Goal: Information Seeking & Learning: Check status

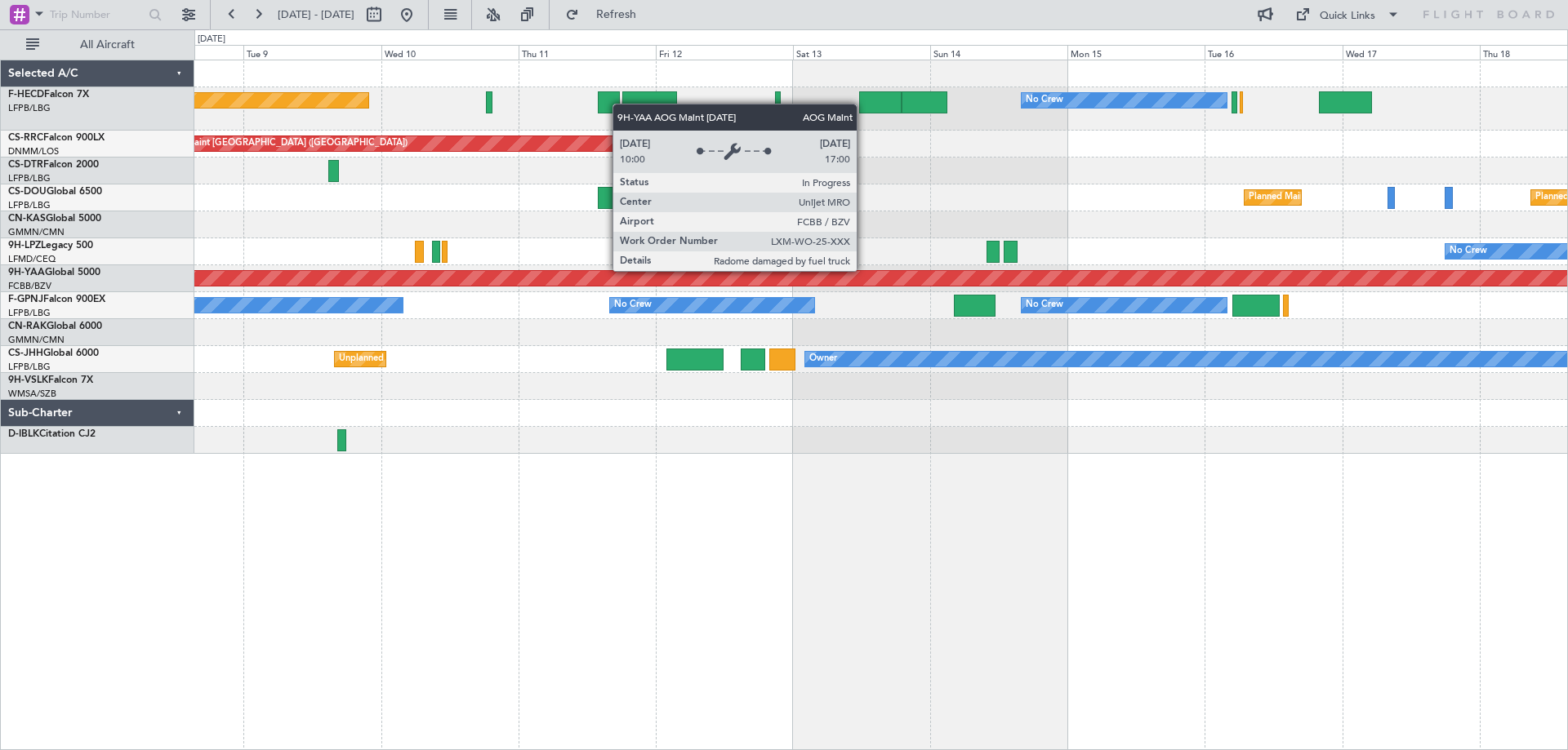
click at [1385, 295] on div "Planned Maint [GEOGRAPHIC_DATA] ([GEOGRAPHIC_DATA]) No Crew No Crew No Crew Pla…" at bounding box center [880, 257] width 1372 height 393
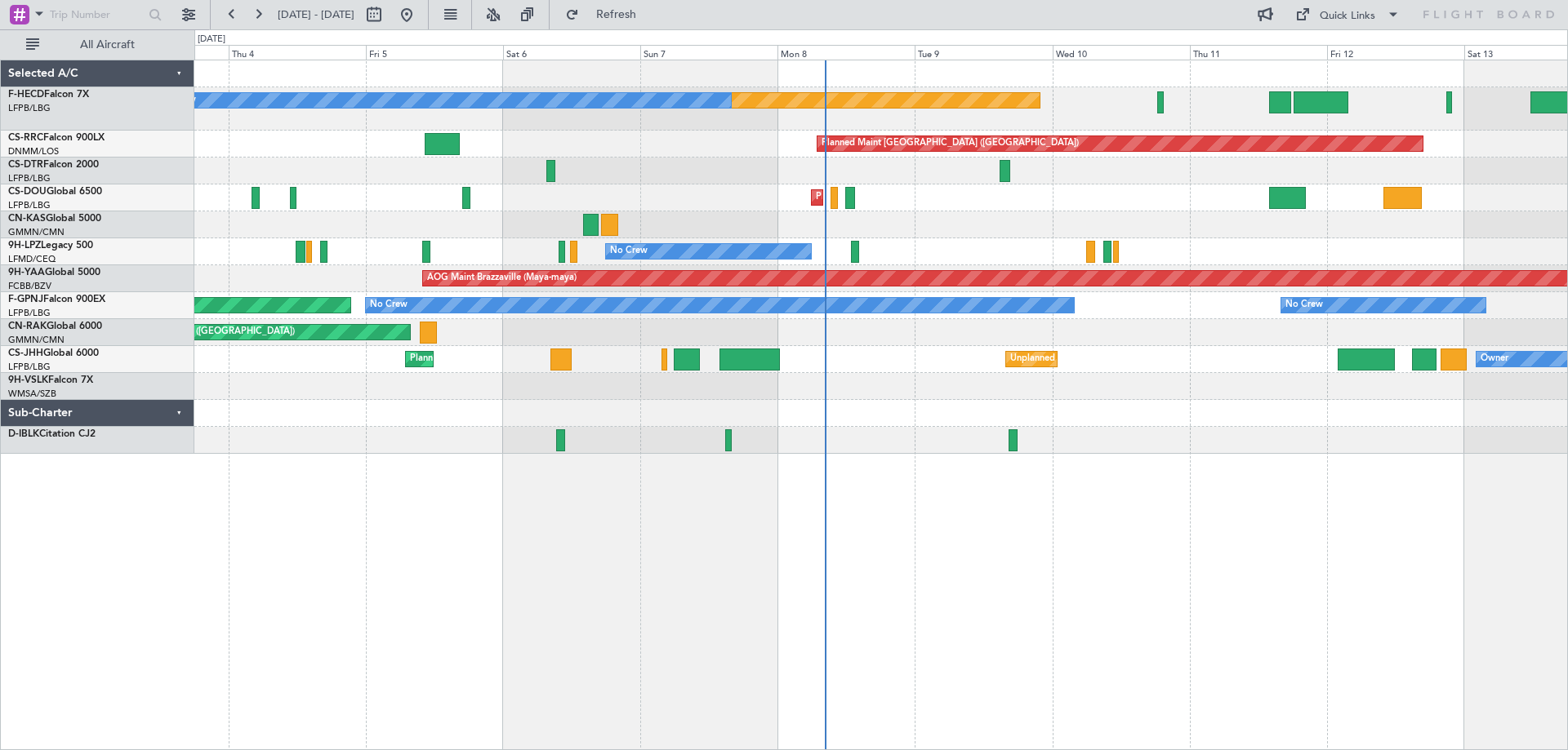
click at [744, 205] on div "Planned Maint [GEOGRAPHIC_DATA] ([GEOGRAPHIC_DATA]) No Crew No Crew No Crew Pla…" at bounding box center [880, 257] width 1372 height 393
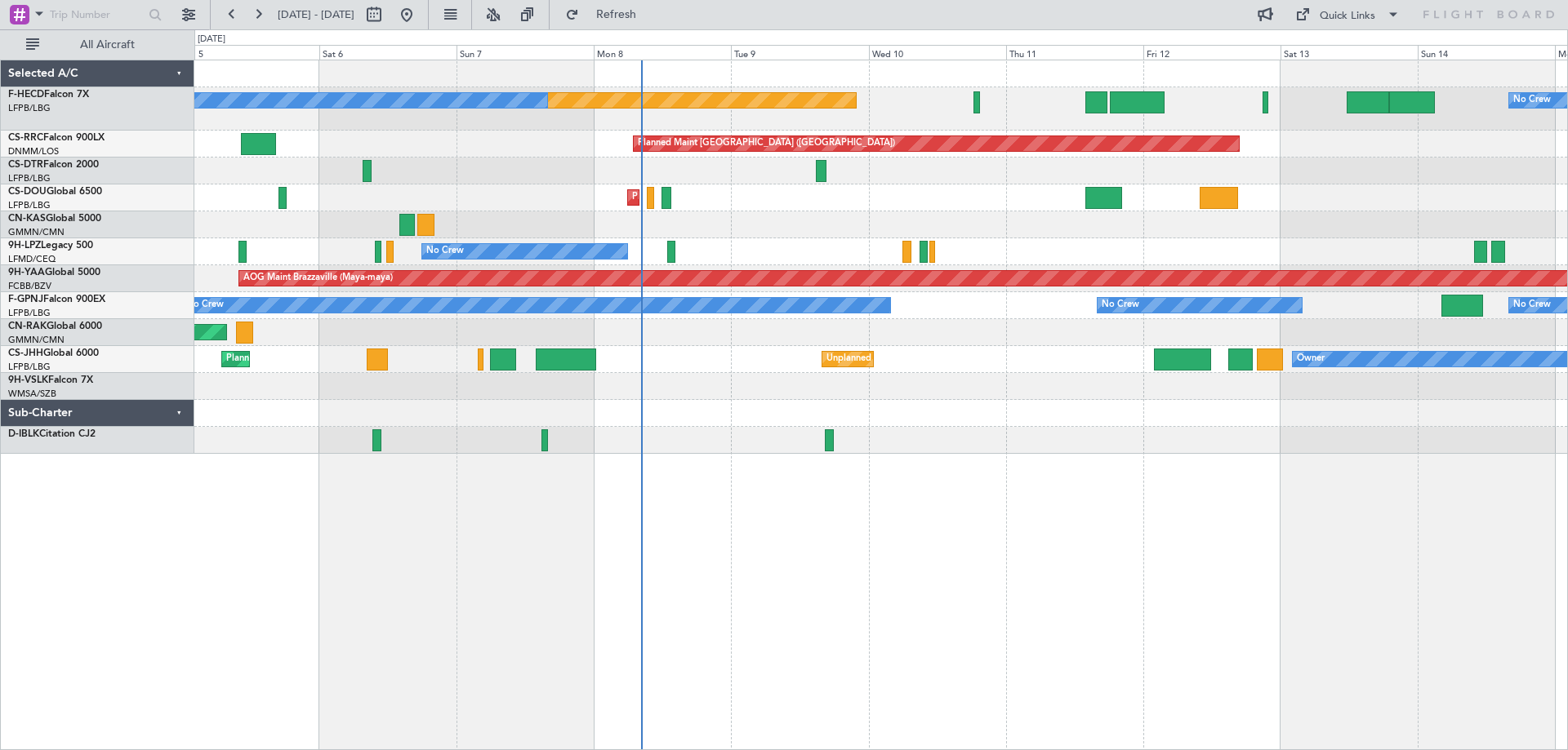
click at [755, 462] on div "Planned Maint [GEOGRAPHIC_DATA] ([GEOGRAPHIC_DATA]) No Crew No Crew Planned Mai…" at bounding box center [881, 405] width 1373 height 690
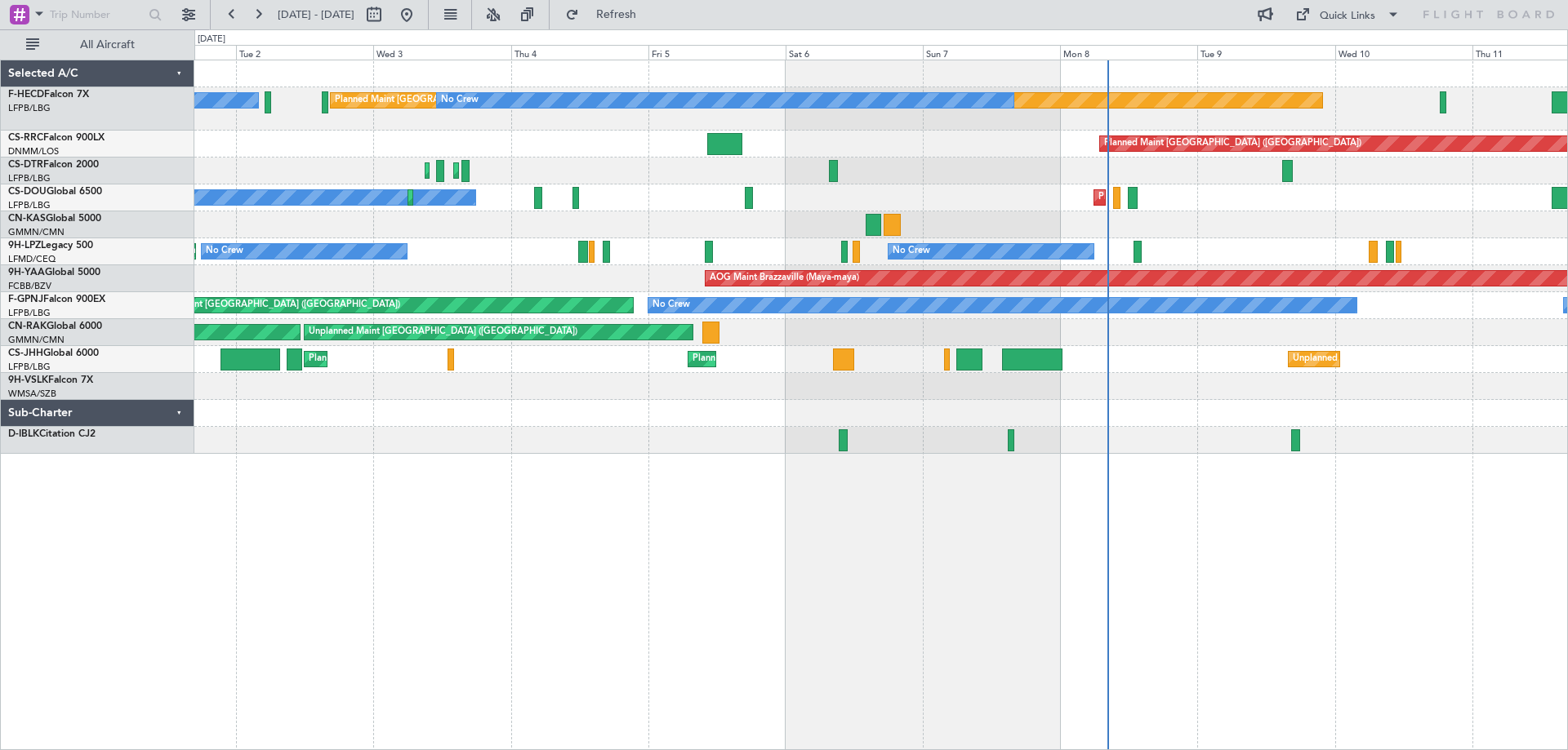
click at [1189, 532] on div "Planned Maint [GEOGRAPHIC_DATA] ([GEOGRAPHIC_DATA]) No Crew No Crew Planned Mai…" at bounding box center [881, 405] width 1373 height 690
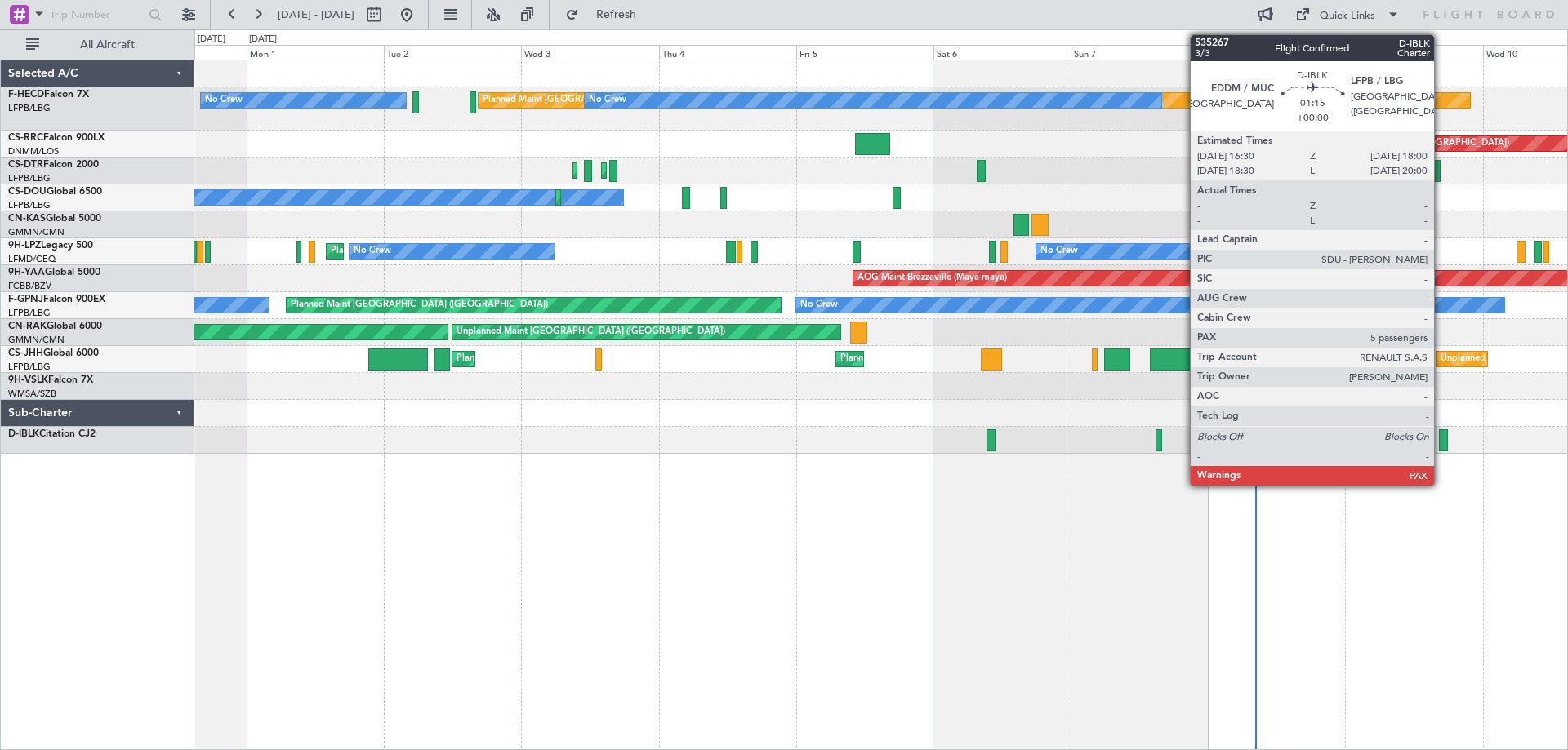
click at [1440, 443] on div at bounding box center [1443, 440] width 9 height 22
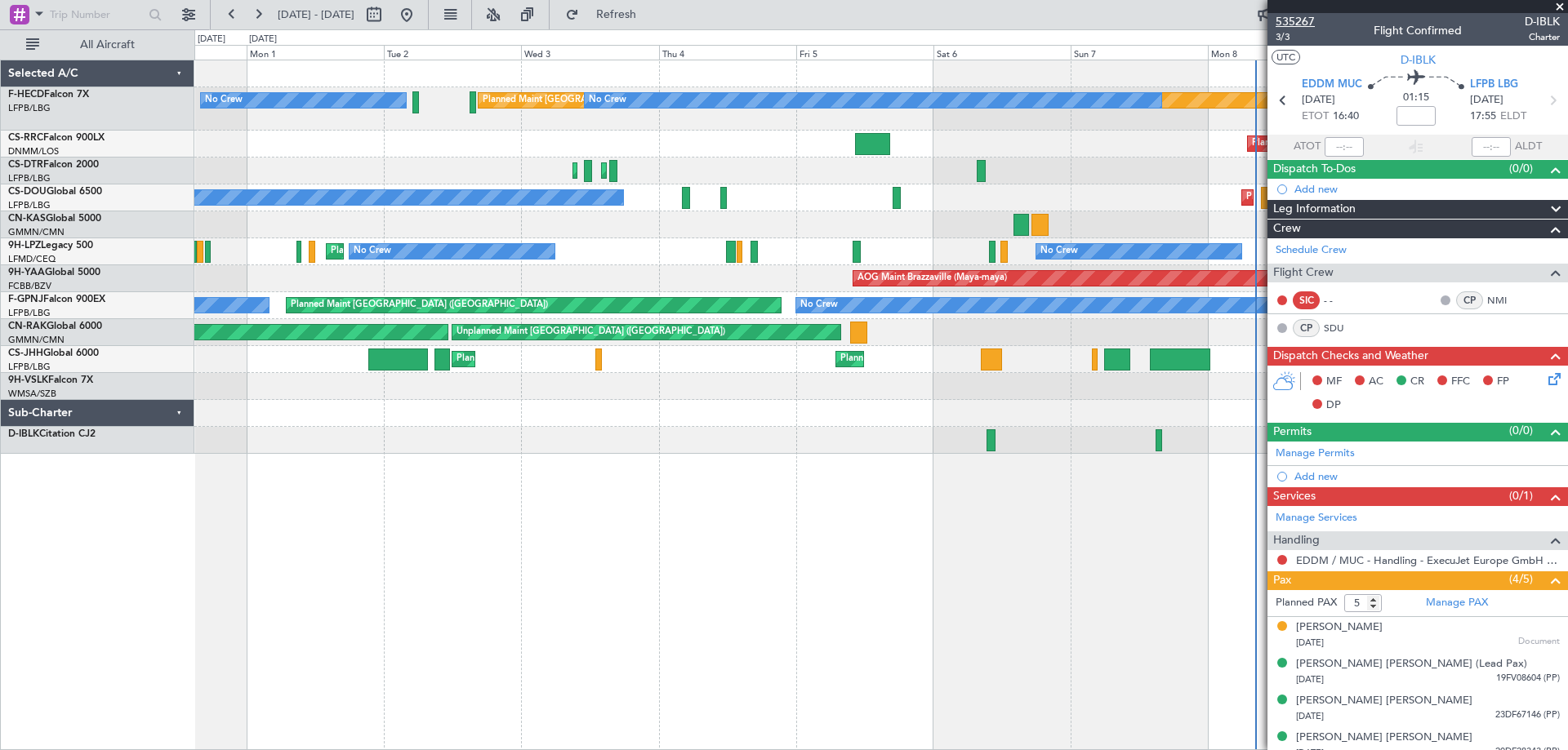
click at [1286, 26] on span "535267" at bounding box center [1295, 22] width 39 height 18
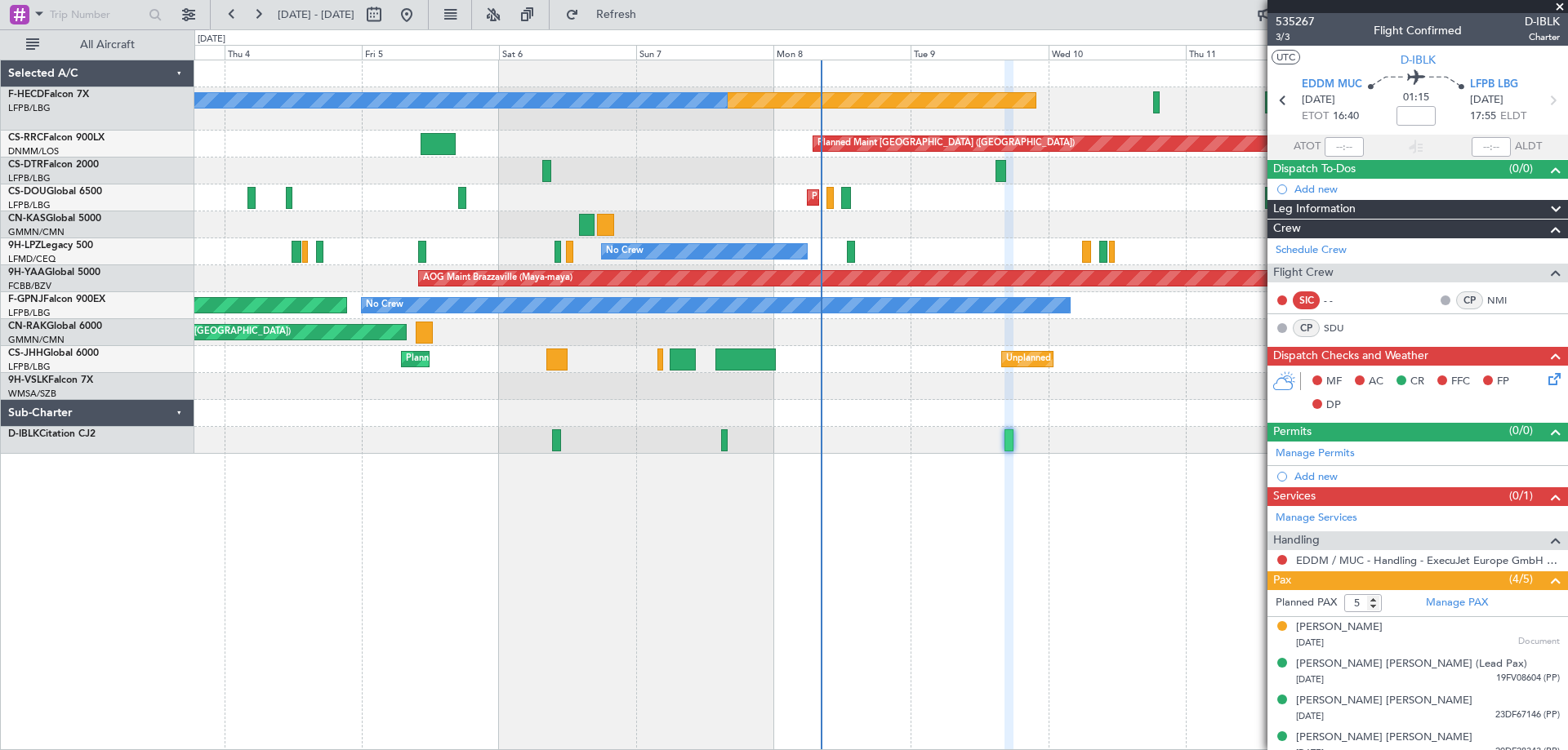
click at [417, 408] on div "Planned Maint Paris (Le Bourget) No Crew No Crew No Crew Planned Maint Paris (L…" at bounding box center [880, 257] width 1372 height 393
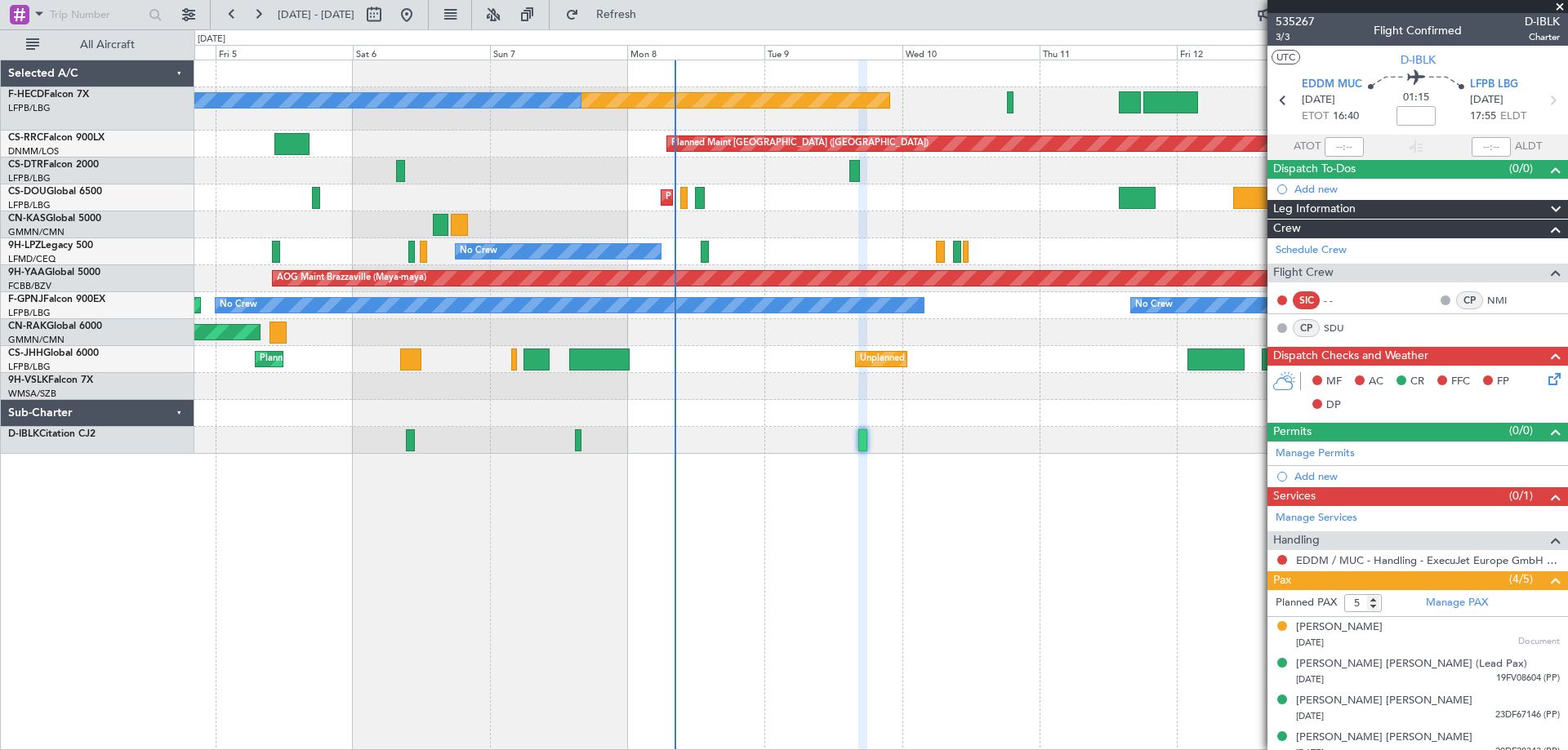
click at [659, 511] on div "Planned Maint Paris (Le Bourget) No Crew No Crew Planned Maint Paris (Le Bourge…" at bounding box center [881, 405] width 1373 height 690
click at [1287, 18] on span "535267" at bounding box center [1295, 22] width 39 height 18
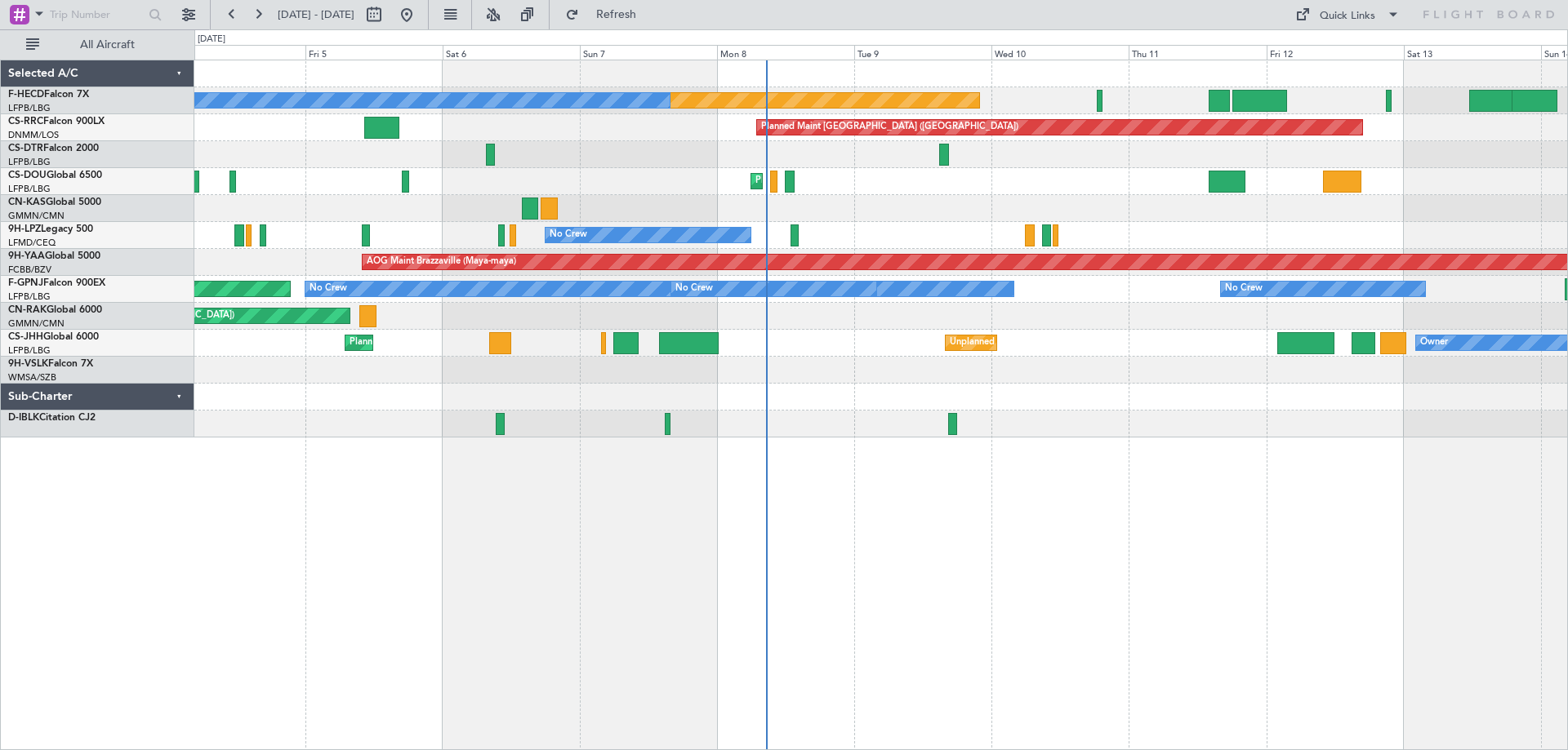
click at [974, 353] on div "Planned Maint [GEOGRAPHIC_DATA] ([GEOGRAPHIC_DATA]) No Crew No Crew No Crew Pla…" at bounding box center [880, 249] width 1372 height 377
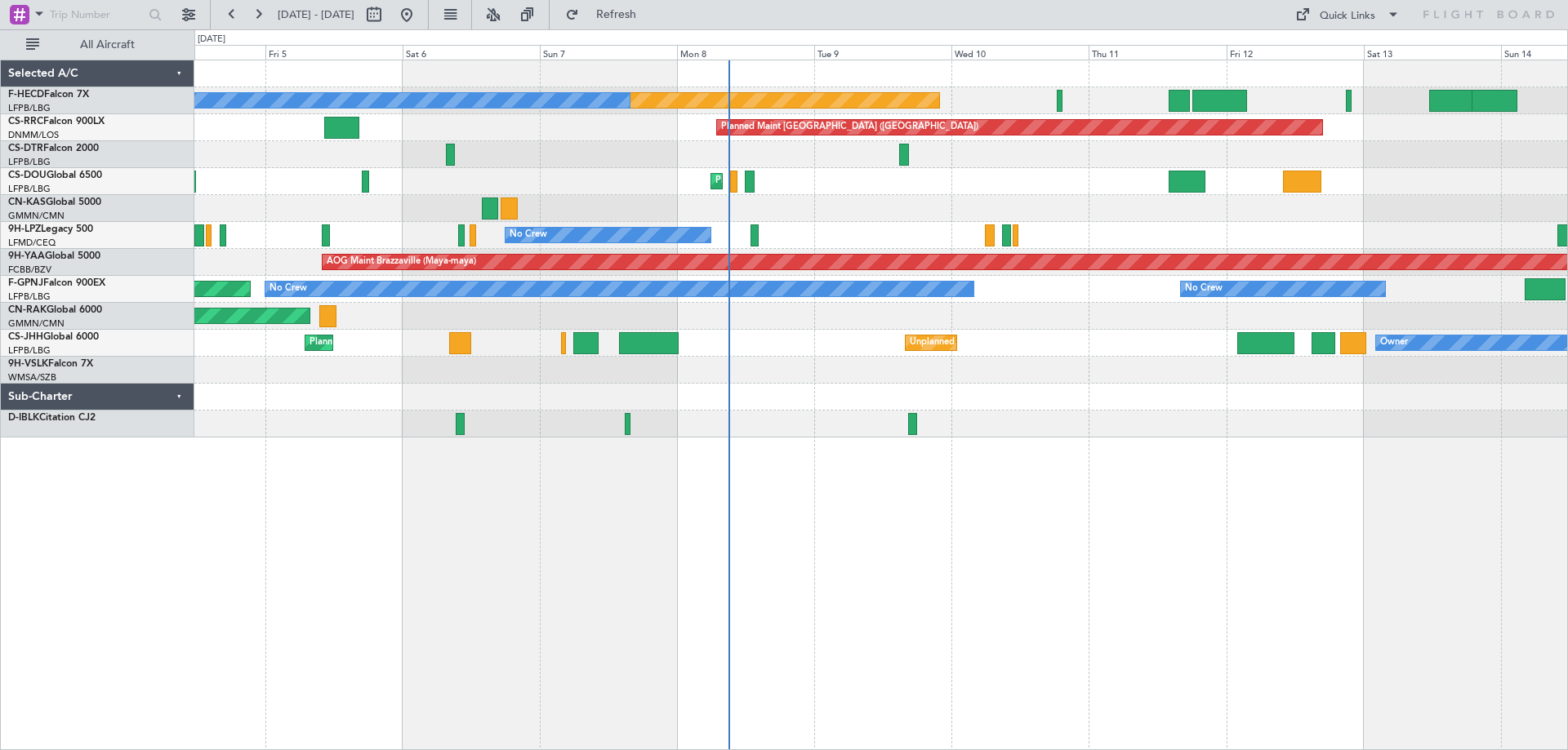
click at [742, 217] on div at bounding box center [880, 208] width 1372 height 27
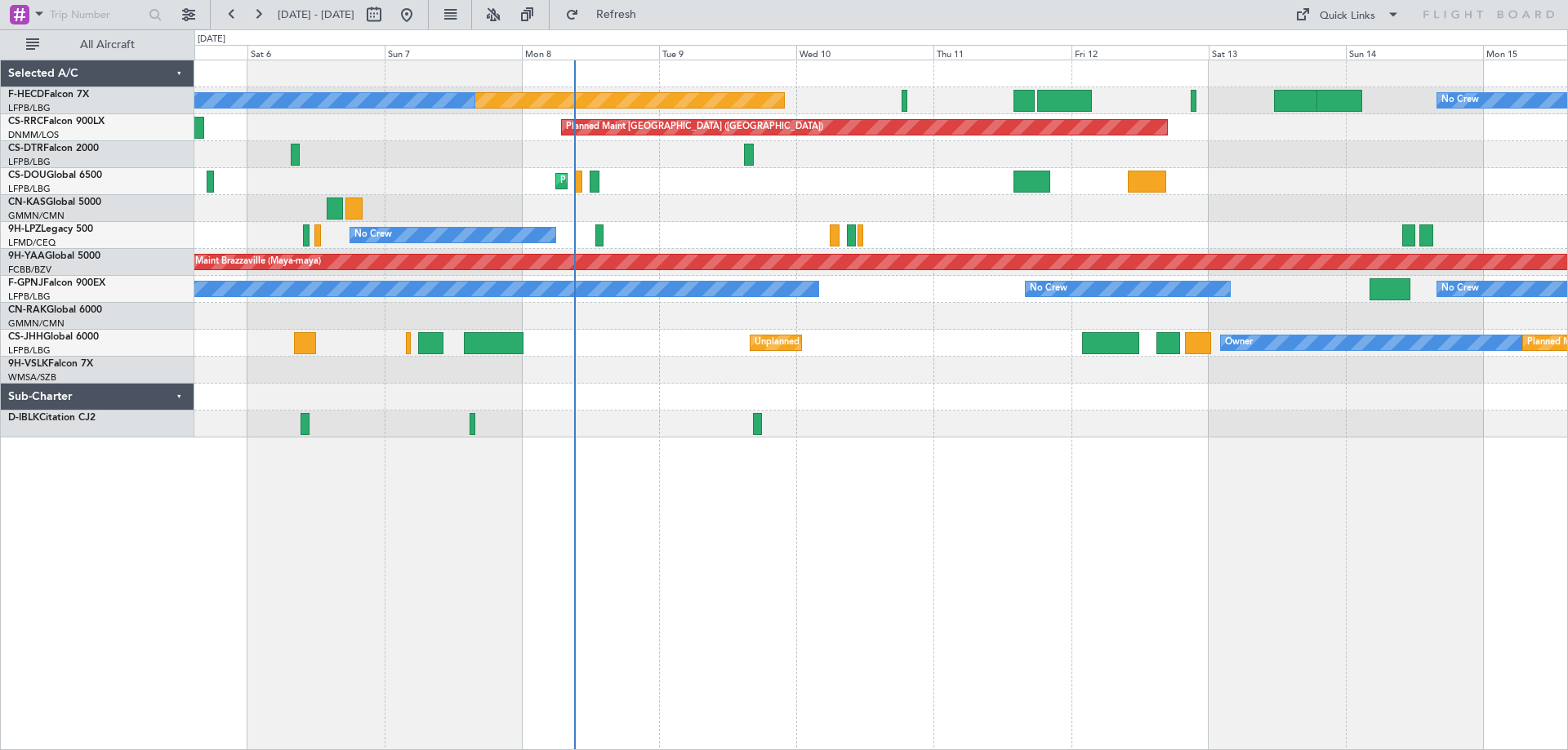
click at [837, 411] on div "Planned Maint [GEOGRAPHIC_DATA] ([GEOGRAPHIC_DATA]) No Crew No Crew Planned Mai…" at bounding box center [880, 249] width 1372 height 377
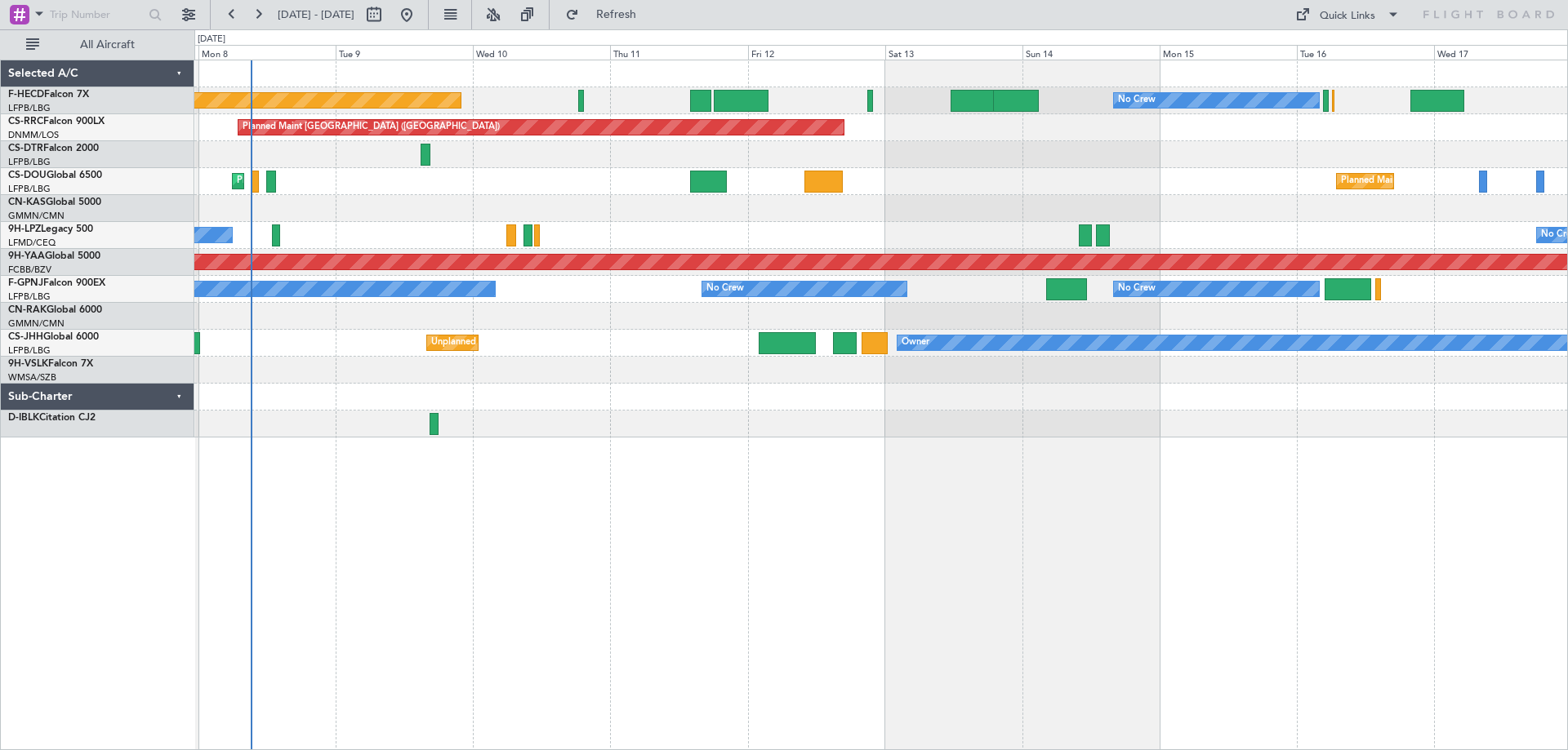
click at [1052, 255] on div "Planned Maint [GEOGRAPHIC_DATA] ([GEOGRAPHIC_DATA]) No Crew No Crew No Crew Pla…" at bounding box center [880, 249] width 1372 height 377
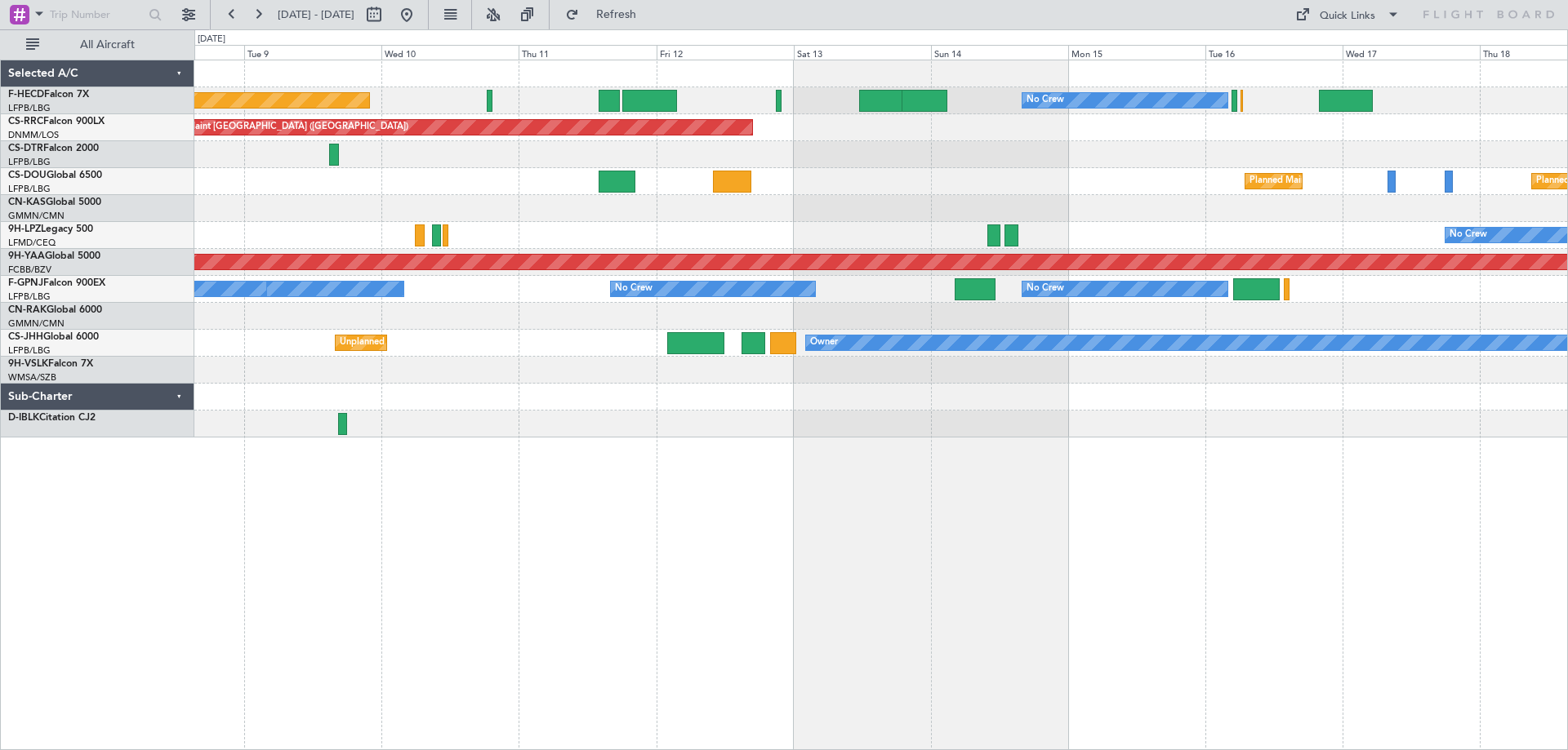
click at [812, 387] on div "Planned Maint [GEOGRAPHIC_DATA] ([GEOGRAPHIC_DATA]) No Crew No Crew No Crew Pla…" at bounding box center [880, 249] width 1372 height 377
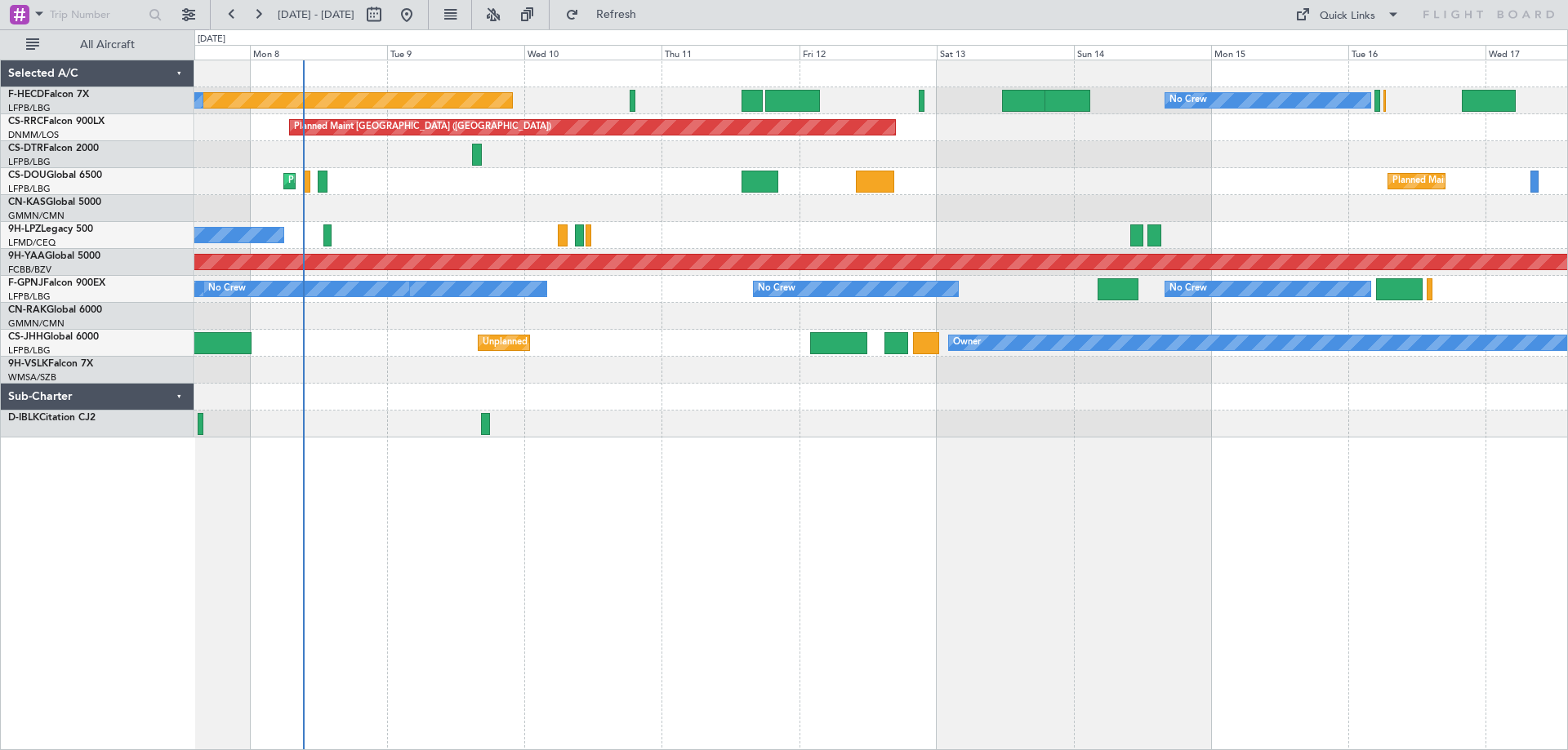
click at [642, 345] on div "Unplanned Maint [GEOGRAPHIC_DATA] ([GEOGRAPHIC_DATA] Intl) Planned Maint [GEOGR…" at bounding box center [880, 343] width 1372 height 27
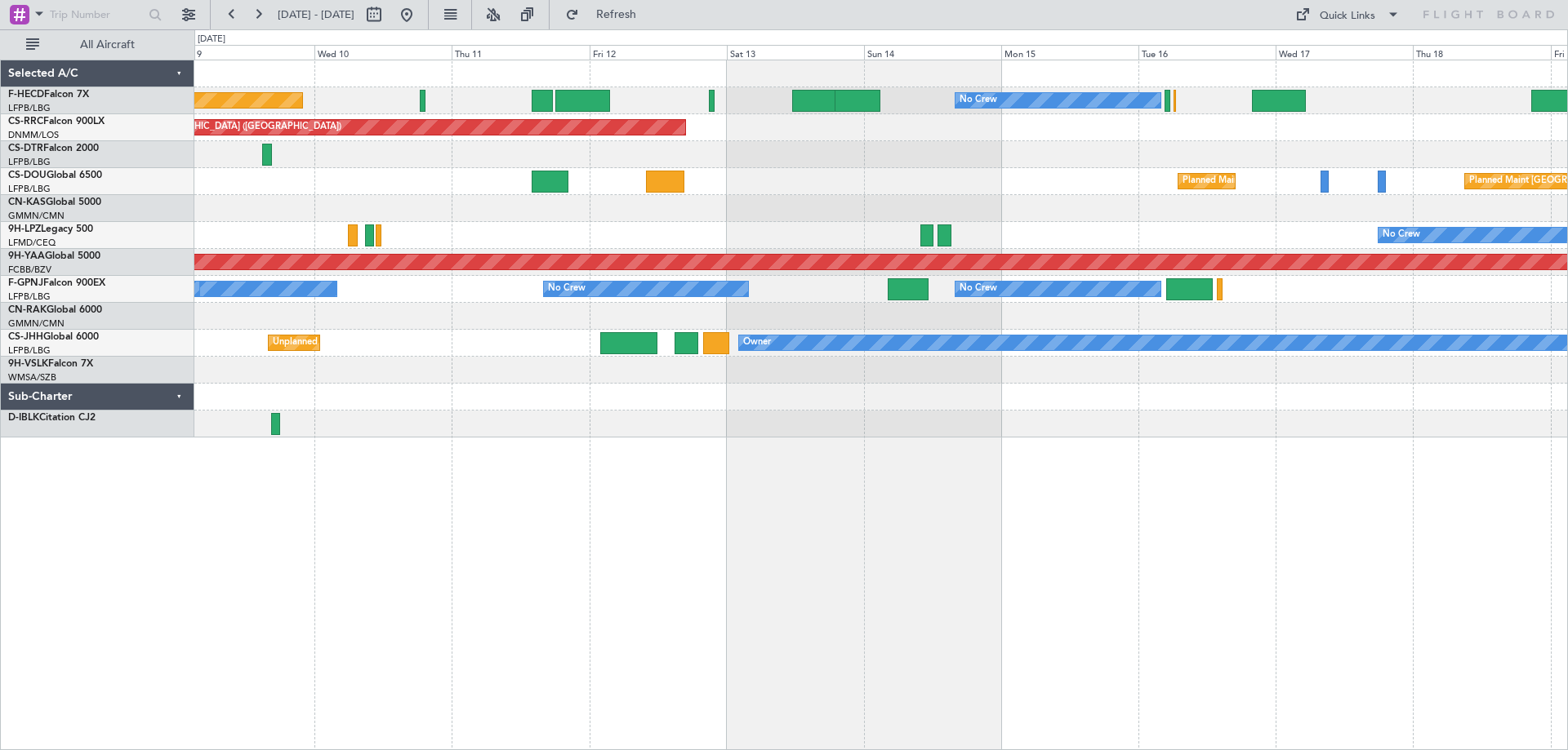
click at [1183, 252] on div "Planned Maint [GEOGRAPHIC_DATA] ([GEOGRAPHIC_DATA]) No Crew No Crew No Crew Pla…" at bounding box center [880, 249] width 1372 height 377
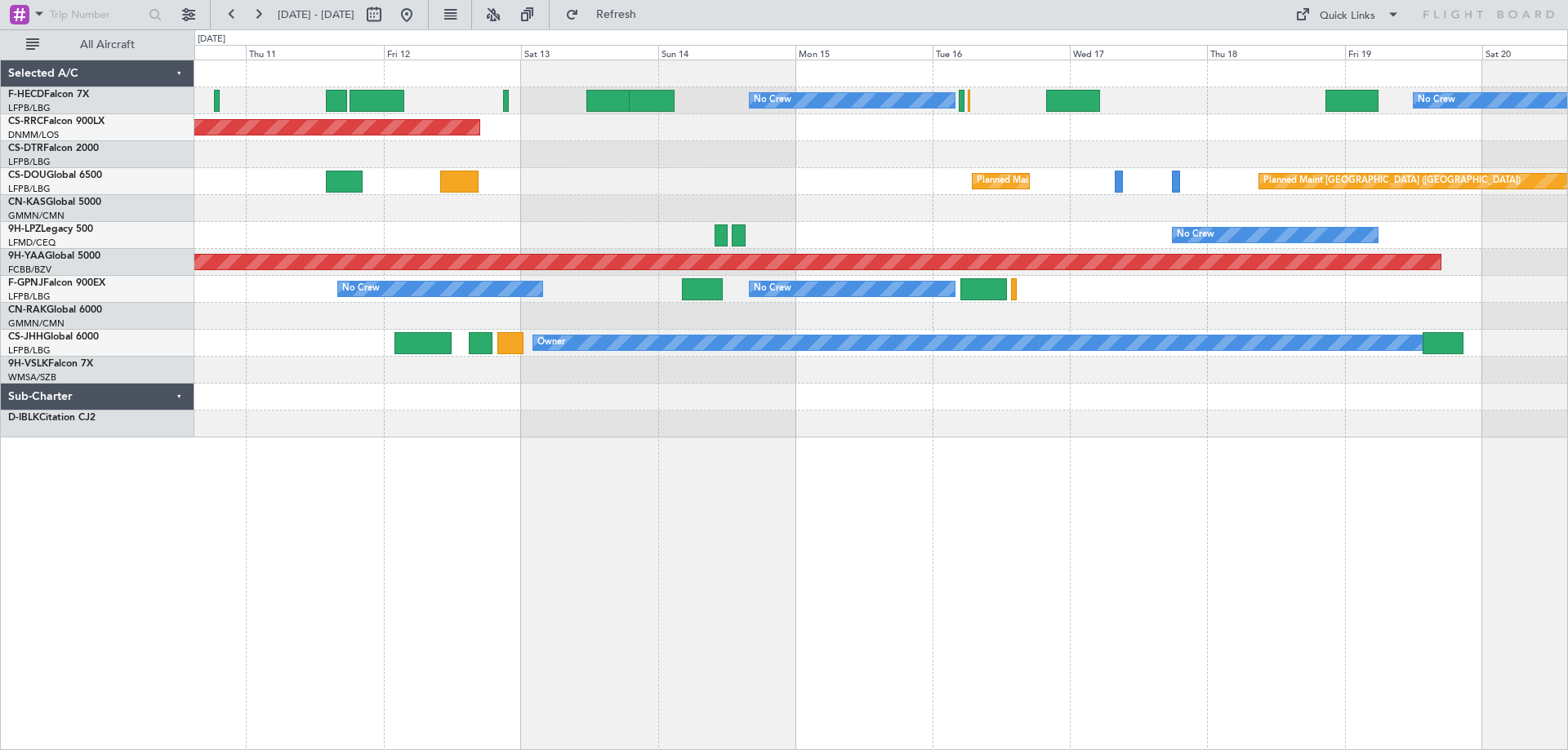
click at [832, 239] on div "No Crew No Crew Planned Maint [GEOGRAPHIC_DATA] ([GEOGRAPHIC_DATA]) Planned Mai…" at bounding box center [880, 249] width 1372 height 377
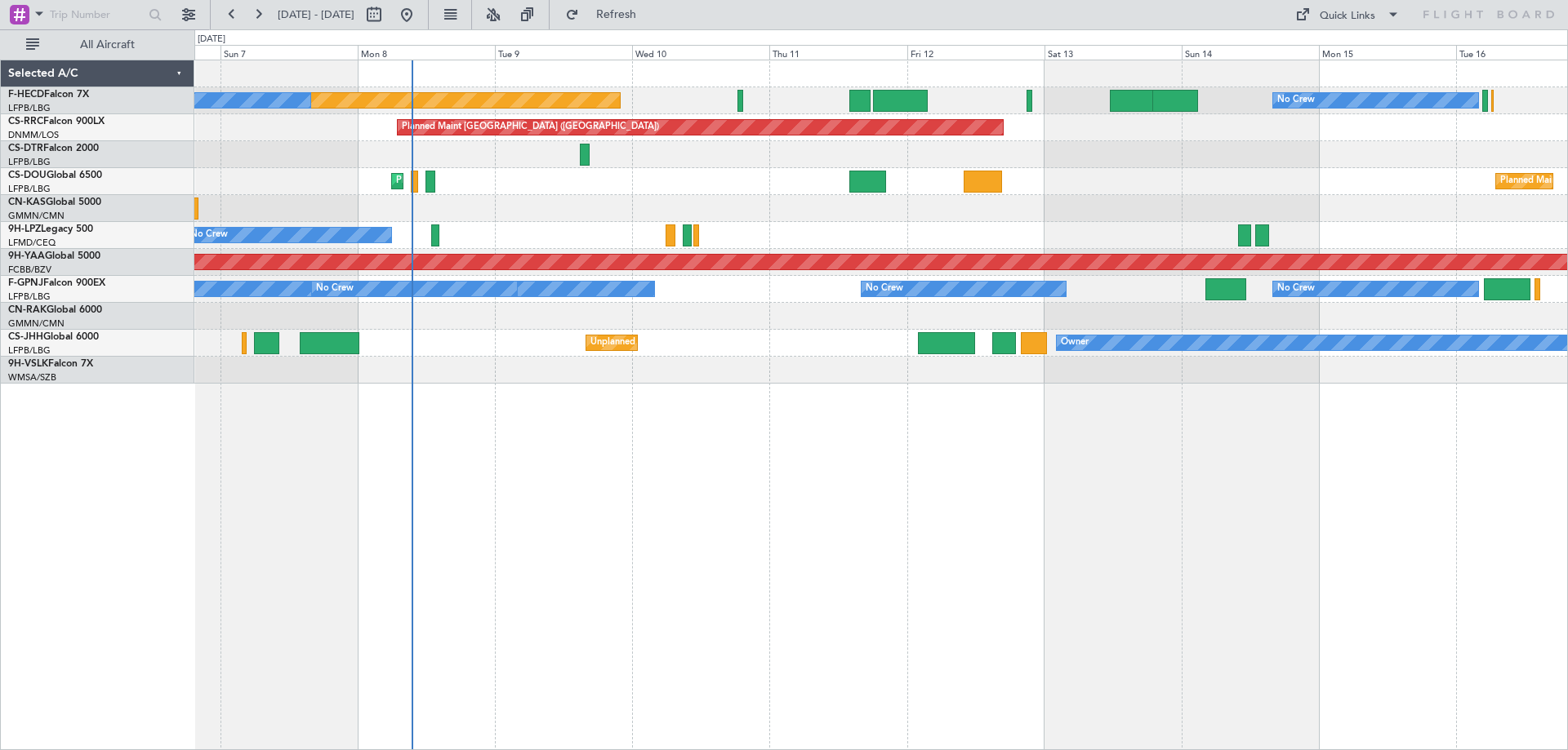
click at [1221, 391] on div "No Crew Planned Maint [GEOGRAPHIC_DATA] ([GEOGRAPHIC_DATA]) No Crew Planned Mai…" at bounding box center [881, 405] width 1373 height 690
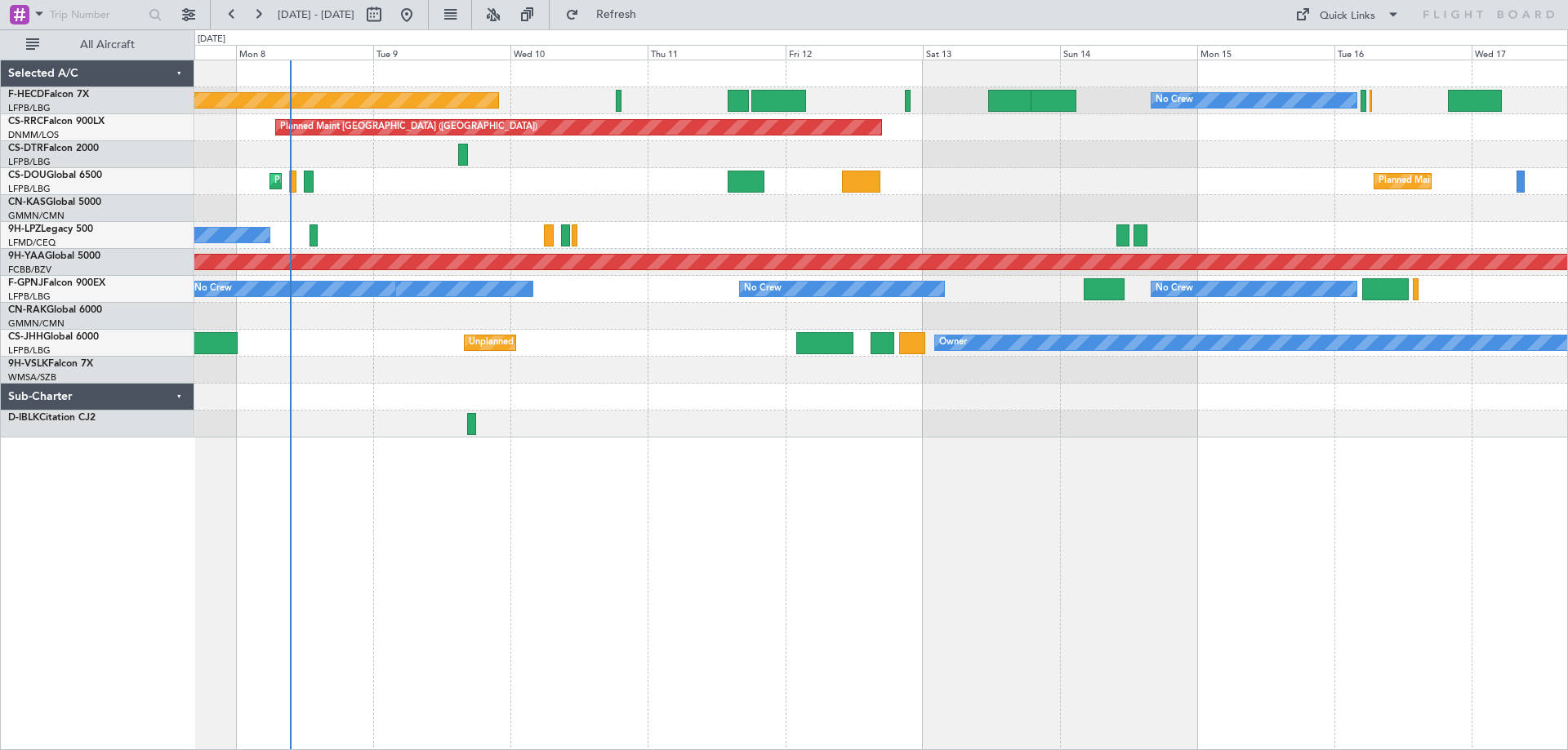
click at [960, 370] on div "No Crew Planned Maint [GEOGRAPHIC_DATA] ([GEOGRAPHIC_DATA]) No Crew No Crew Pla…" at bounding box center [880, 249] width 1372 height 377
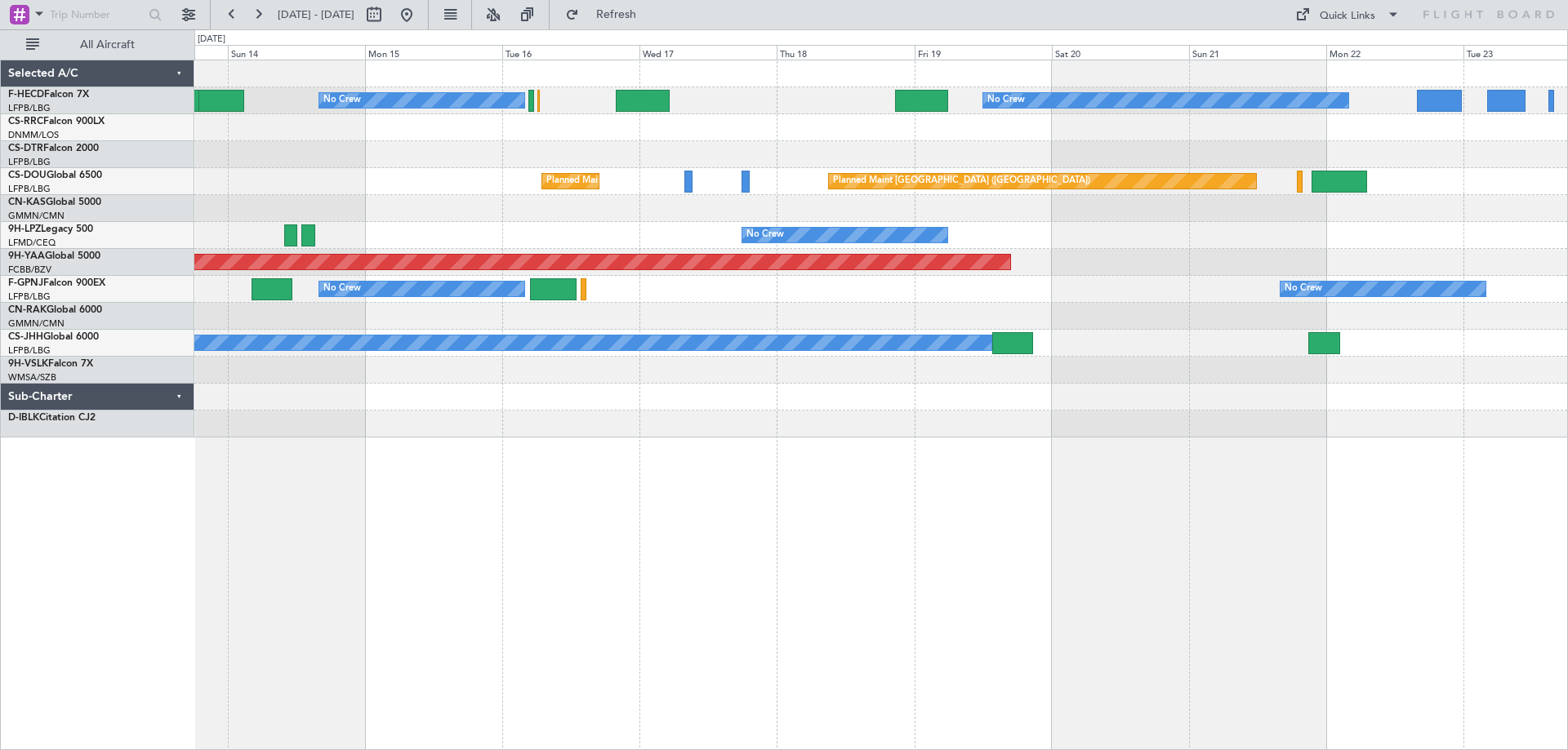
click at [558, 420] on div "No Crew No Crew No Crew Planned Maint [GEOGRAPHIC_DATA] ([GEOGRAPHIC_DATA]) Pla…" at bounding box center [880, 249] width 1372 height 377
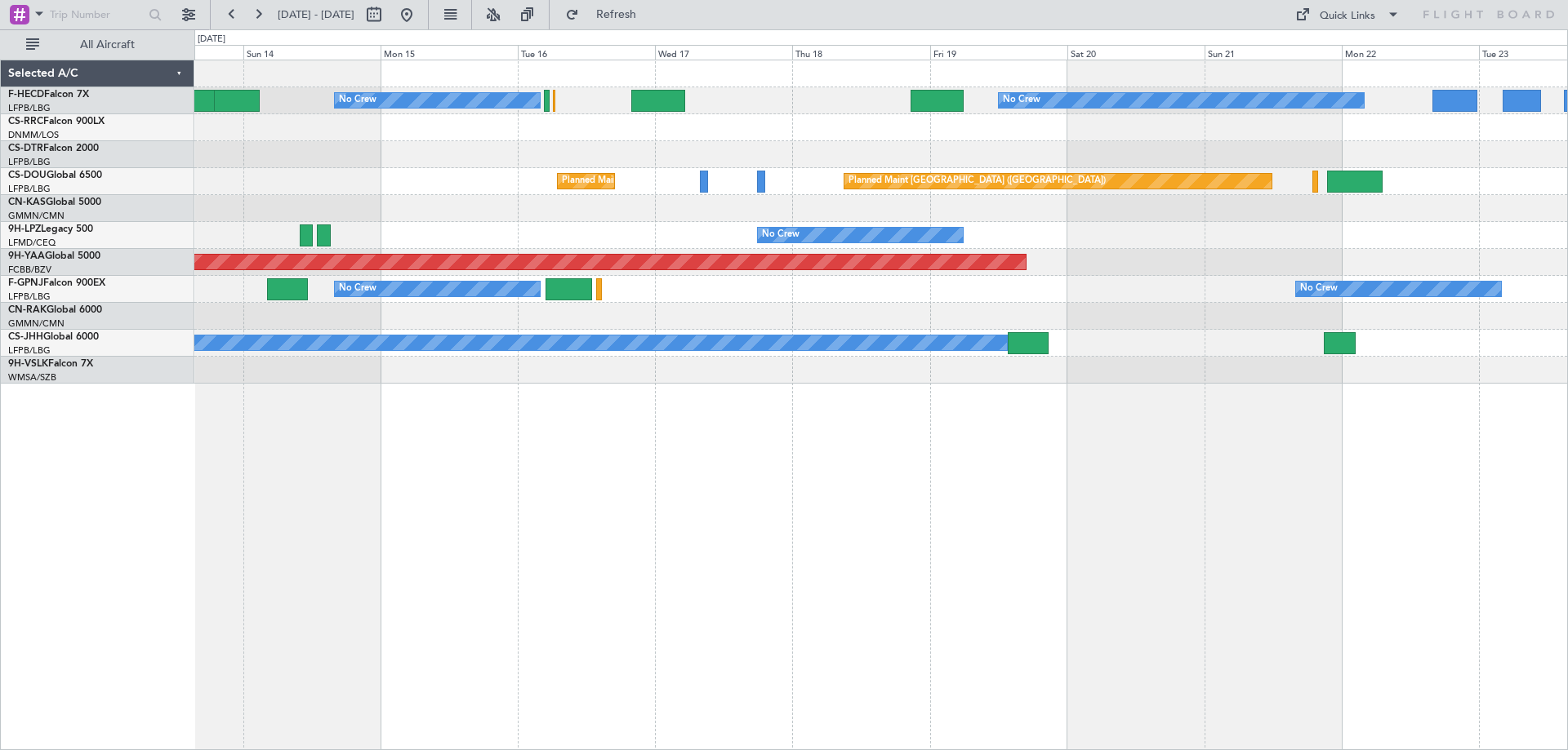
click at [927, 298] on div "No Crew No Crew No Crew Planned Maint [GEOGRAPHIC_DATA] ([GEOGRAPHIC_DATA]) Pla…" at bounding box center [880, 222] width 1372 height 324
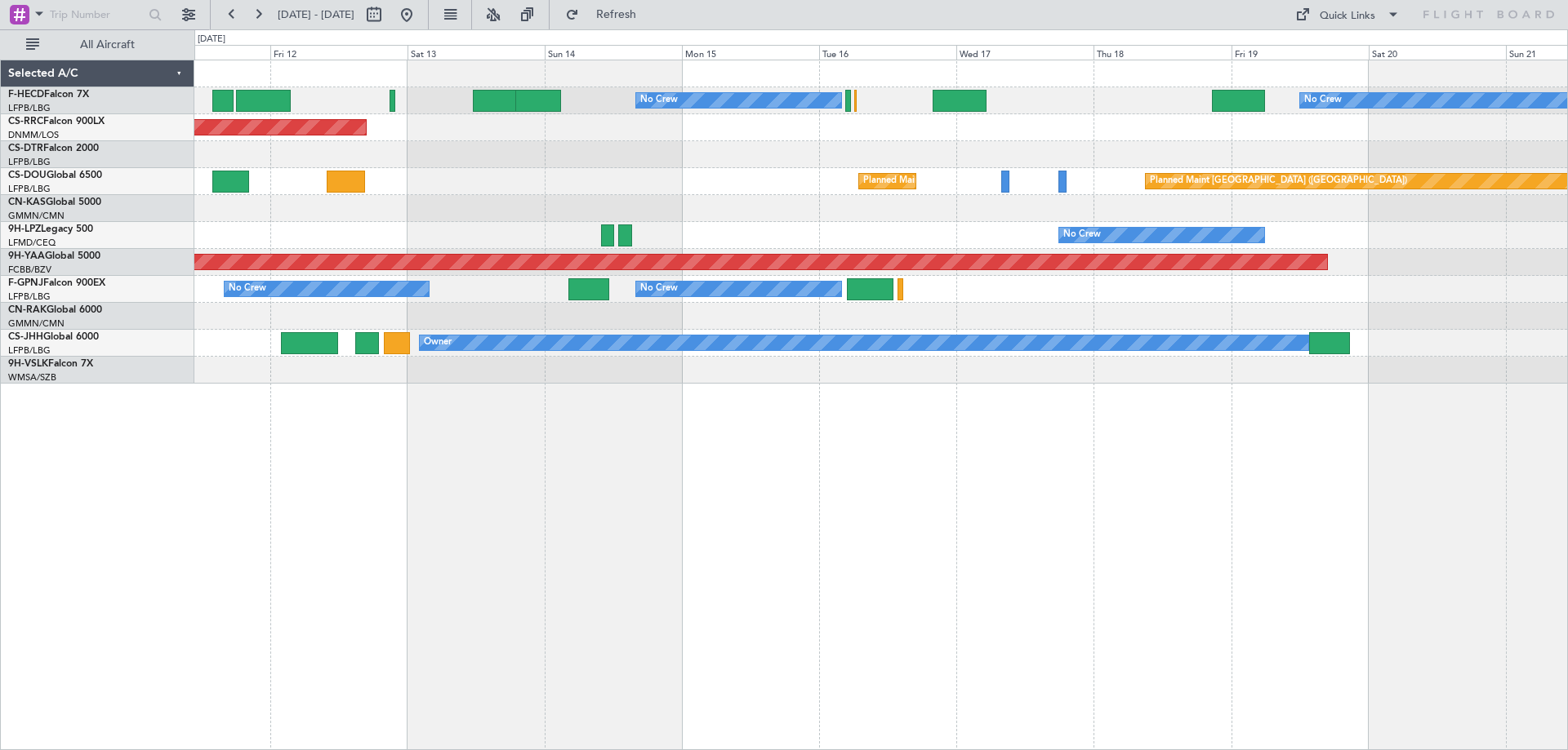
click at [1071, 361] on div "No Crew No Crew Planned Maint [GEOGRAPHIC_DATA] ([GEOGRAPHIC_DATA]) Planned Mai…" at bounding box center [880, 222] width 1372 height 324
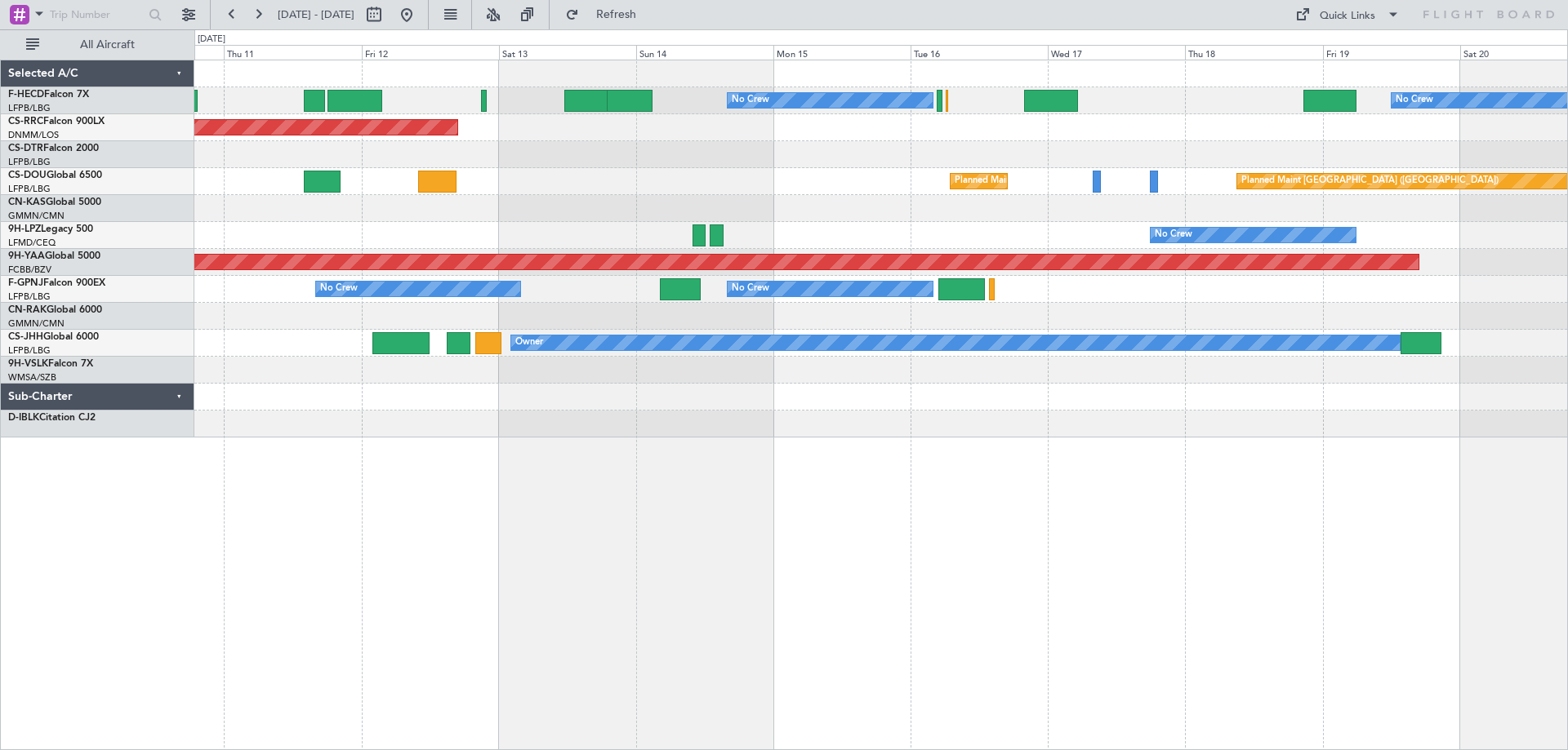
click at [846, 222] on div "No Crew No Crew Planned Maint [GEOGRAPHIC_DATA] ([GEOGRAPHIC_DATA]) Planned Mai…" at bounding box center [880, 249] width 1372 height 377
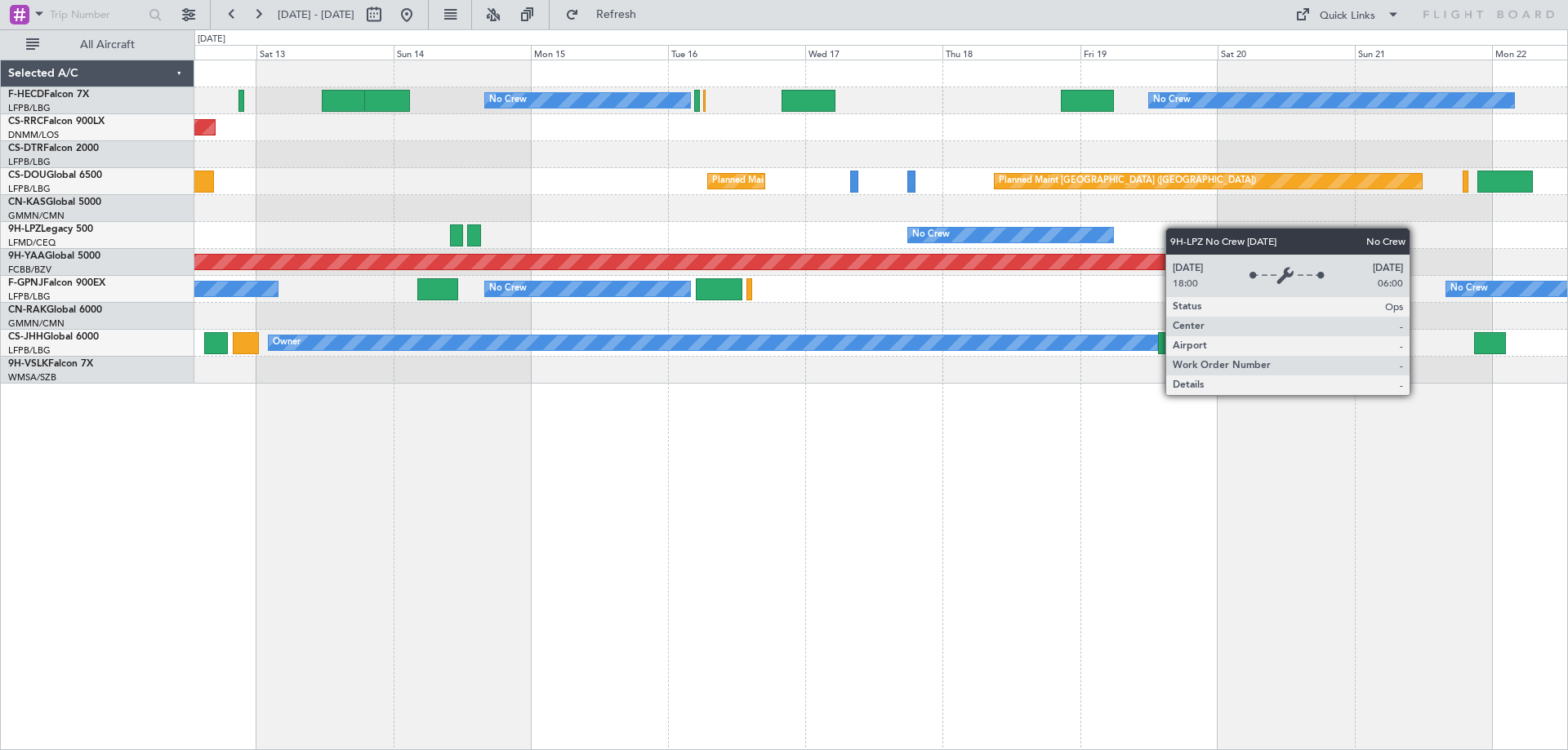
click at [997, 206] on div at bounding box center [880, 208] width 1372 height 27
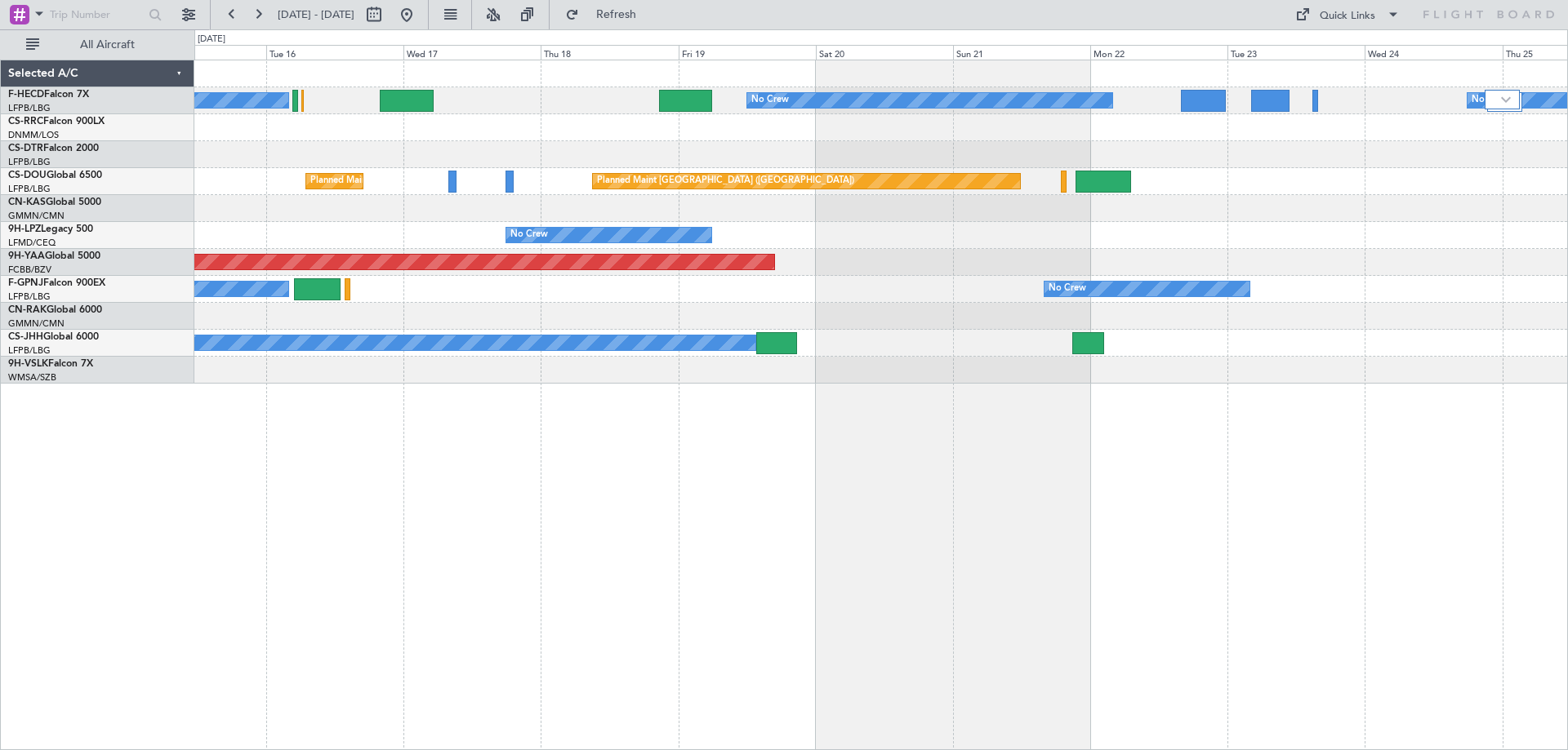
click at [896, 350] on div "No Crew No Crew No Crew Planned Maint [GEOGRAPHIC_DATA] ([GEOGRAPHIC_DATA]) Pla…" at bounding box center [880, 222] width 1372 height 324
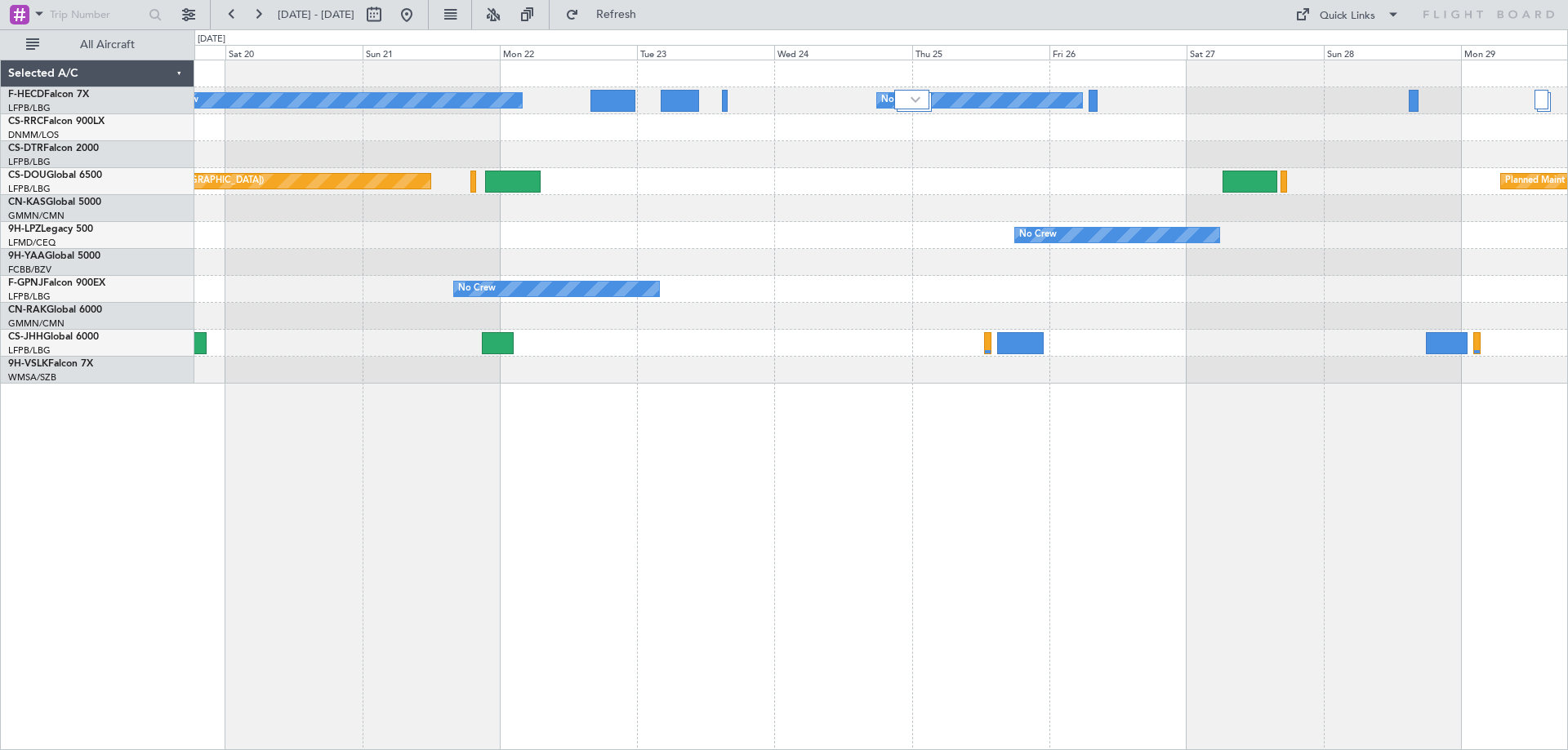
click at [930, 414] on div "No Crew No Crew Planned Maint [GEOGRAPHIC_DATA] ([GEOGRAPHIC_DATA]) Planned Mai…" at bounding box center [881, 405] width 1373 height 690
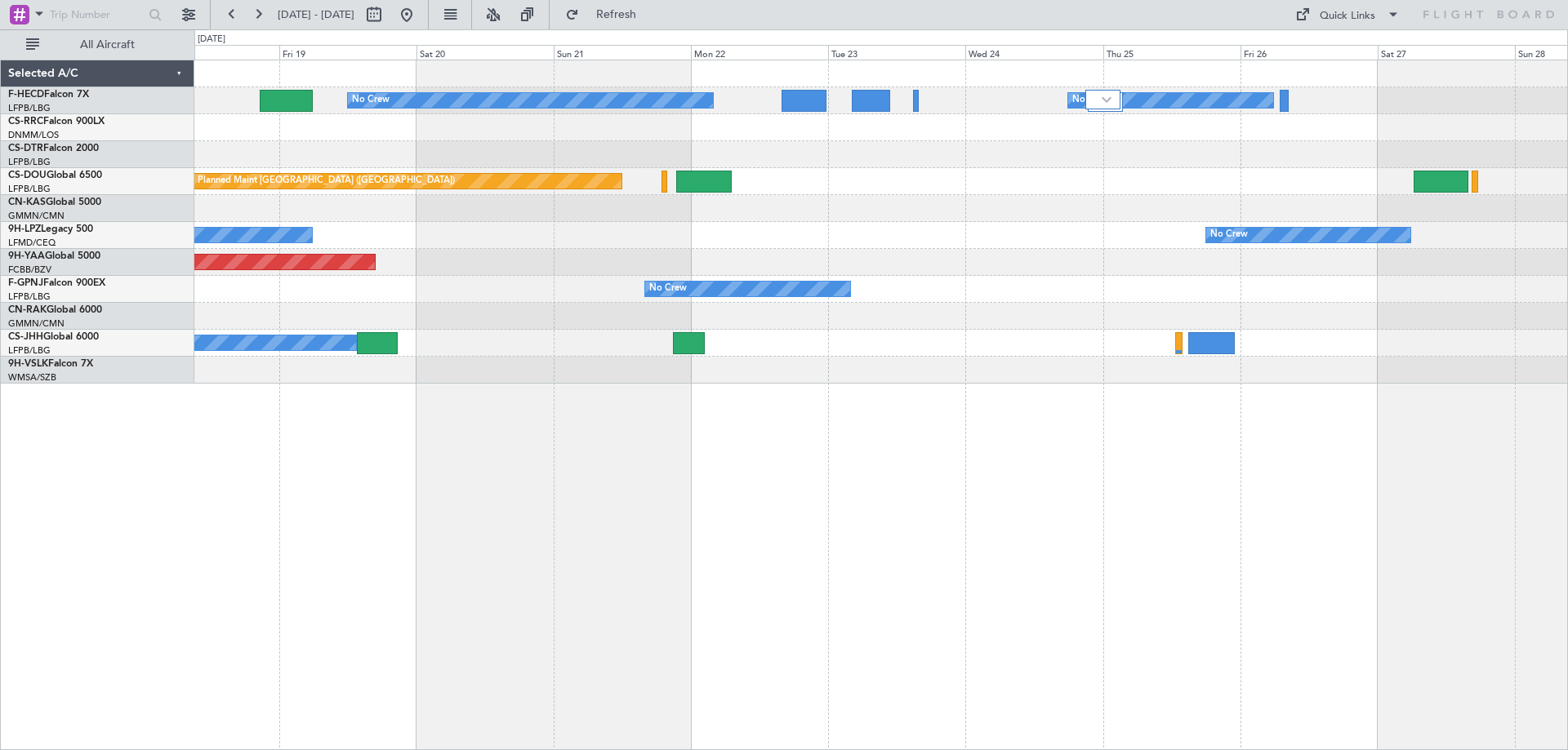
click at [792, 441] on div "No Crew No Crew No Crew Planned Maint [GEOGRAPHIC_DATA] ([GEOGRAPHIC_DATA]) Pla…" at bounding box center [881, 405] width 1373 height 690
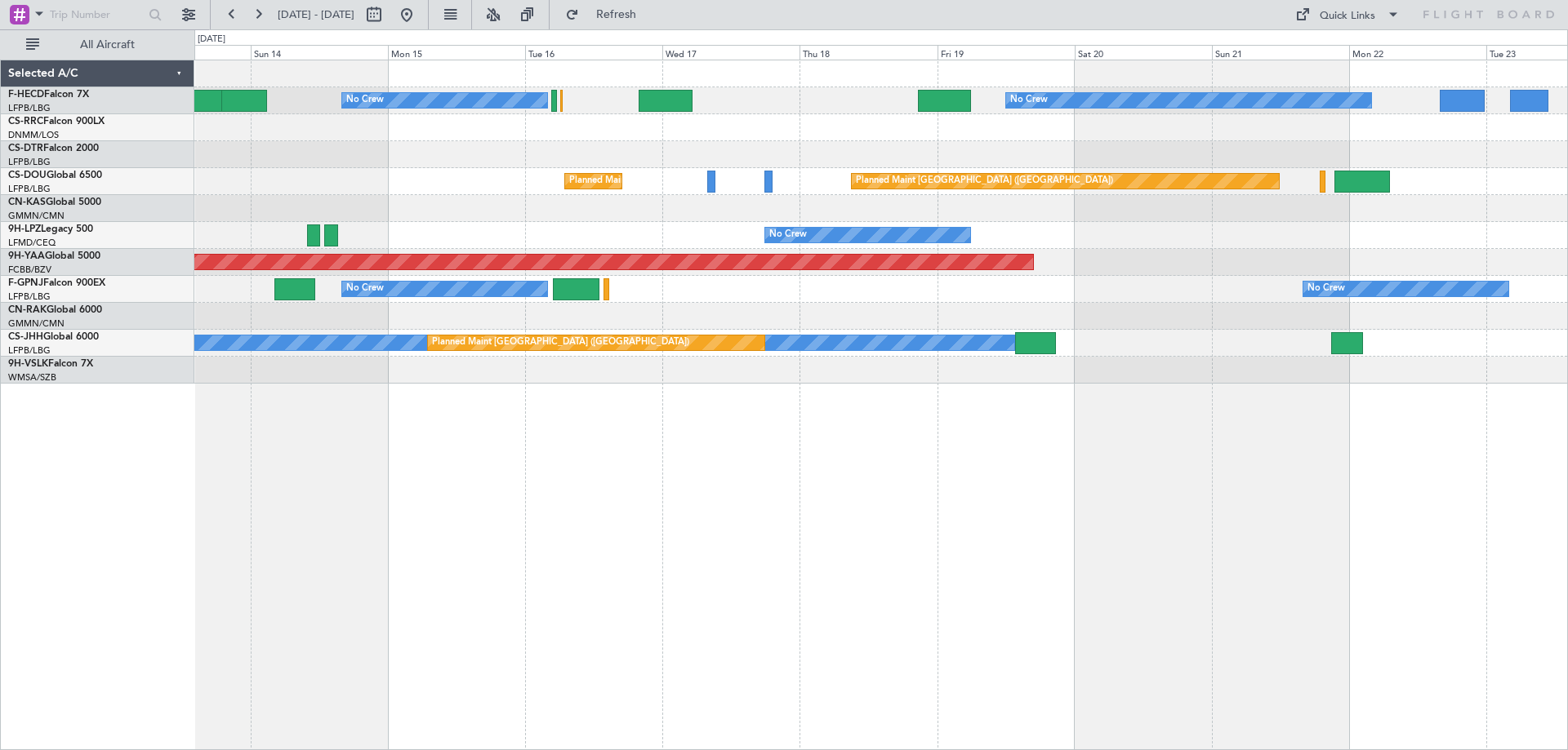
click at [688, 447] on div "No Crew No Crew No Crew Planned Maint [GEOGRAPHIC_DATA] ([GEOGRAPHIC_DATA]) Pla…" at bounding box center [881, 405] width 1373 height 690
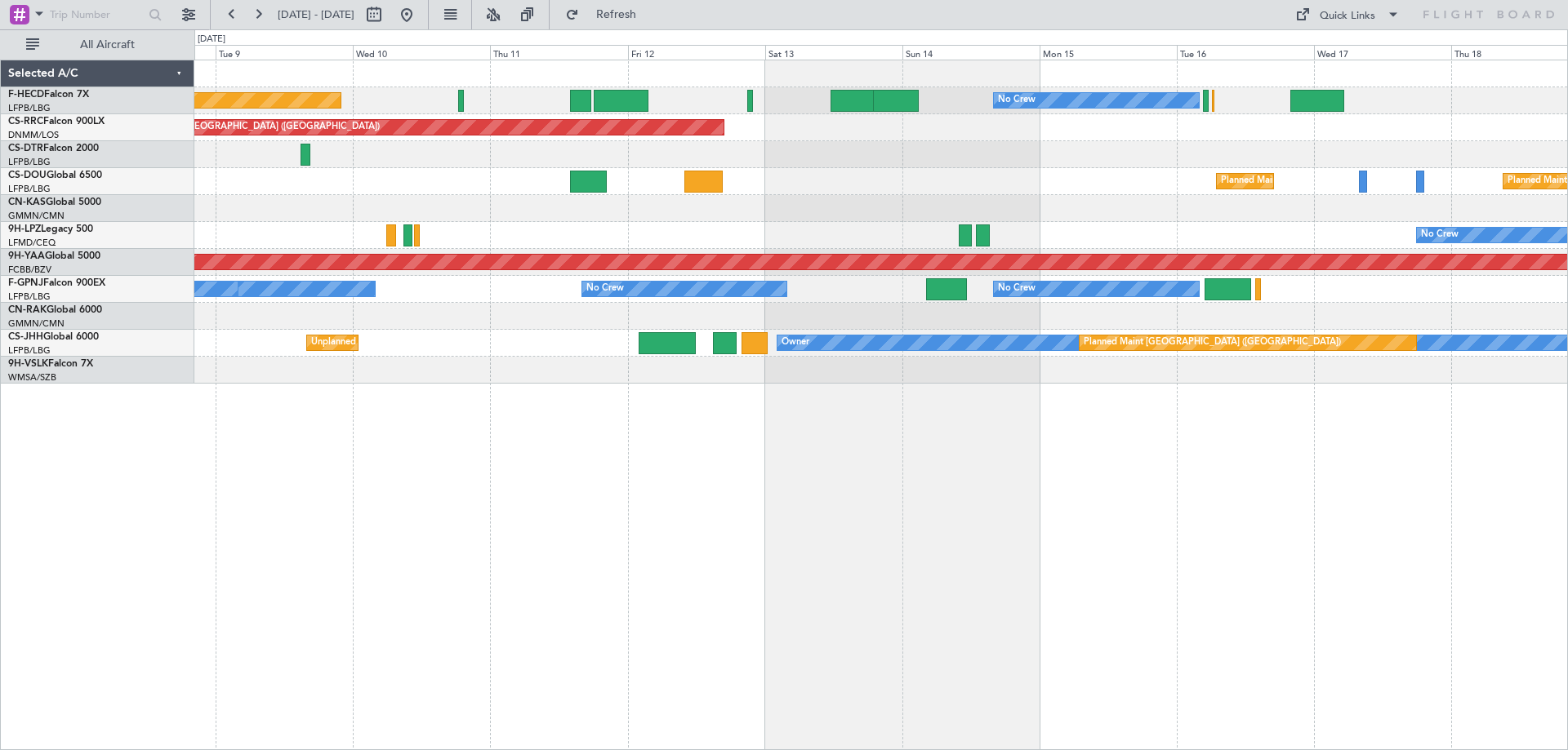
click at [746, 549] on div "No Crew Planned Maint [GEOGRAPHIC_DATA] ([GEOGRAPHIC_DATA]) No Crew No Crew Pla…" at bounding box center [881, 405] width 1373 height 690
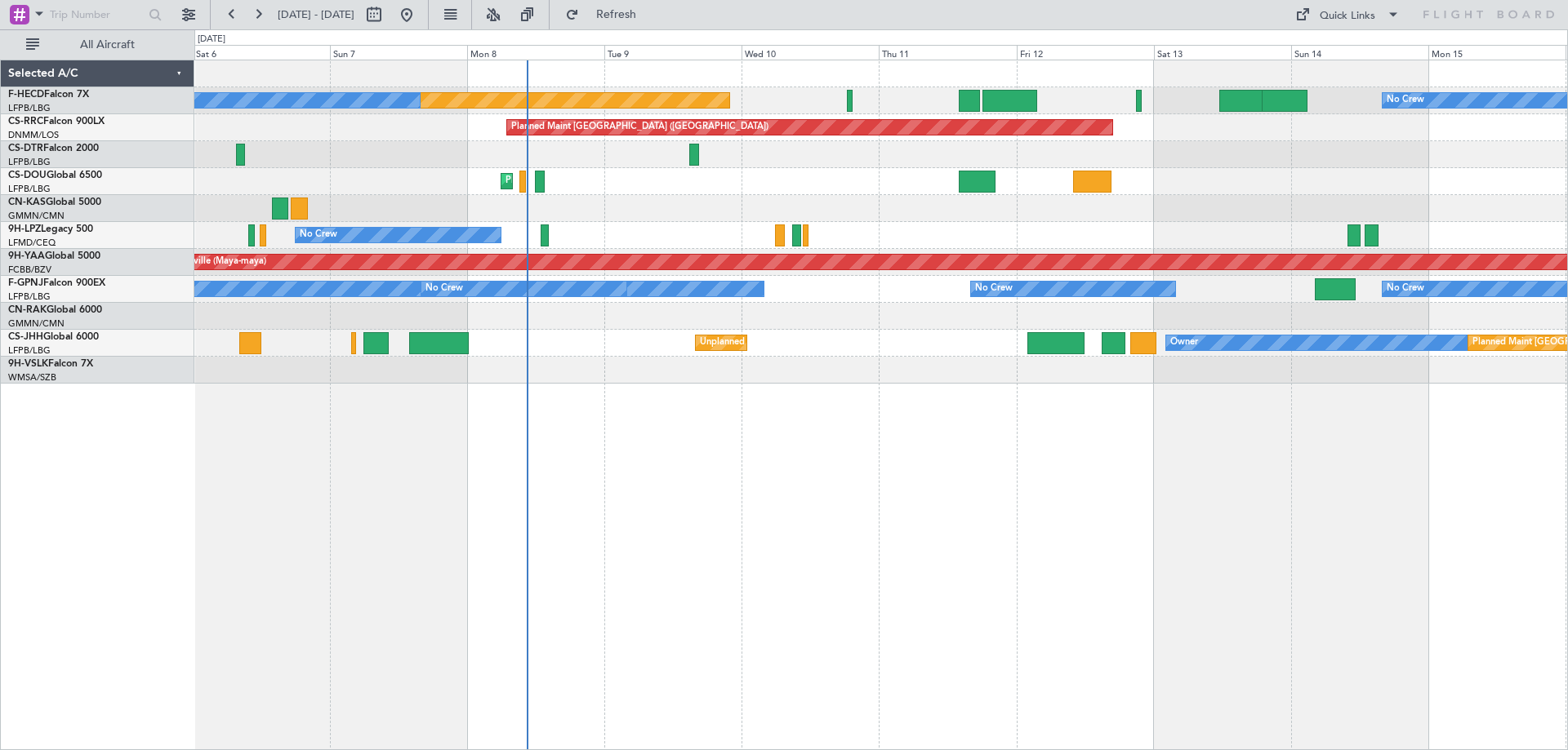
click at [749, 532] on div "No Crew Planned Maint [GEOGRAPHIC_DATA] ([GEOGRAPHIC_DATA]) No Crew Planned Mai…" at bounding box center [881, 405] width 1373 height 690
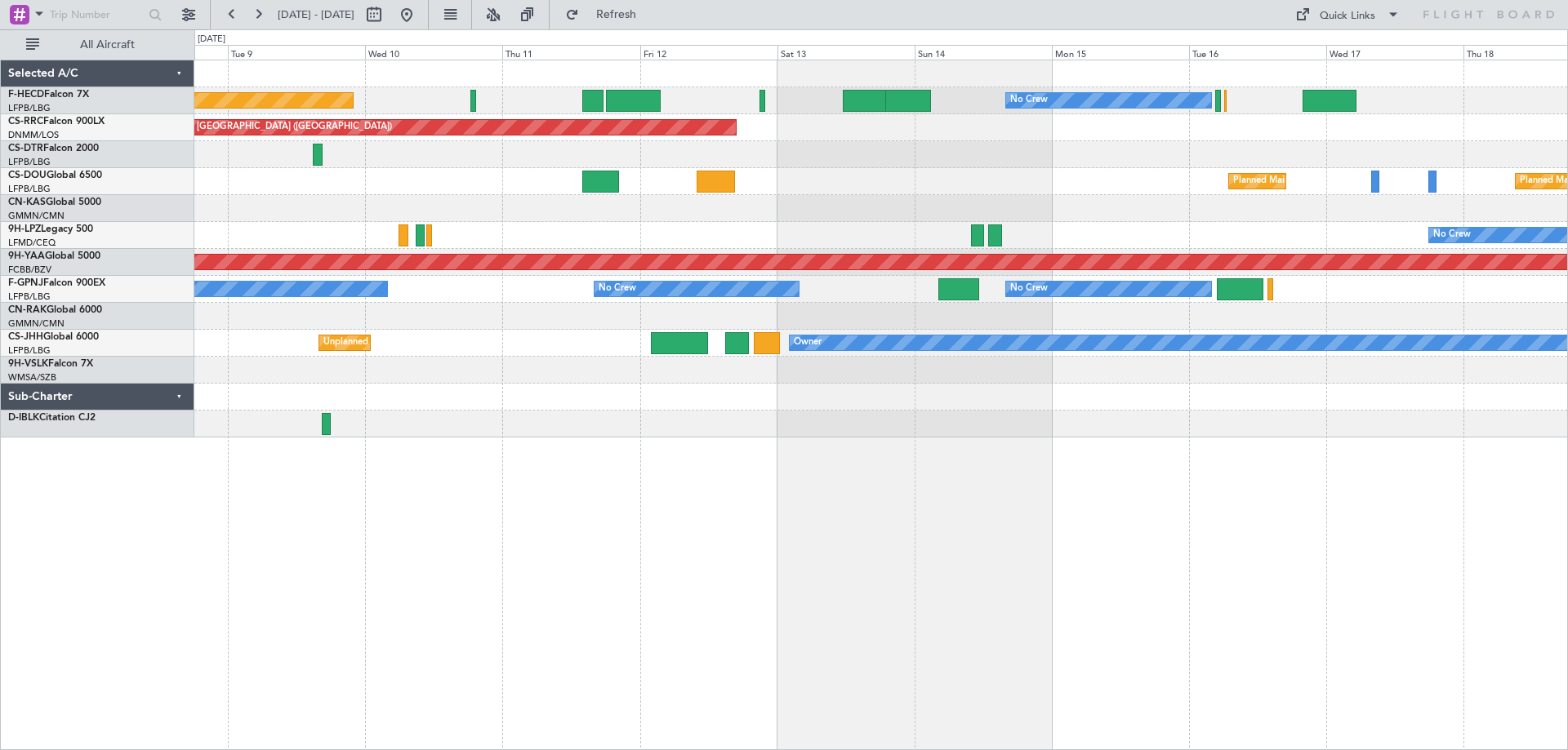
click at [720, 147] on div at bounding box center [880, 154] width 1372 height 27
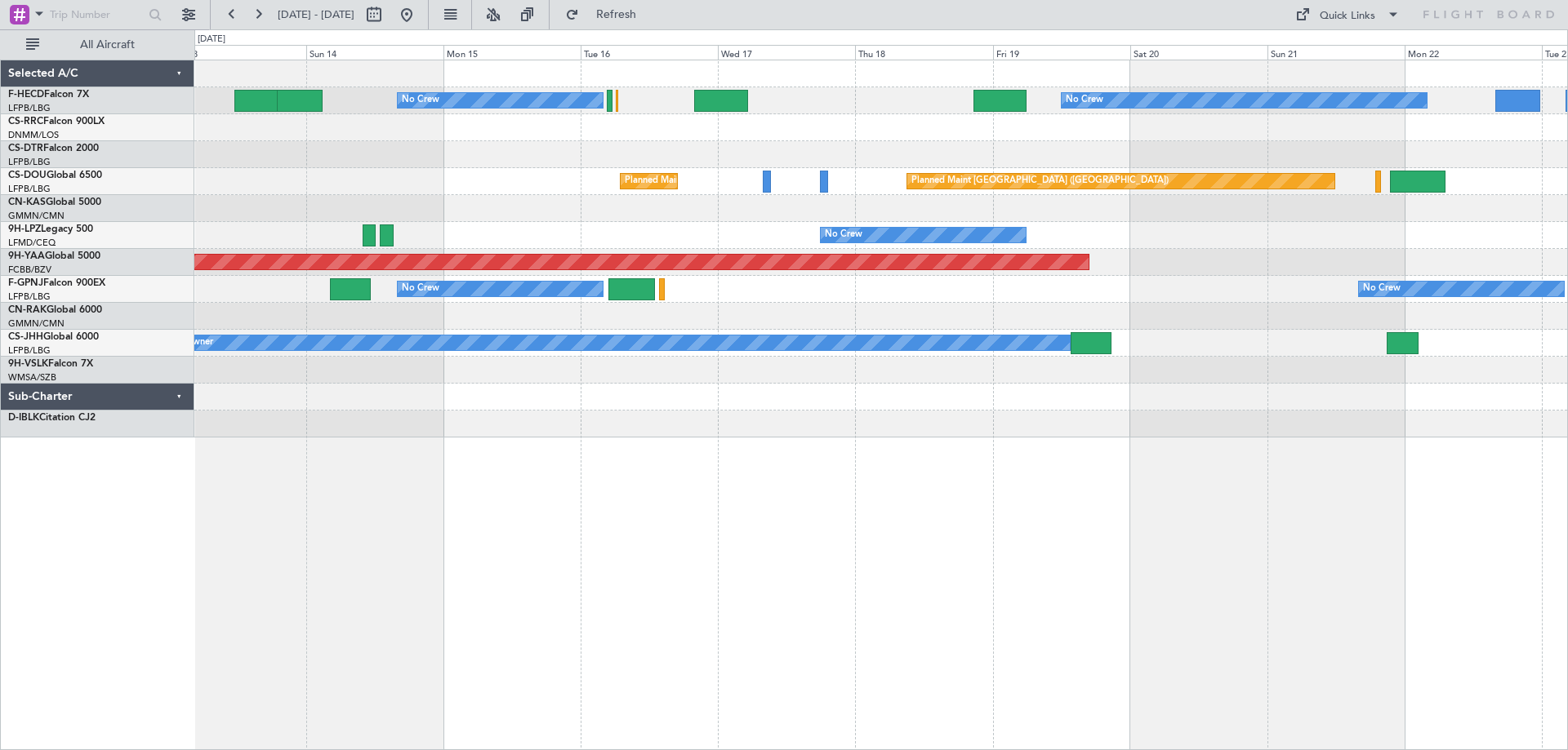
click at [675, 155] on div "No Crew No Crew No Crew Planned Maint [GEOGRAPHIC_DATA] ([GEOGRAPHIC_DATA]) Pla…" at bounding box center [880, 249] width 1372 height 377
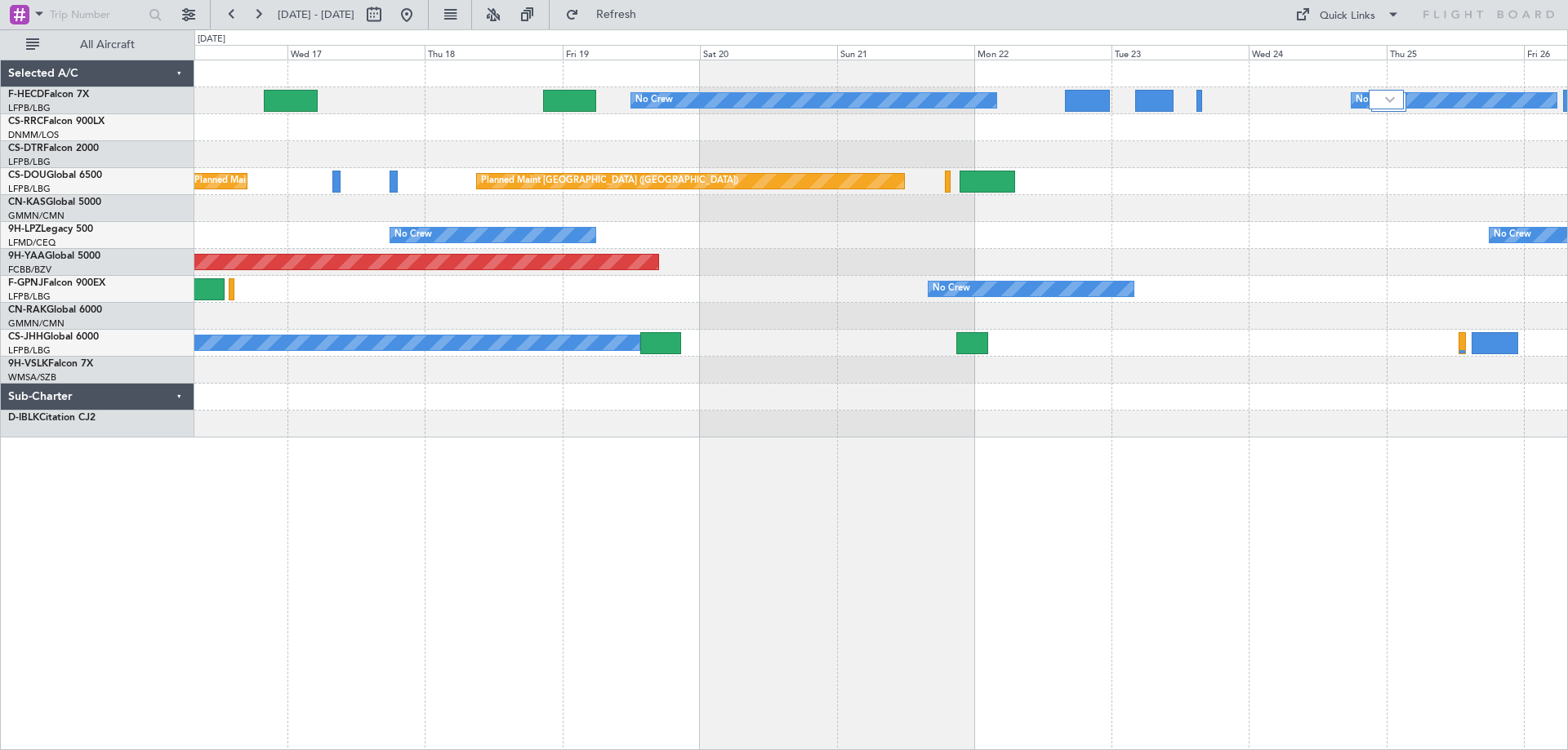
click at [725, 124] on div at bounding box center [880, 128] width 1372 height 27
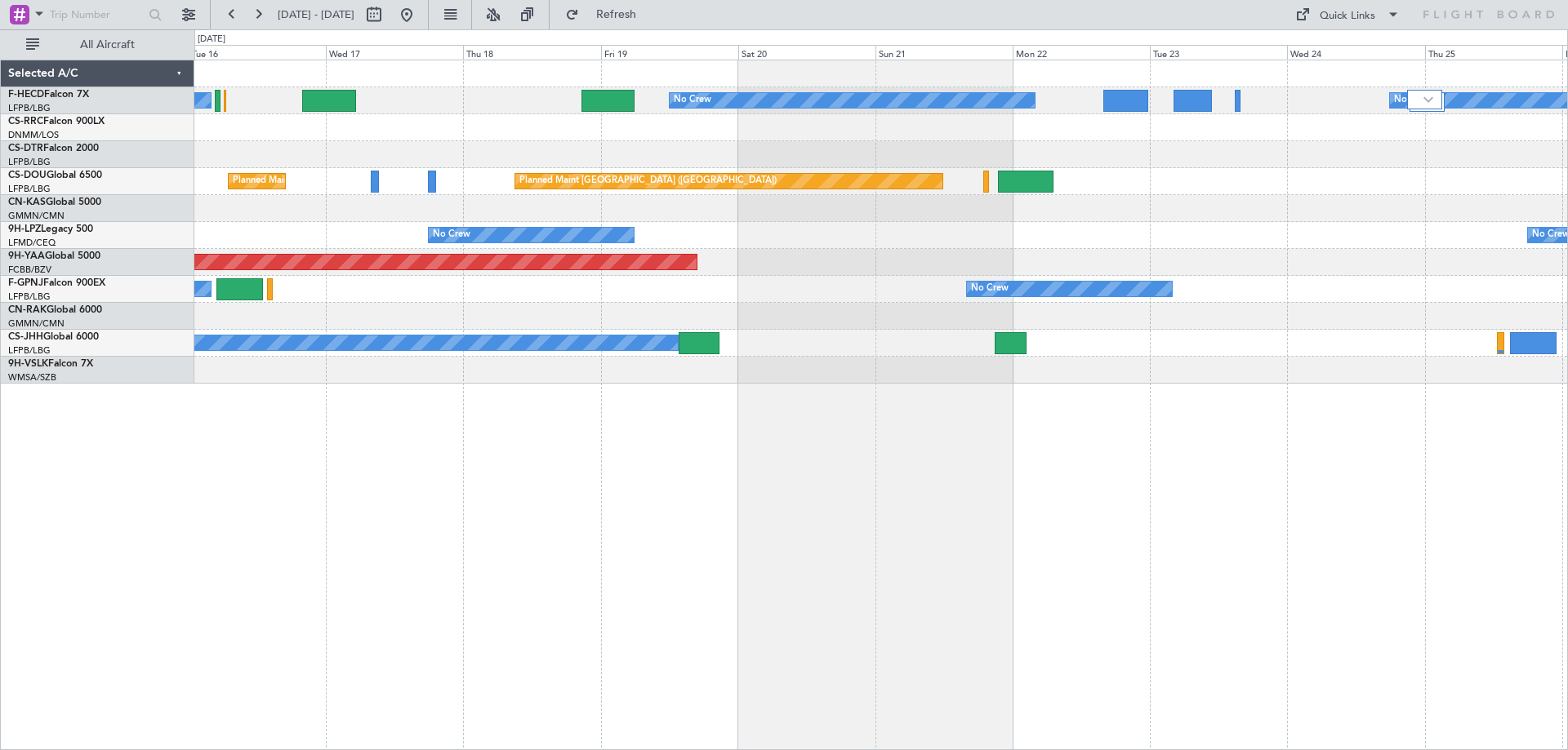
click at [734, 293] on div "No Crew No Crew" at bounding box center [880, 289] width 1372 height 27
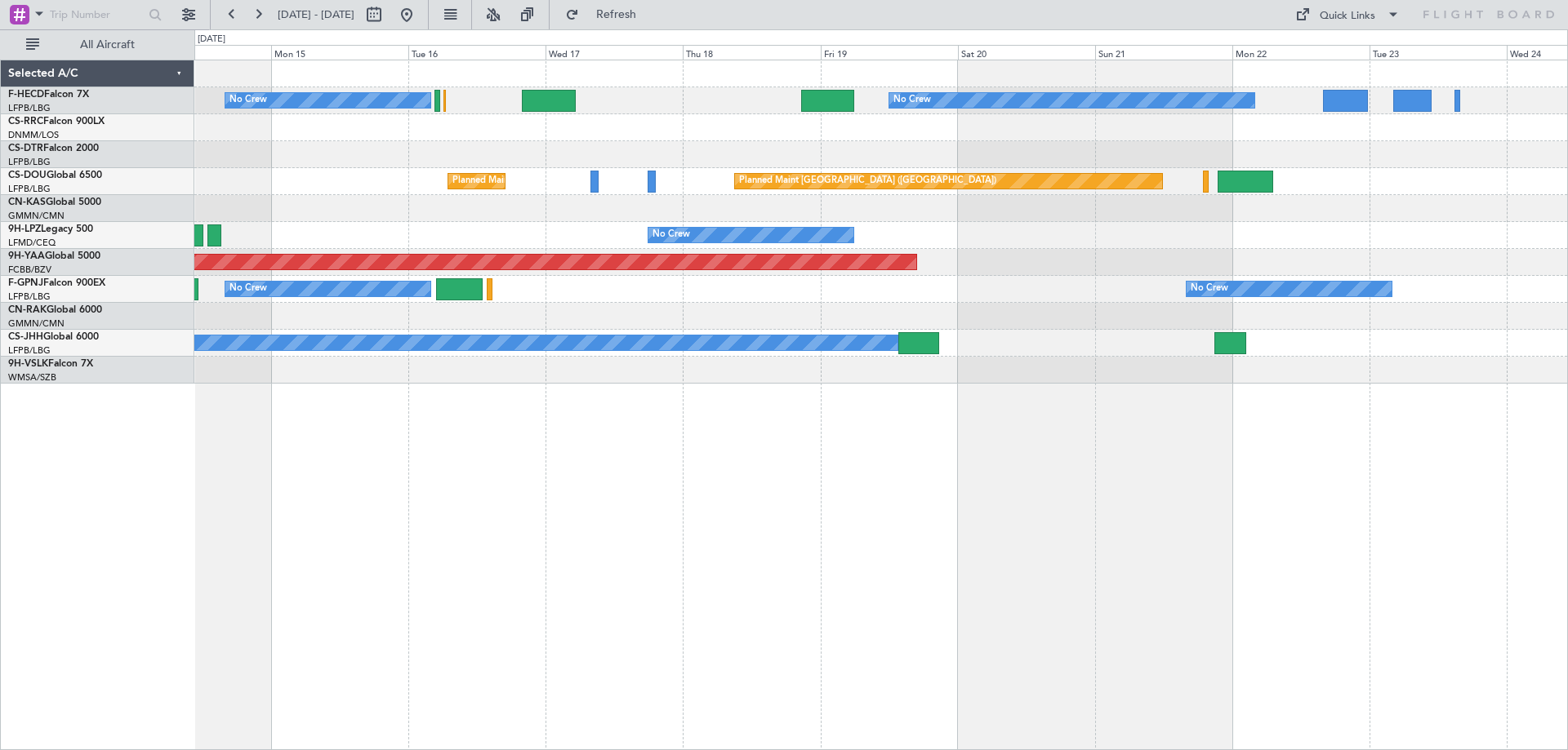
click at [831, 277] on div "No Crew No Crew No Crew" at bounding box center [880, 289] width 1372 height 27
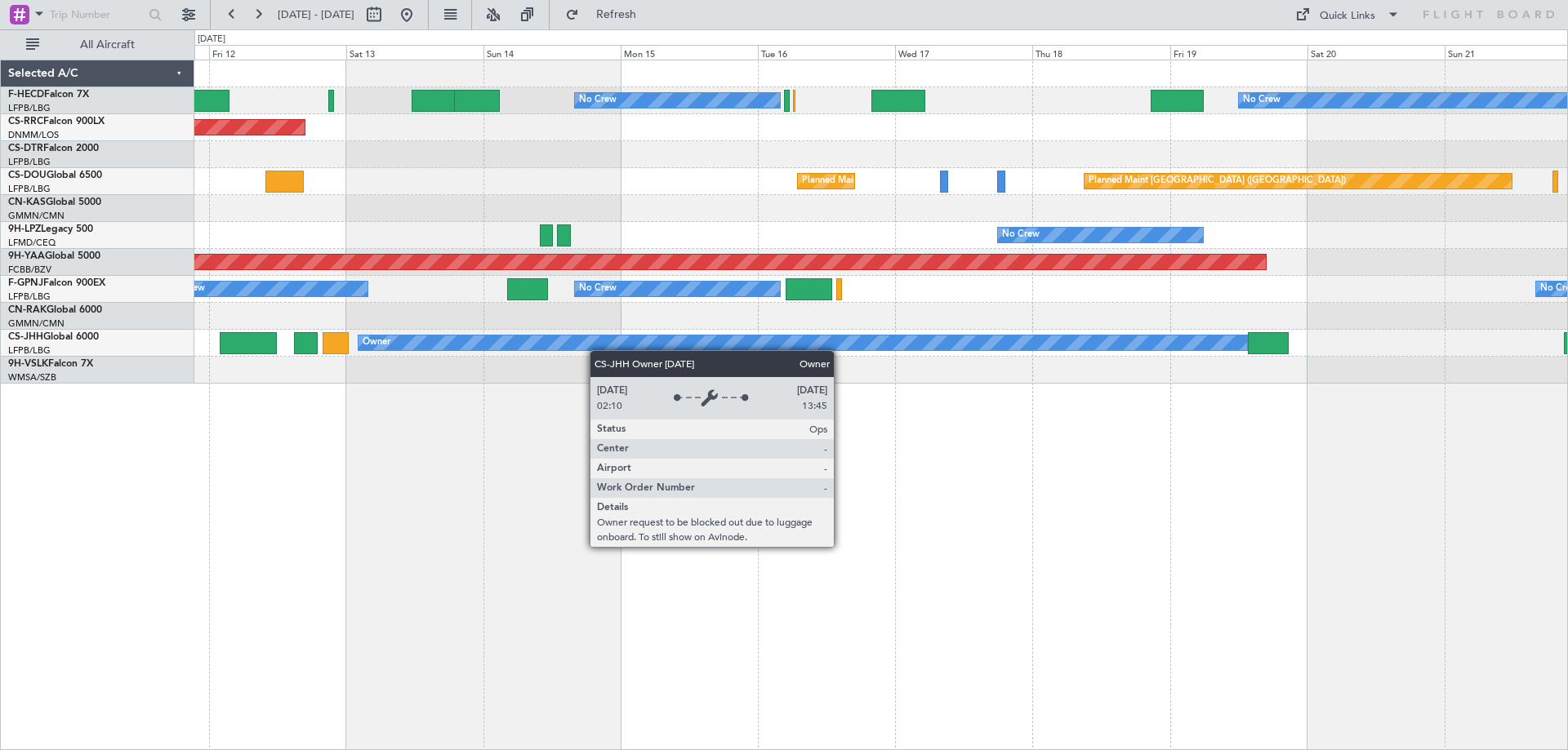
click at [761, 338] on div "Owner" at bounding box center [802, 342] width 889 height 15
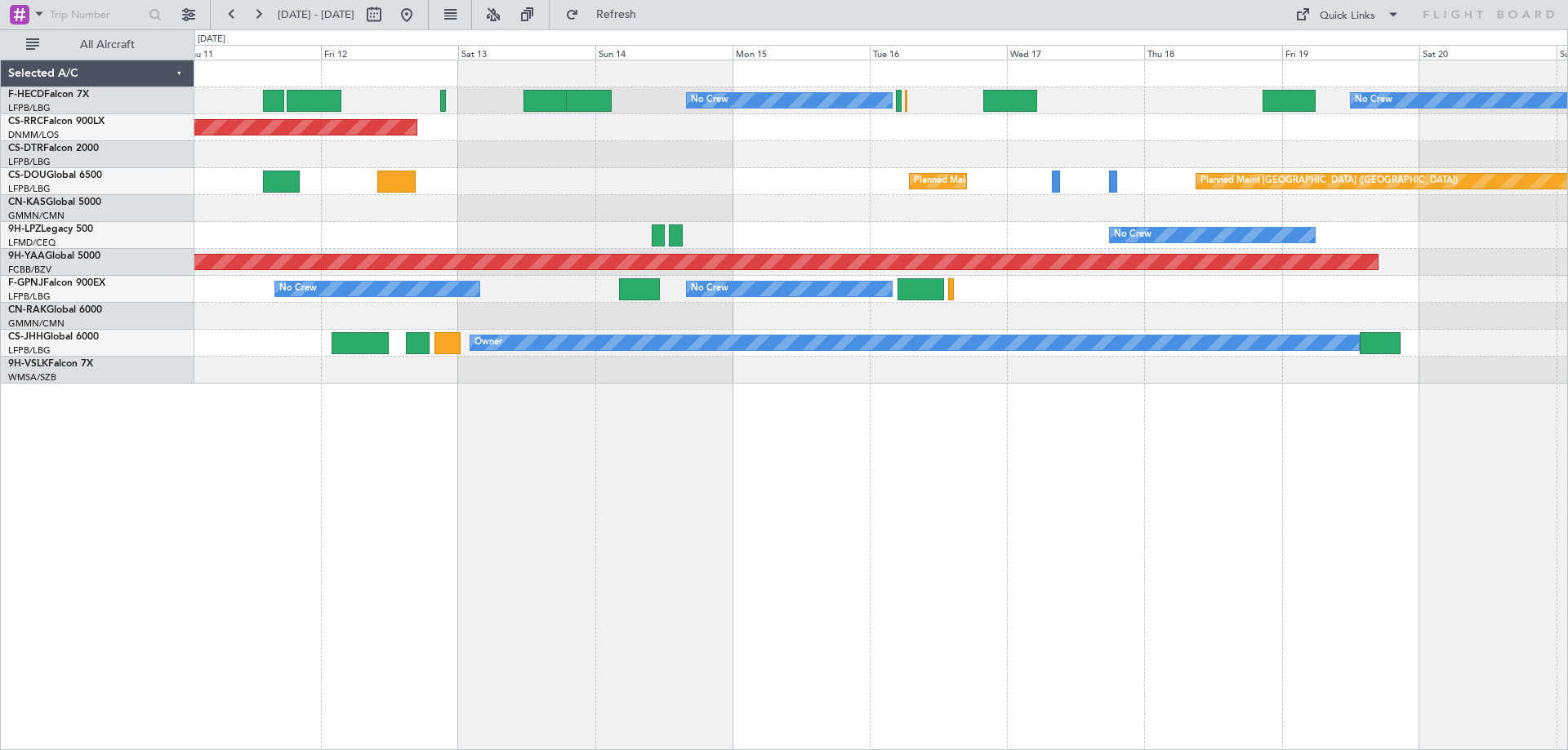
click at [663, 343] on div "No Crew No Crew Planned Maint [GEOGRAPHIC_DATA] ([GEOGRAPHIC_DATA]) Planned Mai…" at bounding box center [880, 222] width 1372 height 324
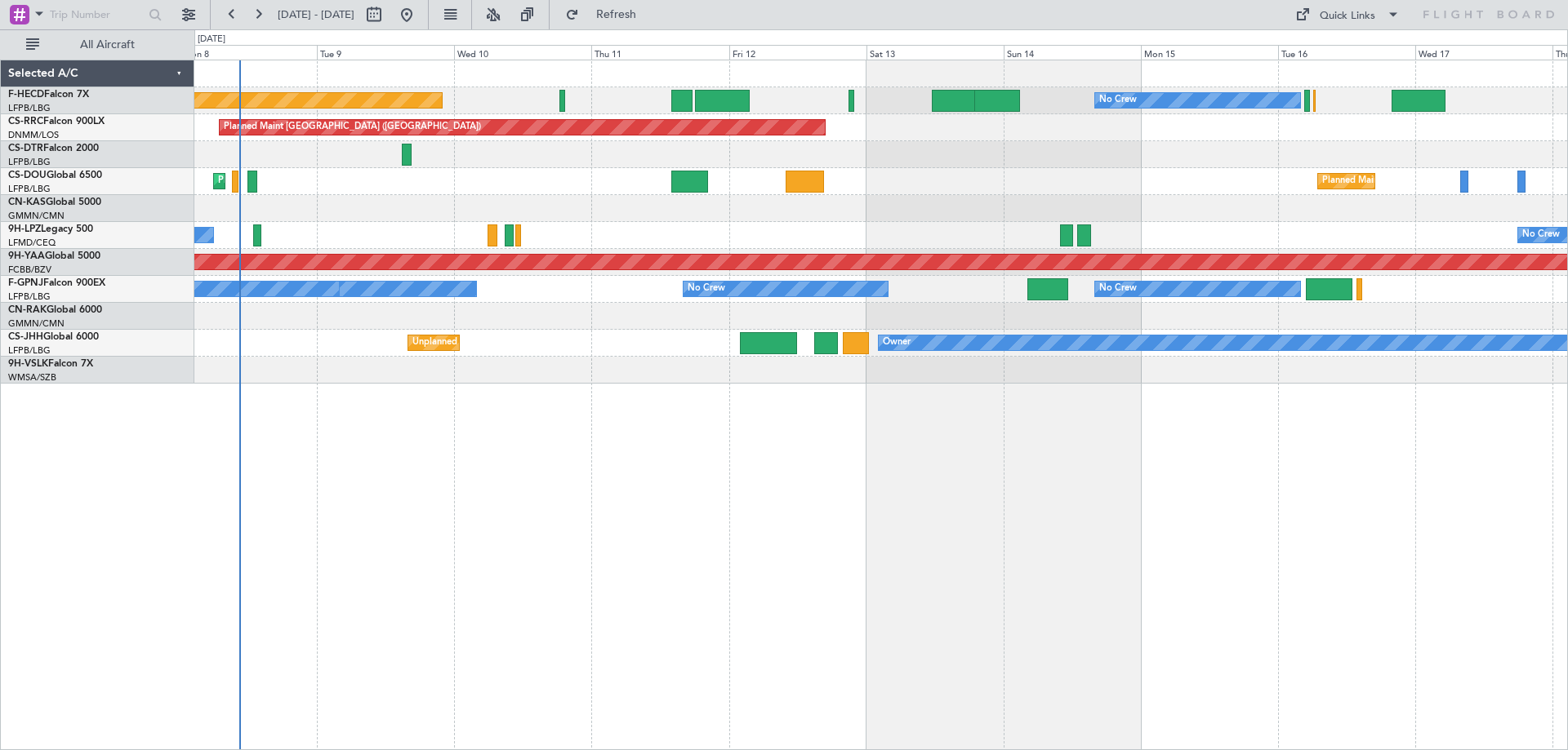
click at [587, 230] on div "No Crew Planned Maint [GEOGRAPHIC_DATA] ([GEOGRAPHIC_DATA]) No Crew No Crew Pla…" at bounding box center [880, 222] width 1372 height 324
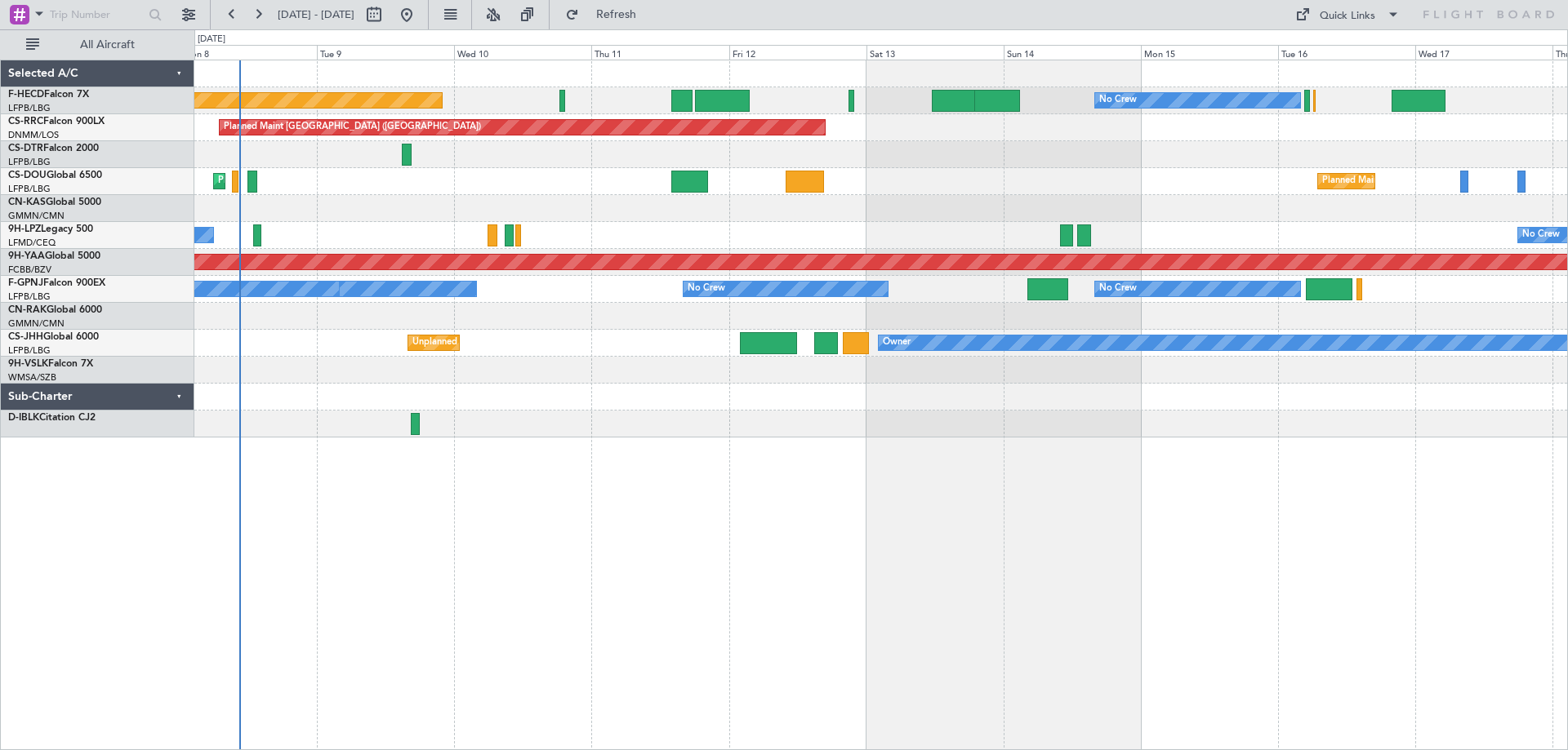
click at [1035, 167] on div "No Crew Planned Maint [GEOGRAPHIC_DATA] ([GEOGRAPHIC_DATA]) No Crew No Crew Pla…" at bounding box center [880, 249] width 1372 height 377
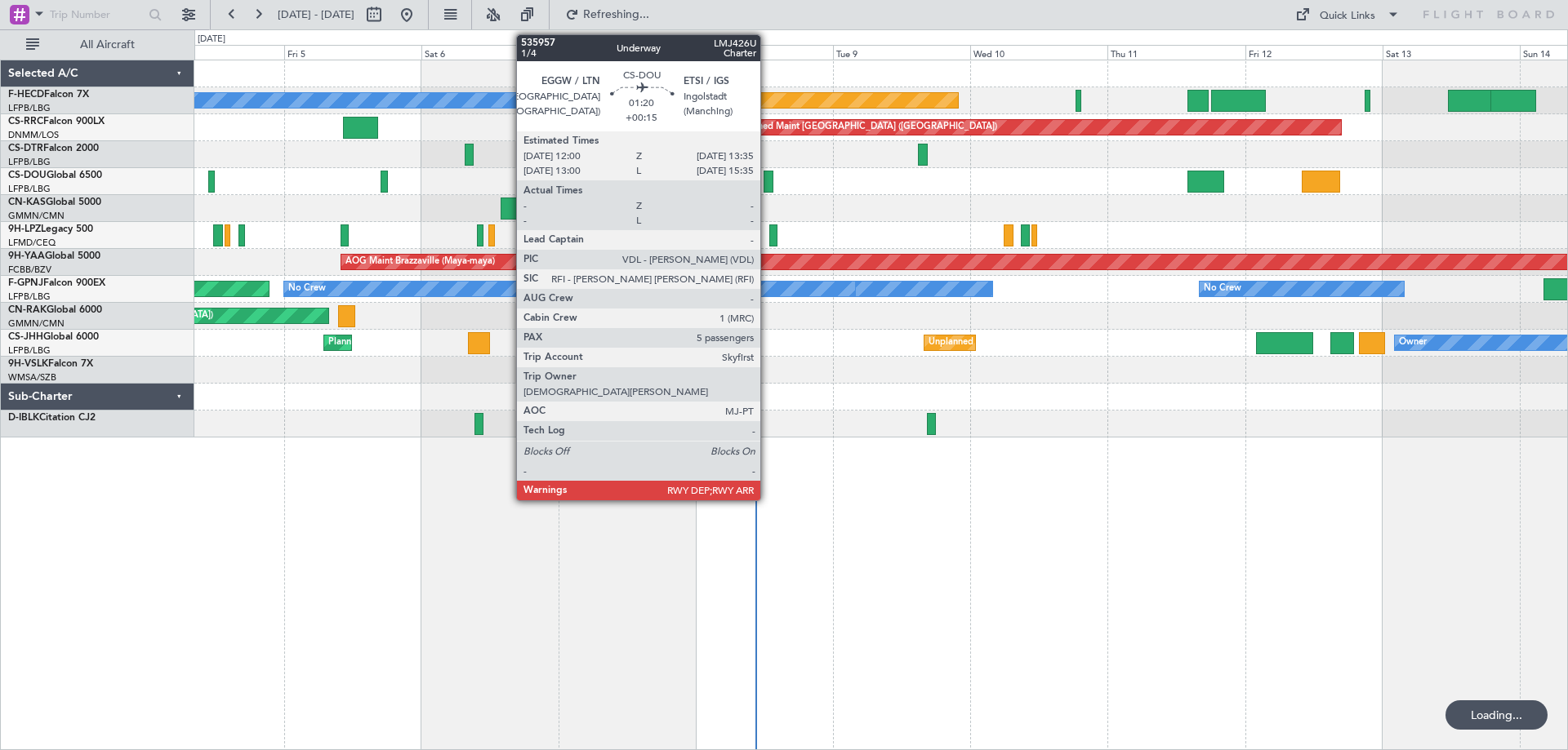
click at [768, 180] on div at bounding box center [768, 181] width 10 height 22
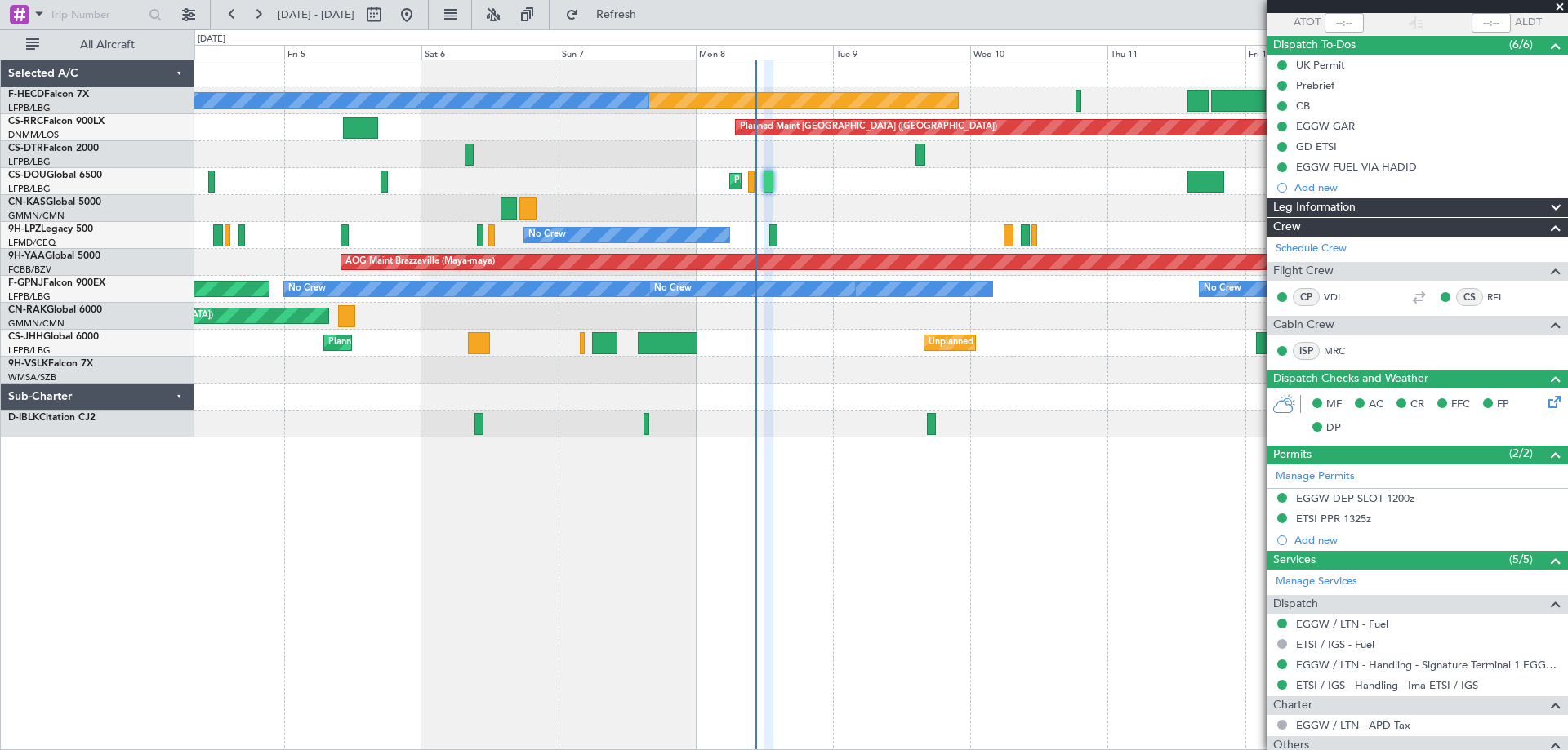
scroll to position [399, 0]
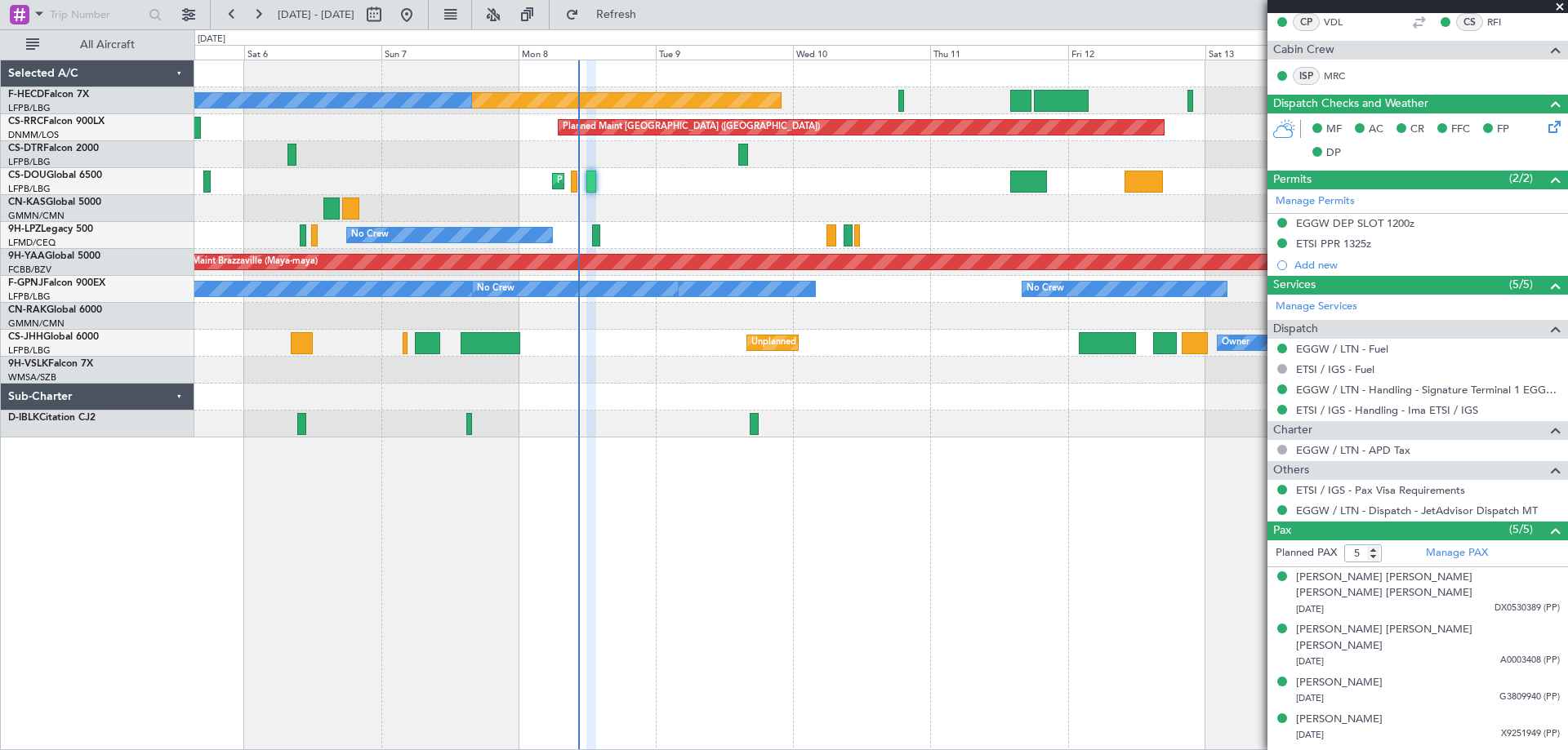
click at [397, 304] on div "Unplanned Maint [GEOGRAPHIC_DATA] ([GEOGRAPHIC_DATA])" at bounding box center [880, 317] width 1372 height 27
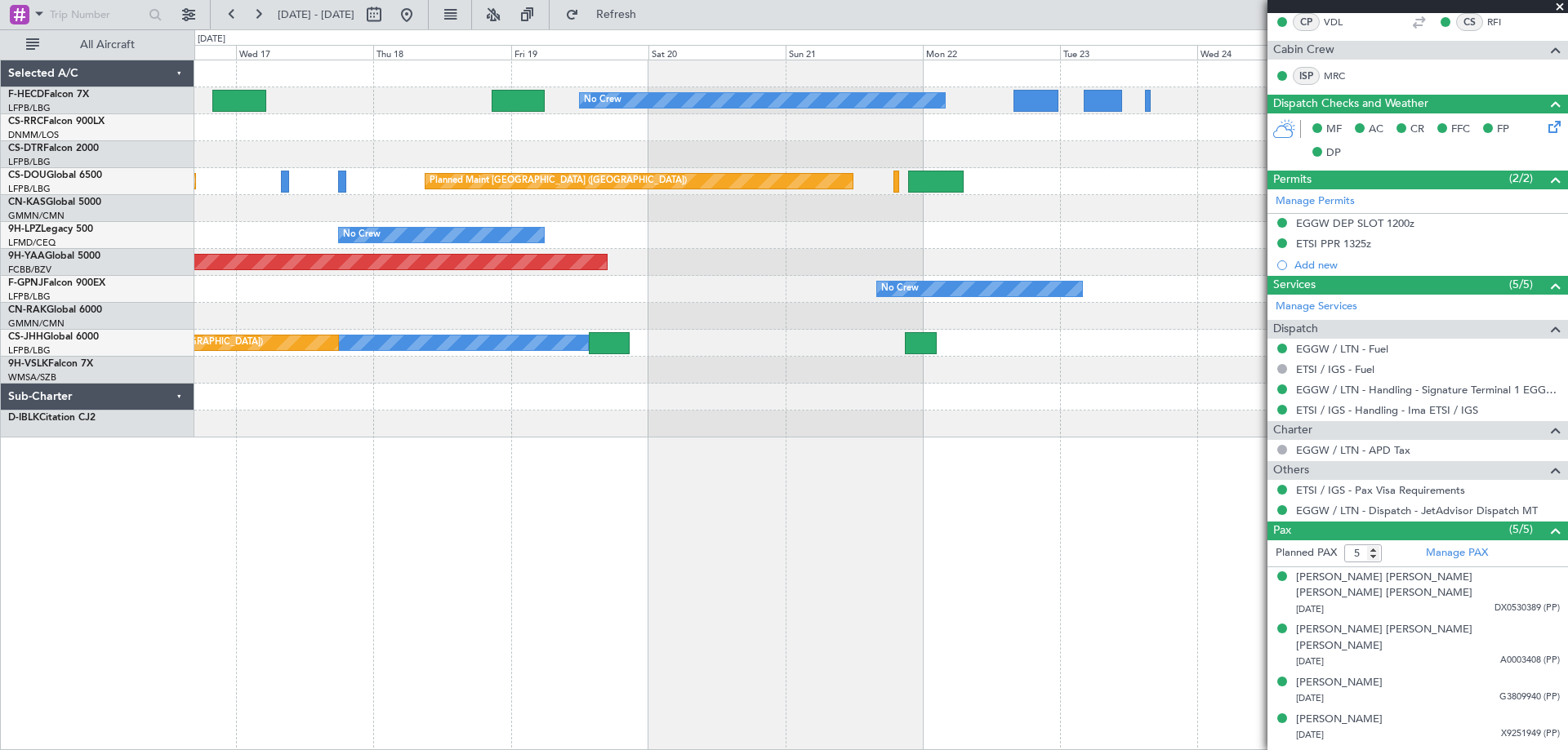
click at [97, 156] on div "No Crew No Crew No Crew Planned Maint [GEOGRAPHIC_DATA] ([GEOGRAPHIC_DATA]) Pla…" at bounding box center [784, 389] width 1568 height 721
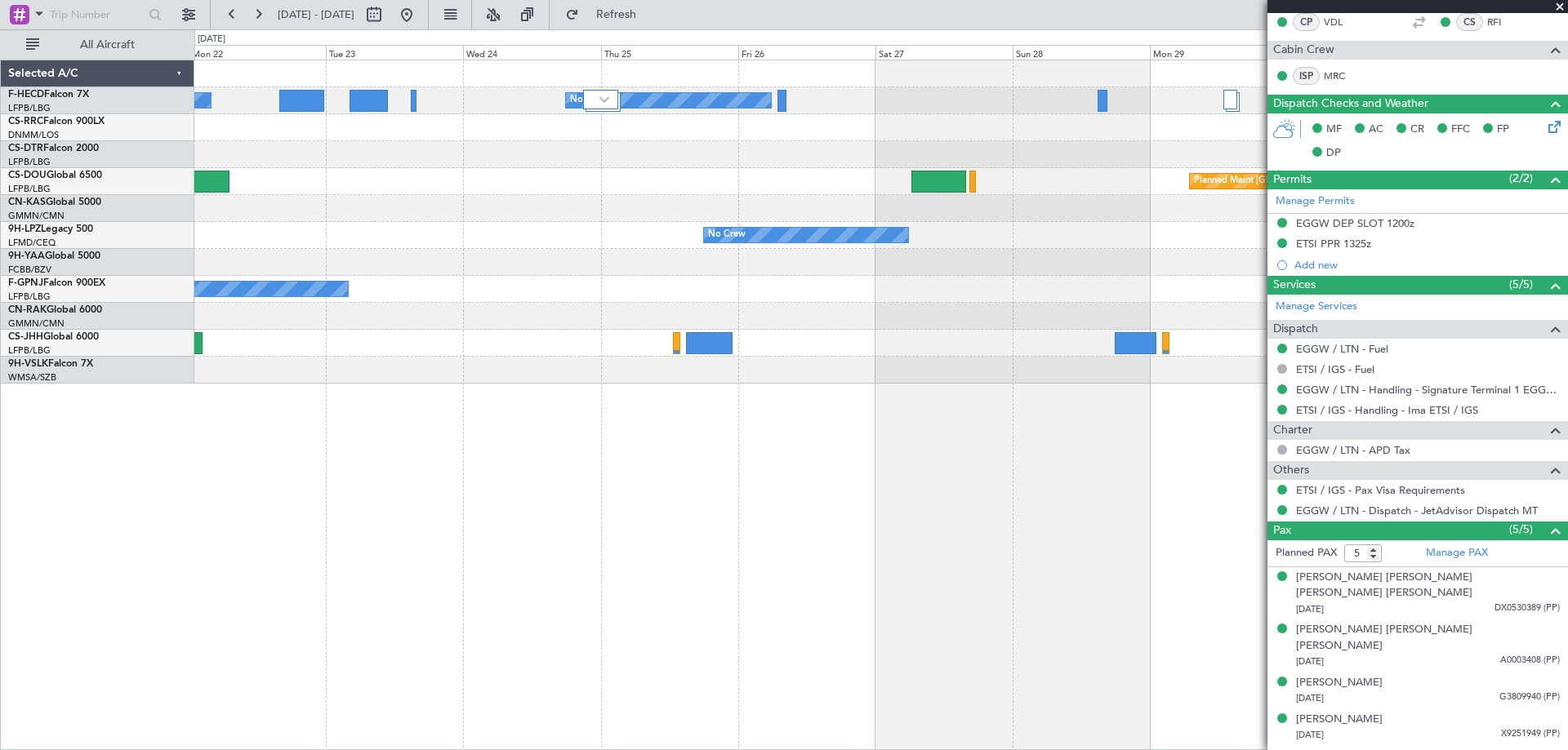
click at [1269, 413] on fb-app "[DATE] - [DATE] Refresh Quick Links All Aircraft No Crew No Crew No Crew Planne…" at bounding box center [784, 381] width 1568 height 738
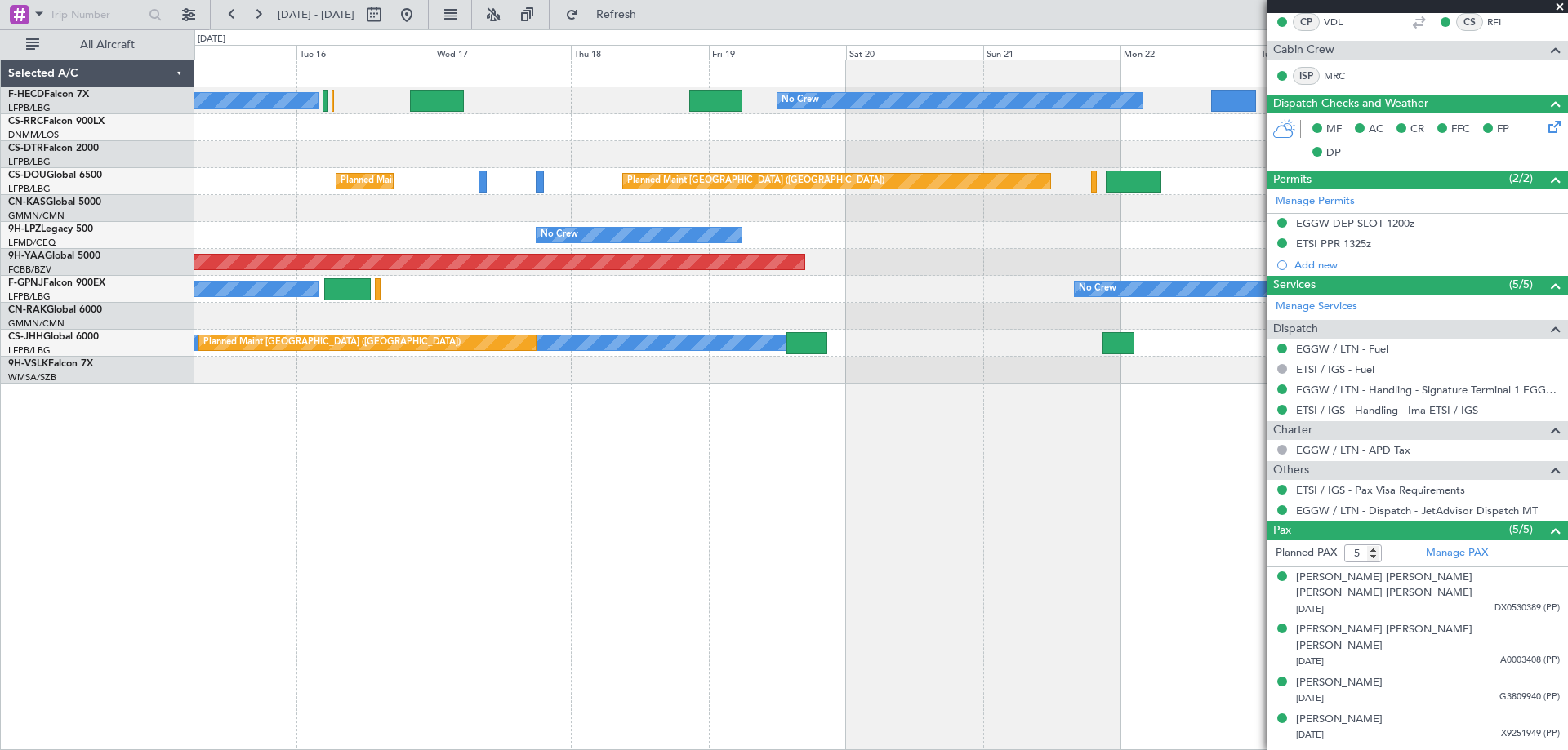
click at [1119, 192] on div "No Crew No Crew No Crew Planned Maint [GEOGRAPHIC_DATA] ([GEOGRAPHIC_DATA]) Pla…" at bounding box center [880, 222] width 1372 height 324
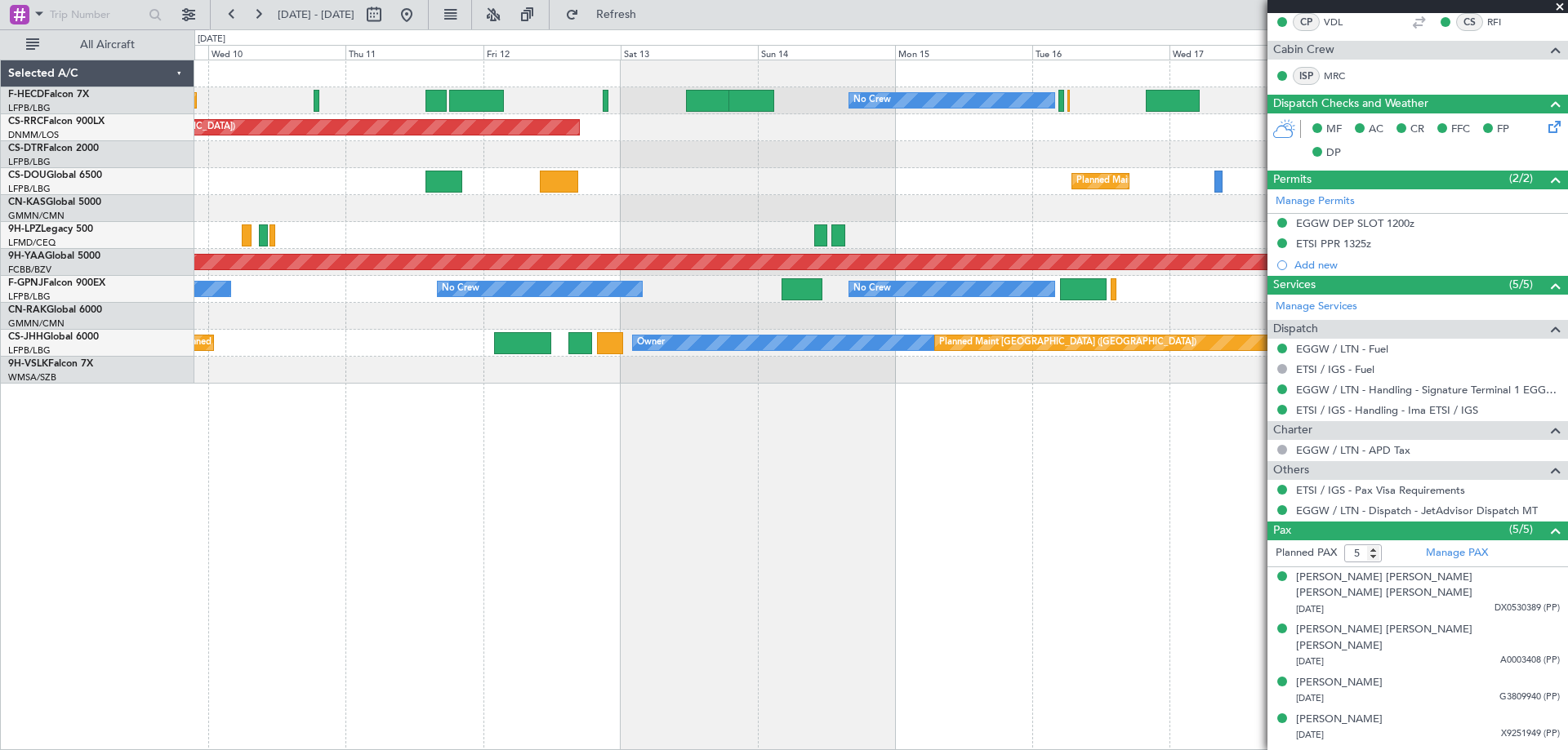
click at [1155, 254] on div "No Crew No Crew Planned Maint [GEOGRAPHIC_DATA] ([GEOGRAPHIC_DATA]) No Crew Pla…" at bounding box center [880, 222] width 1372 height 324
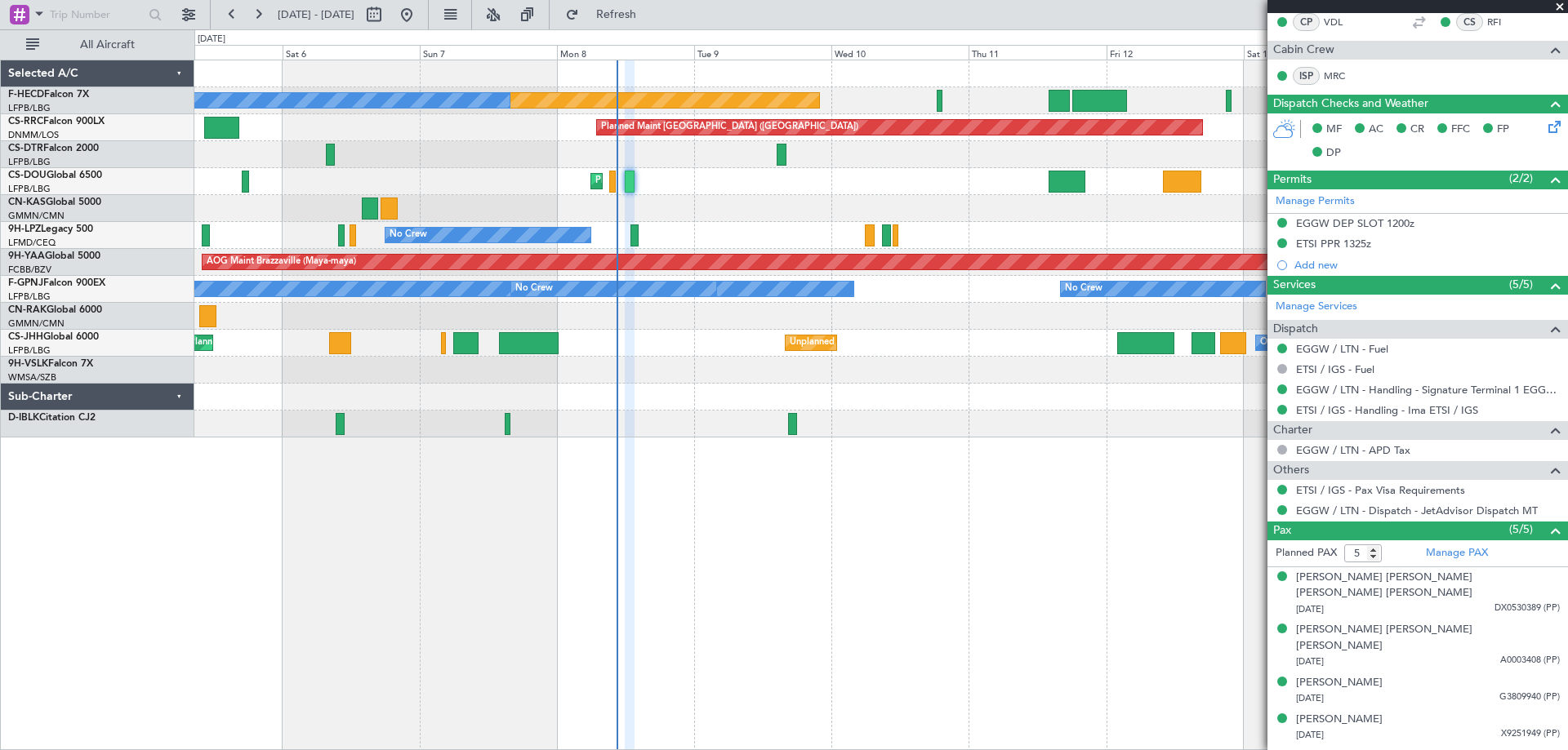
click at [690, 269] on div "No Crew Planned Maint [GEOGRAPHIC_DATA] ([GEOGRAPHIC_DATA]) No Crew Planned Mai…" at bounding box center [880, 249] width 1372 height 377
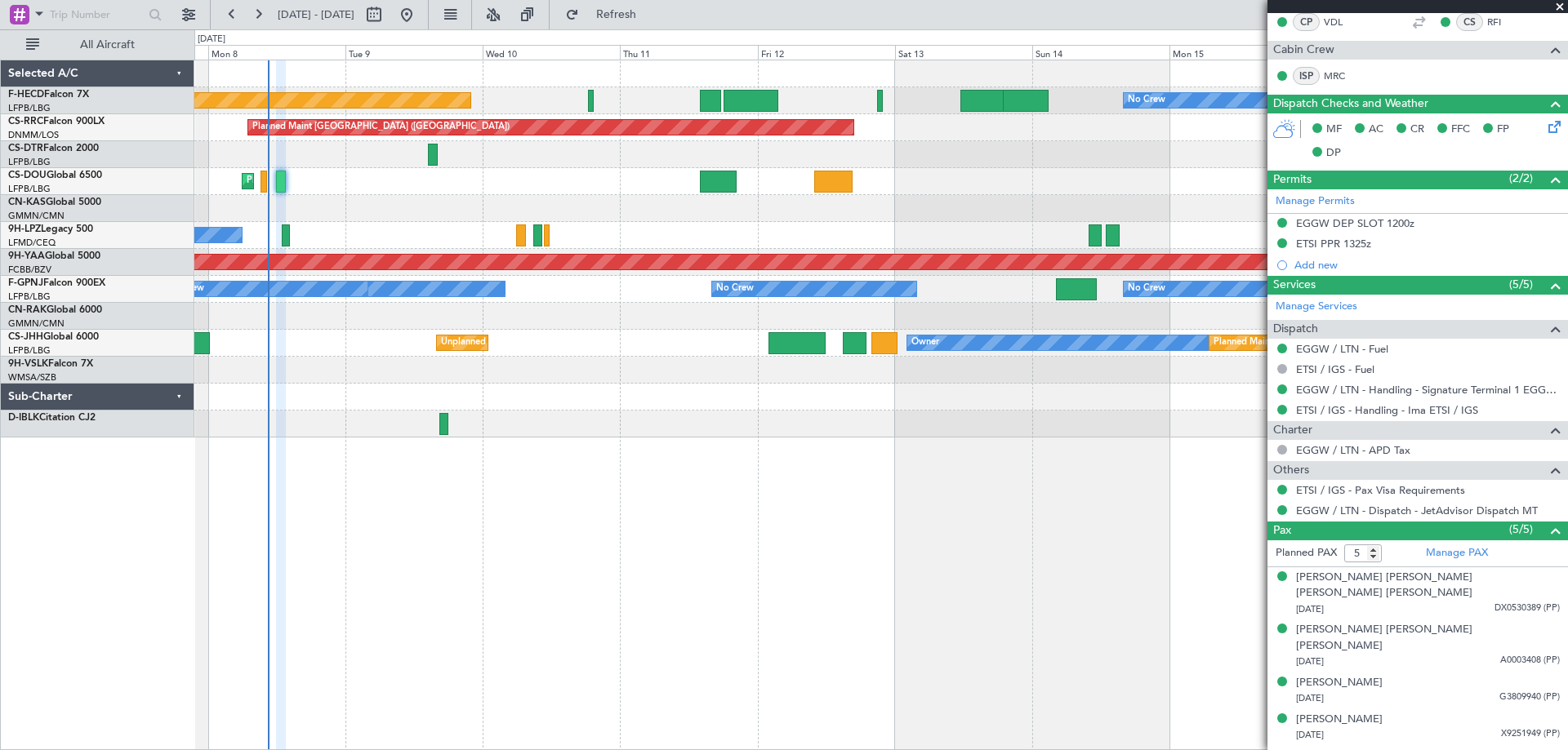
click at [474, 230] on div "No Crew Planned Maint [GEOGRAPHIC_DATA] ([GEOGRAPHIC_DATA]) No Crew No Crew Pla…" at bounding box center [880, 249] width 1372 height 377
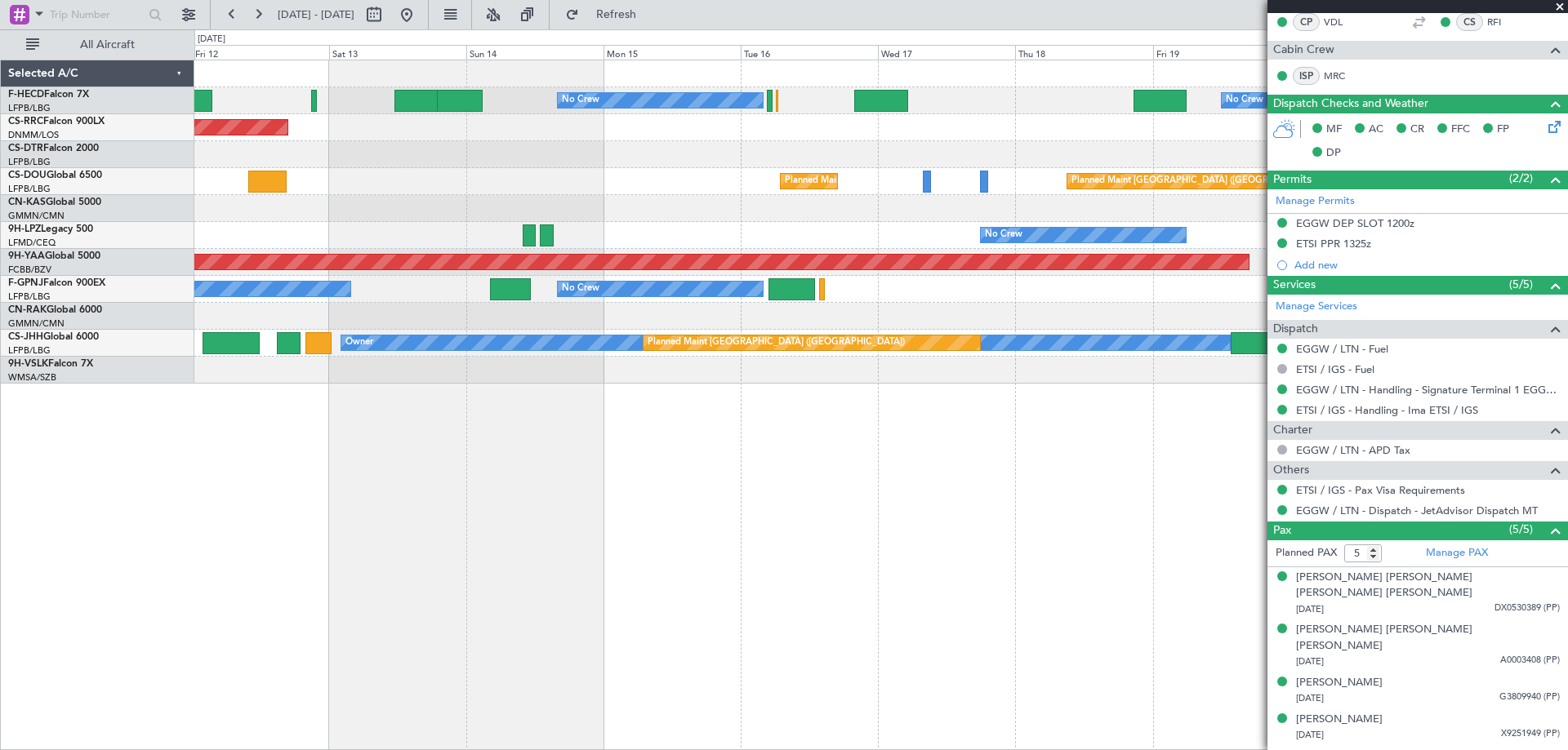
click at [1557, 7] on span at bounding box center [1559, 7] width 17 height 15
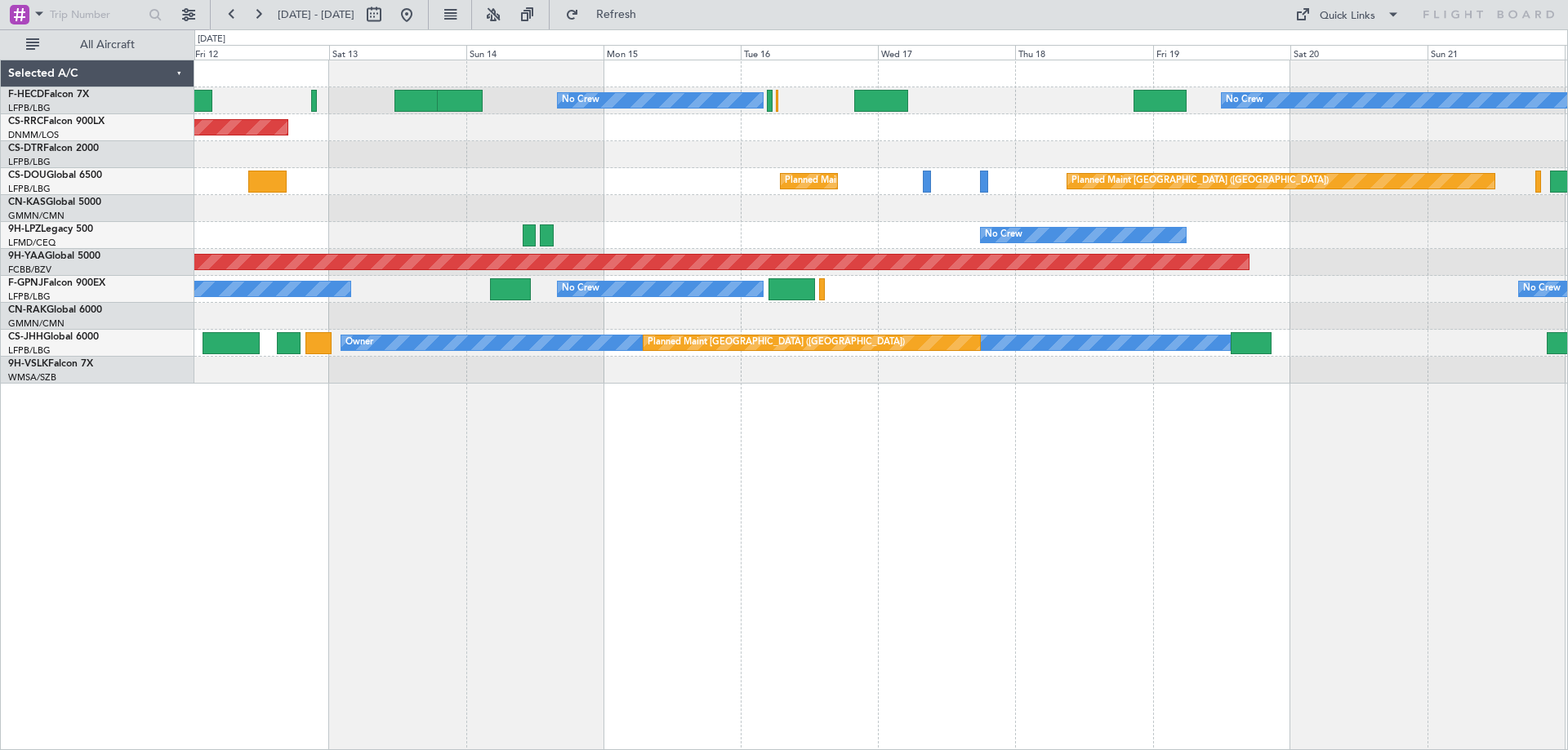
type input "0"
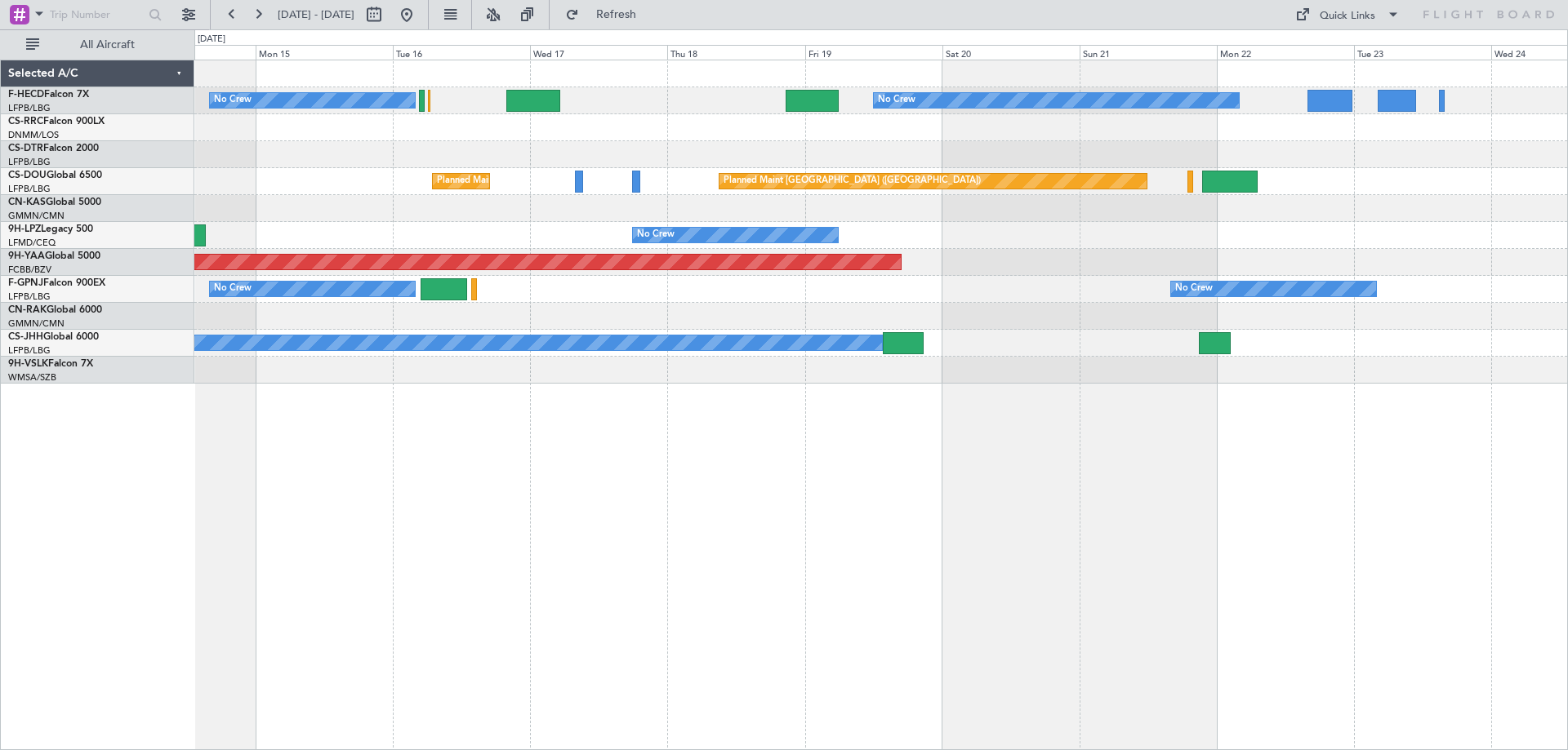
click at [628, 230] on div "No Crew No Crew No Crew Planned Maint [GEOGRAPHIC_DATA] ([GEOGRAPHIC_DATA]) Pla…" at bounding box center [880, 222] width 1372 height 324
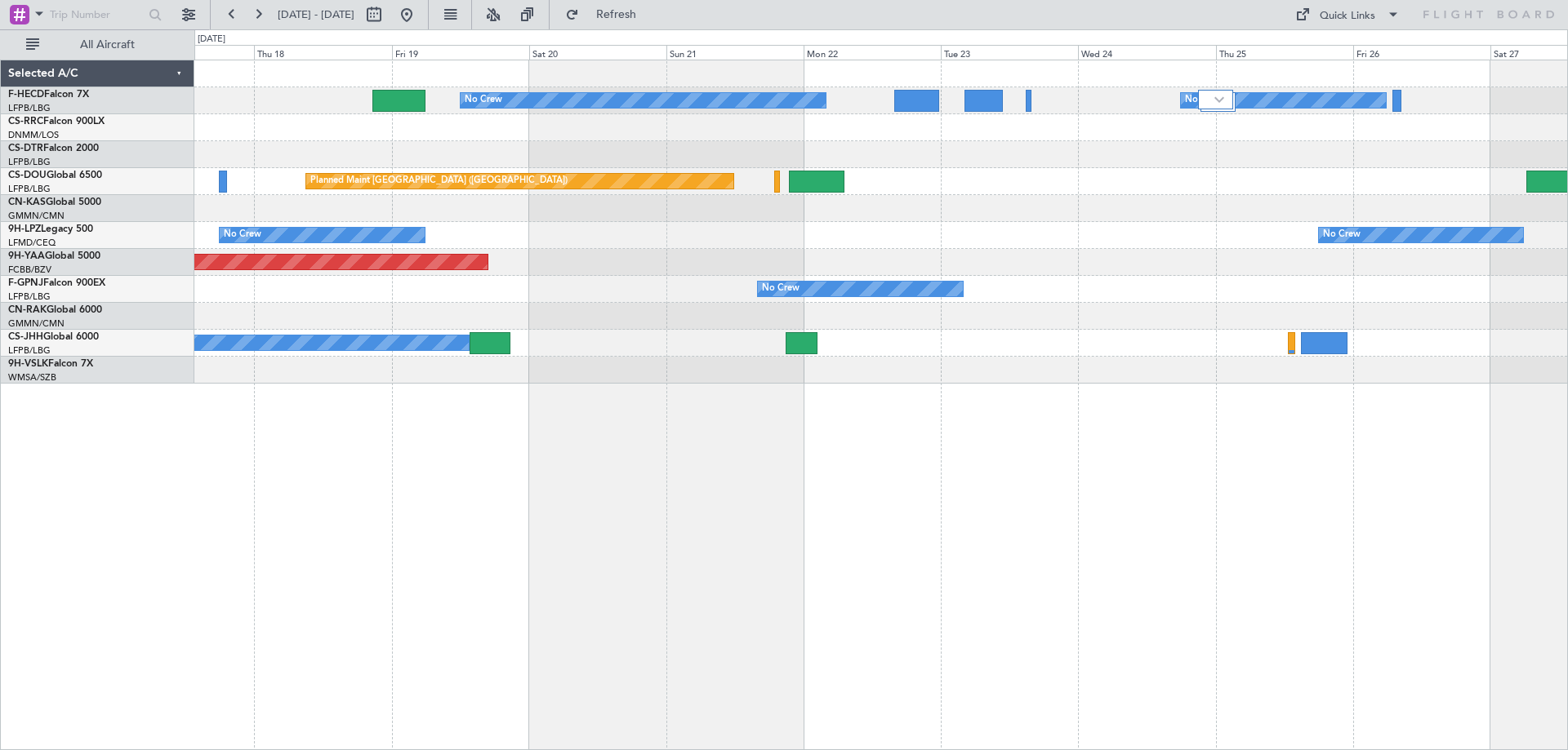
click at [730, 290] on div "No Crew No Crew No Crew Planned Maint [GEOGRAPHIC_DATA] ([GEOGRAPHIC_DATA]) Pla…" at bounding box center [880, 222] width 1372 height 324
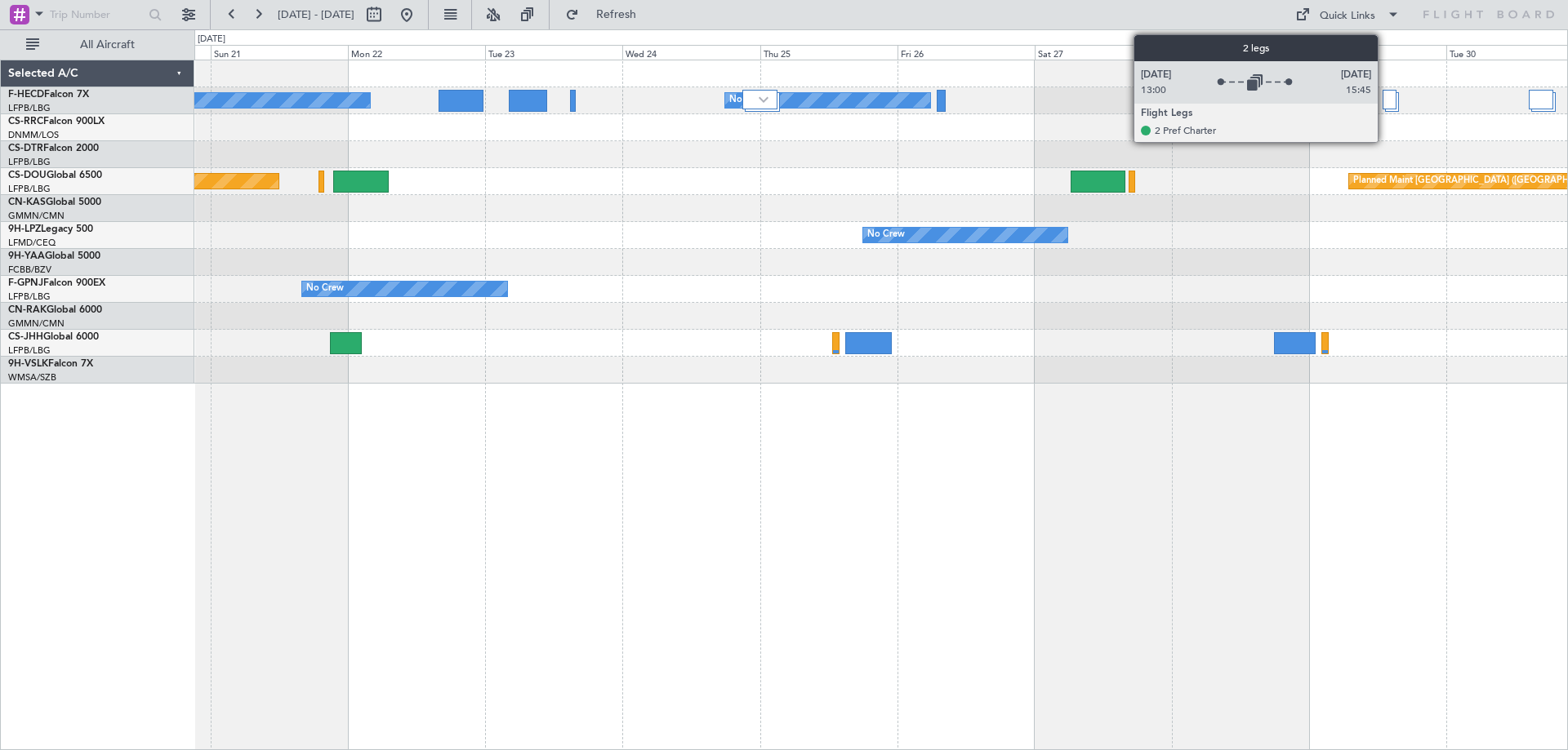
click at [1385, 97] on div at bounding box center [1389, 100] width 14 height 20
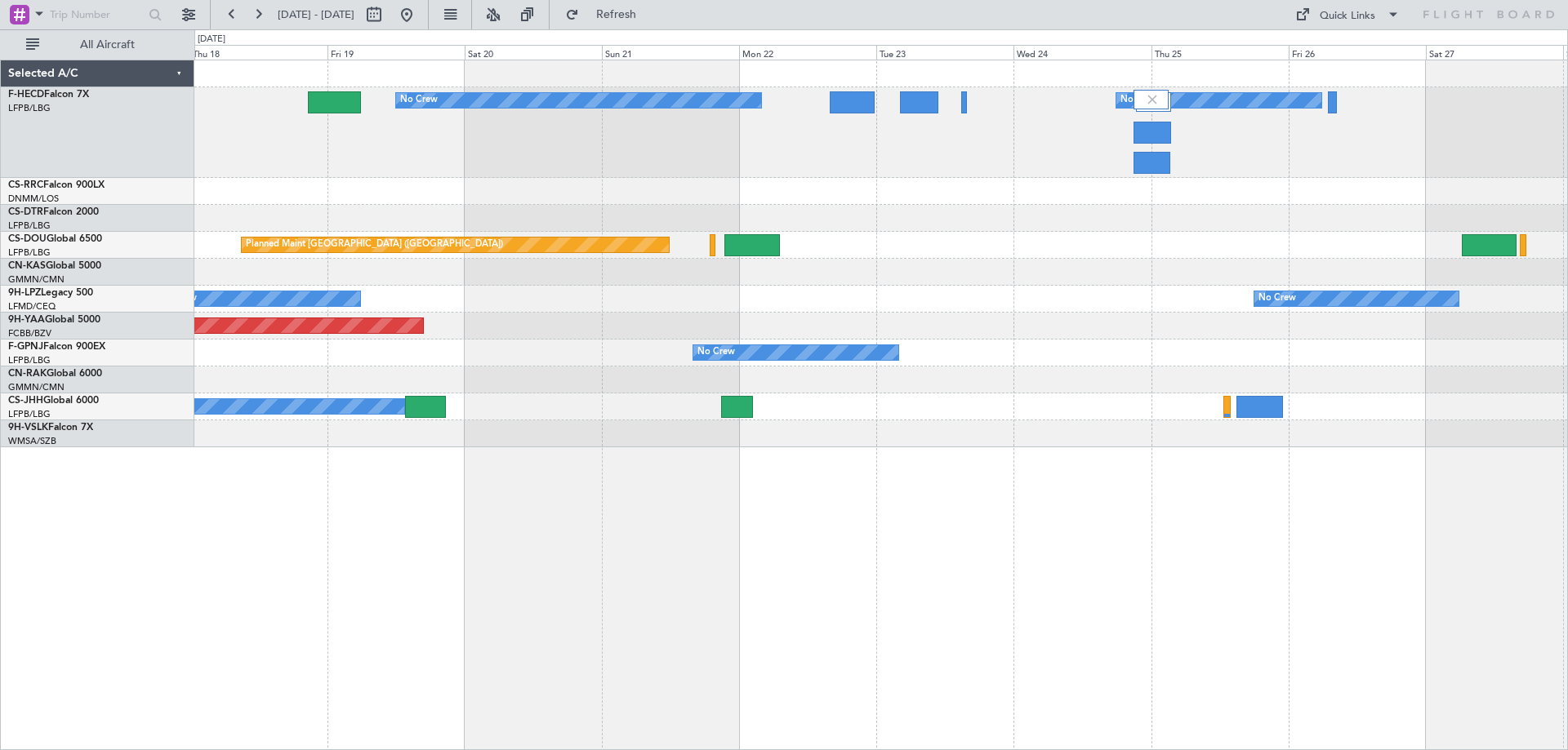
click at [943, 297] on div "No Crew No Crew No Crew Planned Maint [GEOGRAPHIC_DATA] ([GEOGRAPHIC_DATA]) Pla…" at bounding box center [880, 254] width 1372 height 387
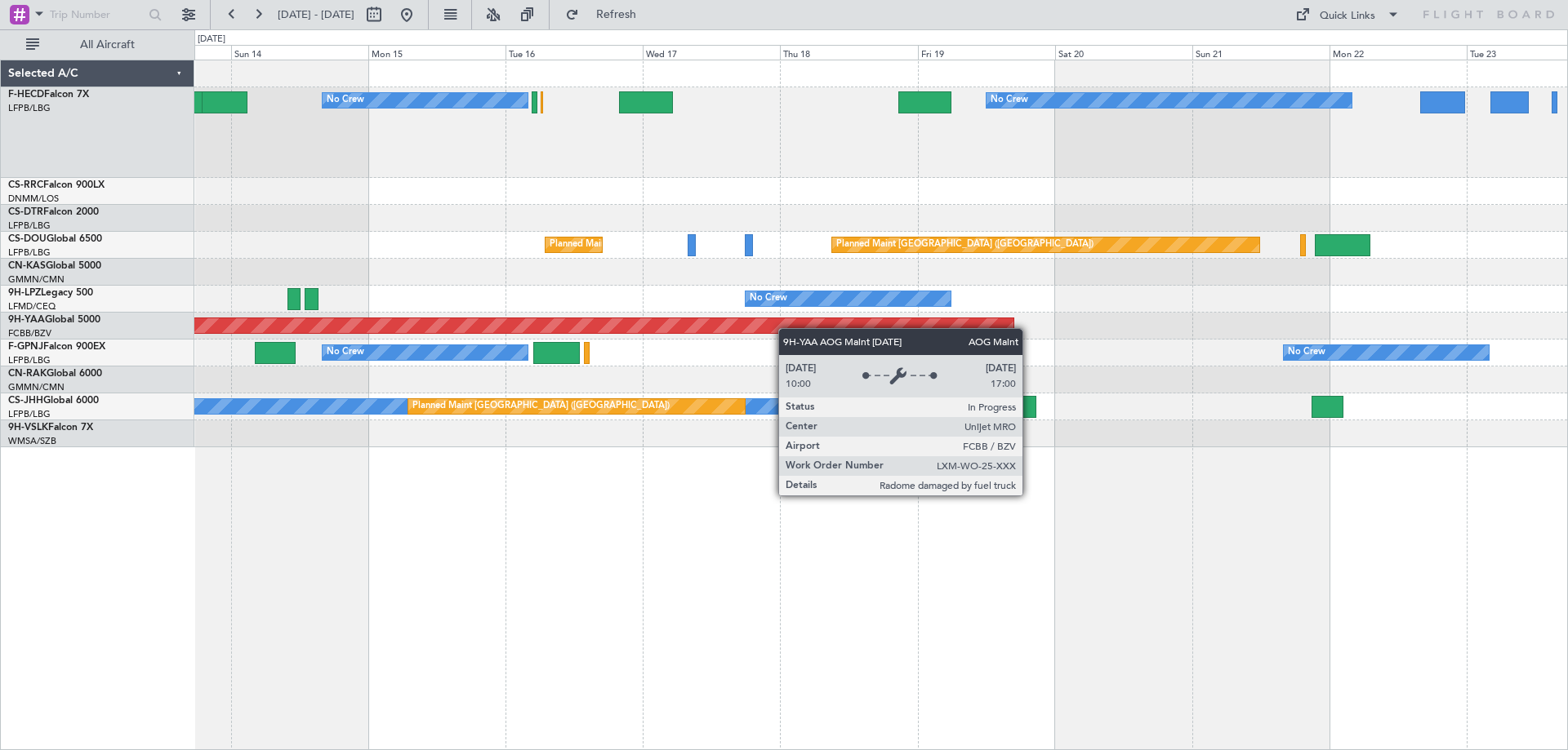
click at [899, 297] on div "No Crew No Crew No Crew Planned Maint [GEOGRAPHIC_DATA] ([GEOGRAPHIC_DATA]) Pla…" at bounding box center [880, 254] width 1372 height 387
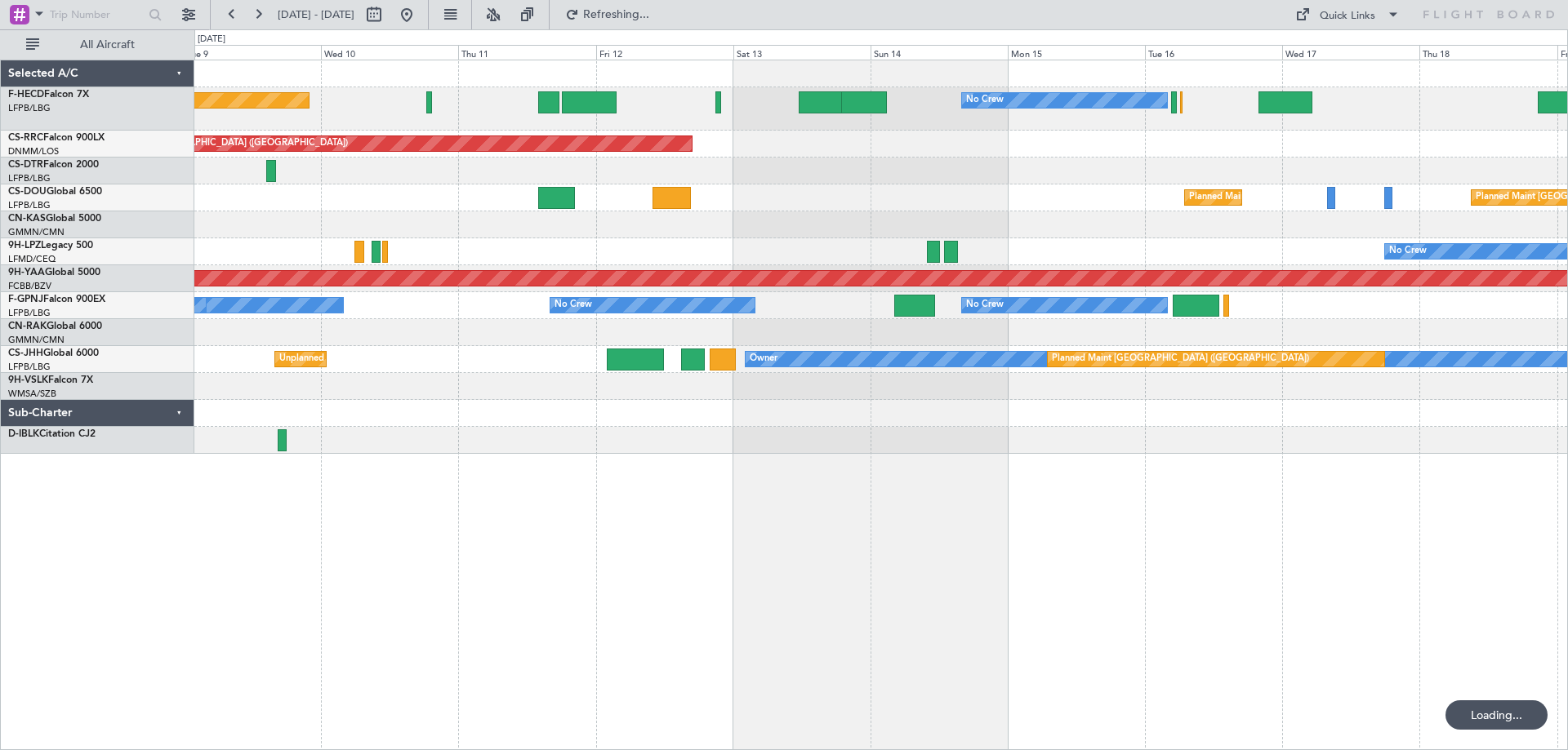
click at [1225, 179] on div "No Crew Planned Maint [GEOGRAPHIC_DATA] ([GEOGRAPHIC_DATA]) No Crew No Crew Pla…" at bounding box center [880, 257] width 1372 height 393
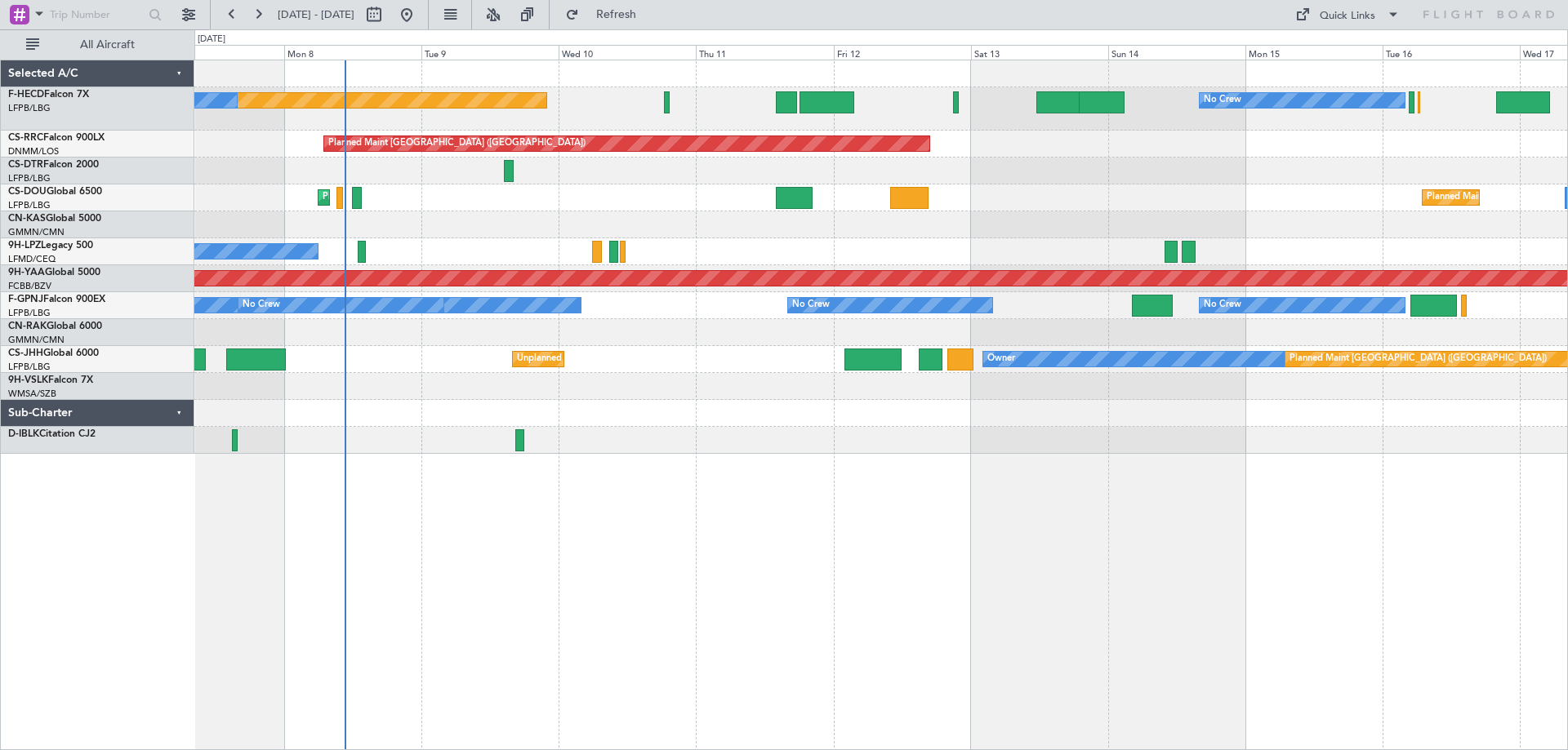
click at [931, 357] on div "Planned Maint [GEOGRAPHIC_DATA] ([GEOGRAPHIC_DATA]) No Crew No Crew No Crew Pla…" at bounding box center [880, 257] width 1372 height 393
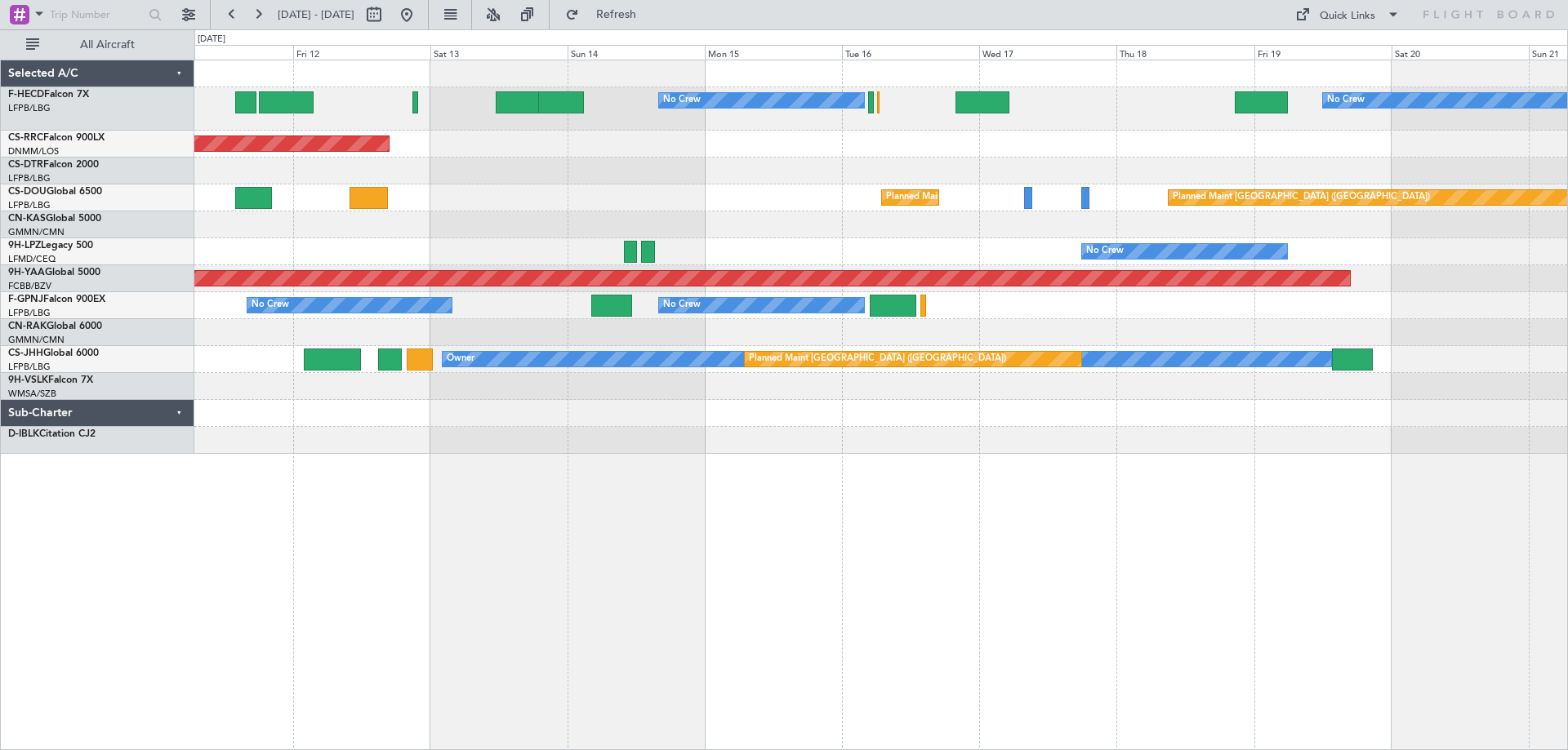
click at [725, 179] on div at bounding box center [880, 171] width 1372 height 27
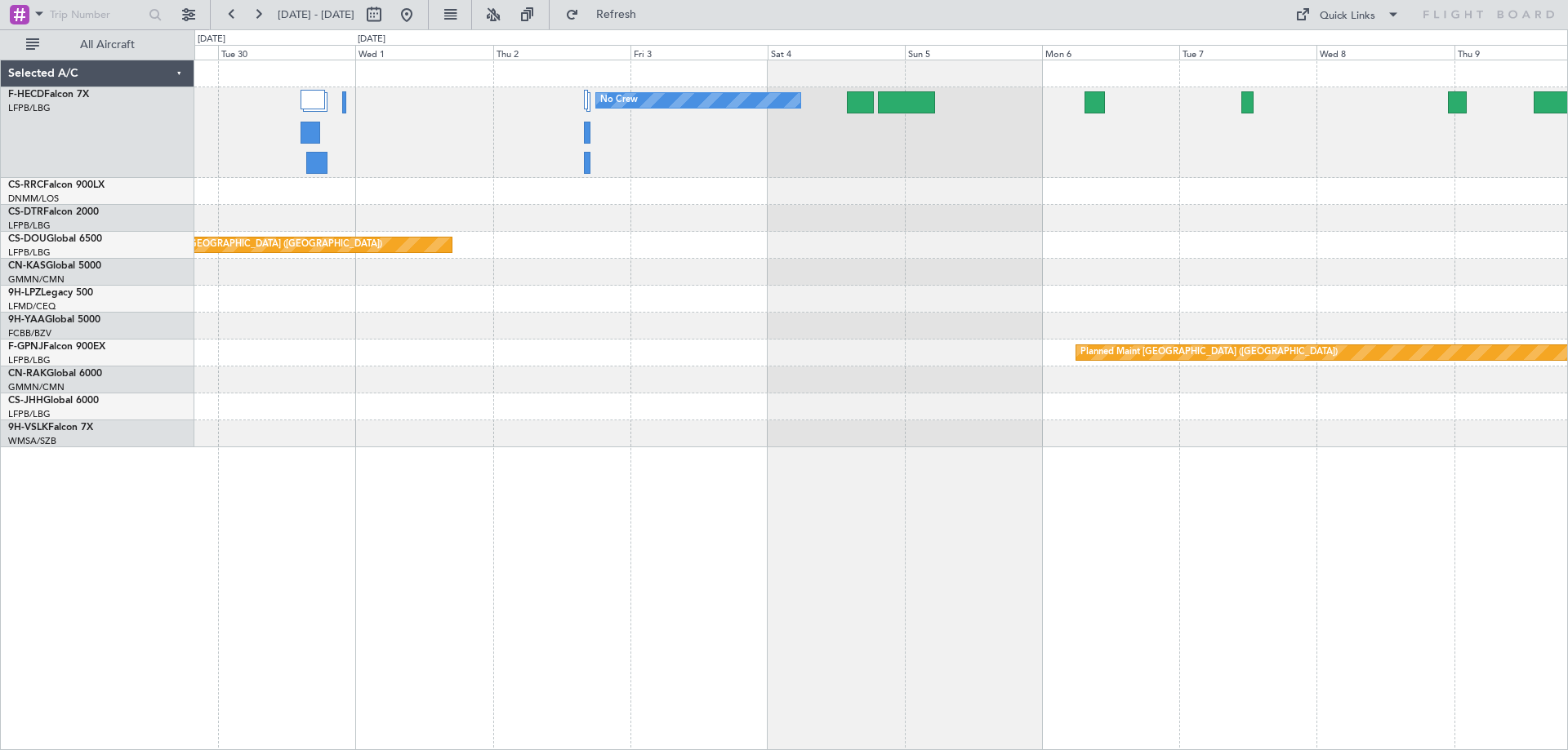
click at [268, 234] on div "No Crew No Crew Planned Maint [GEOGRAPHIC_DATA] ([GEOGRAPHIC_DATA]) Planned Mai…" at bounding box center [880, 254] width 1372 height 387
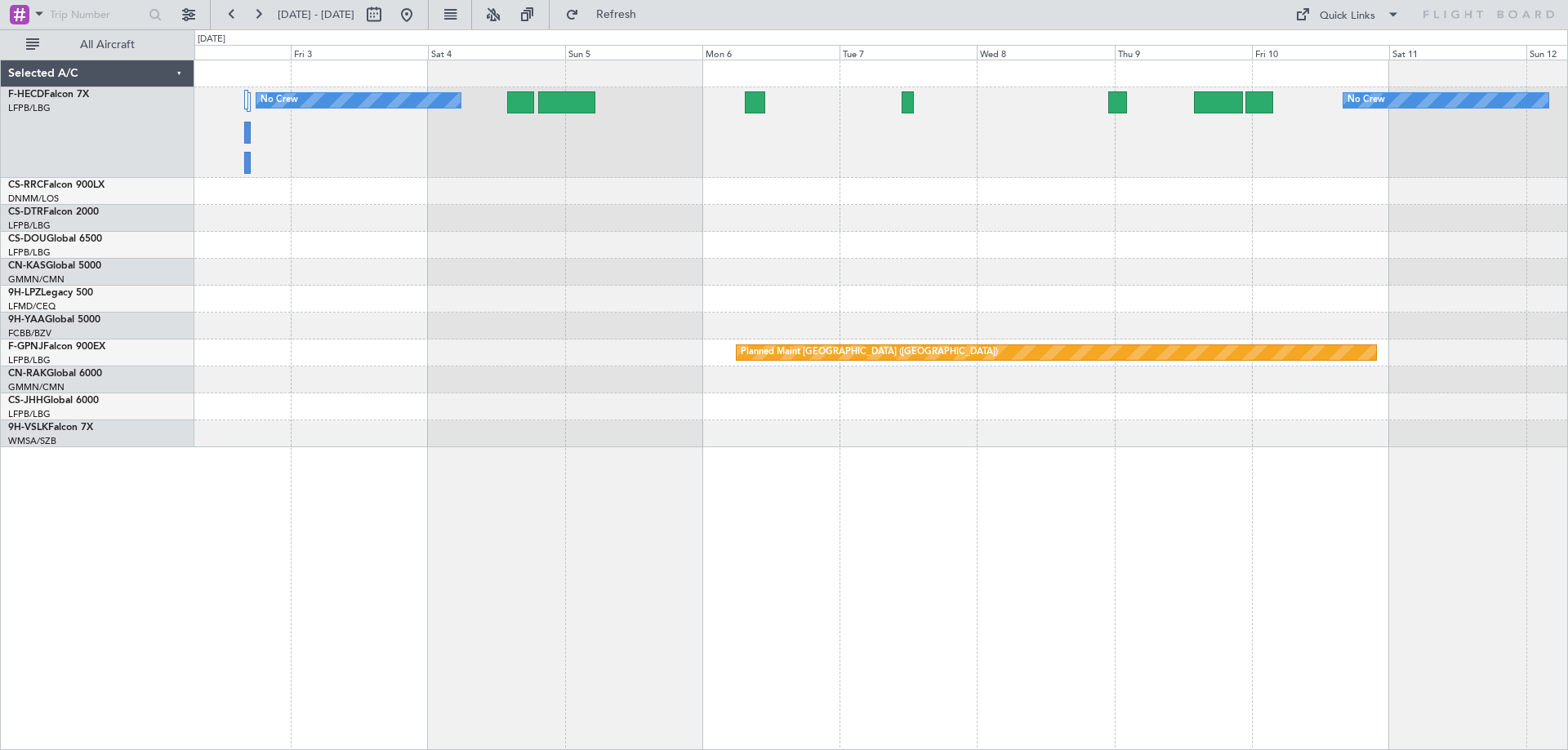
click at [506, 276] on div "No Crew No Crew Planned Maint [GEOGRAPHIC_DATA] ([GEOGRAPHIC_DATA]) Planned Mai…" at bounding box center [880, 254] width 1372 height 387
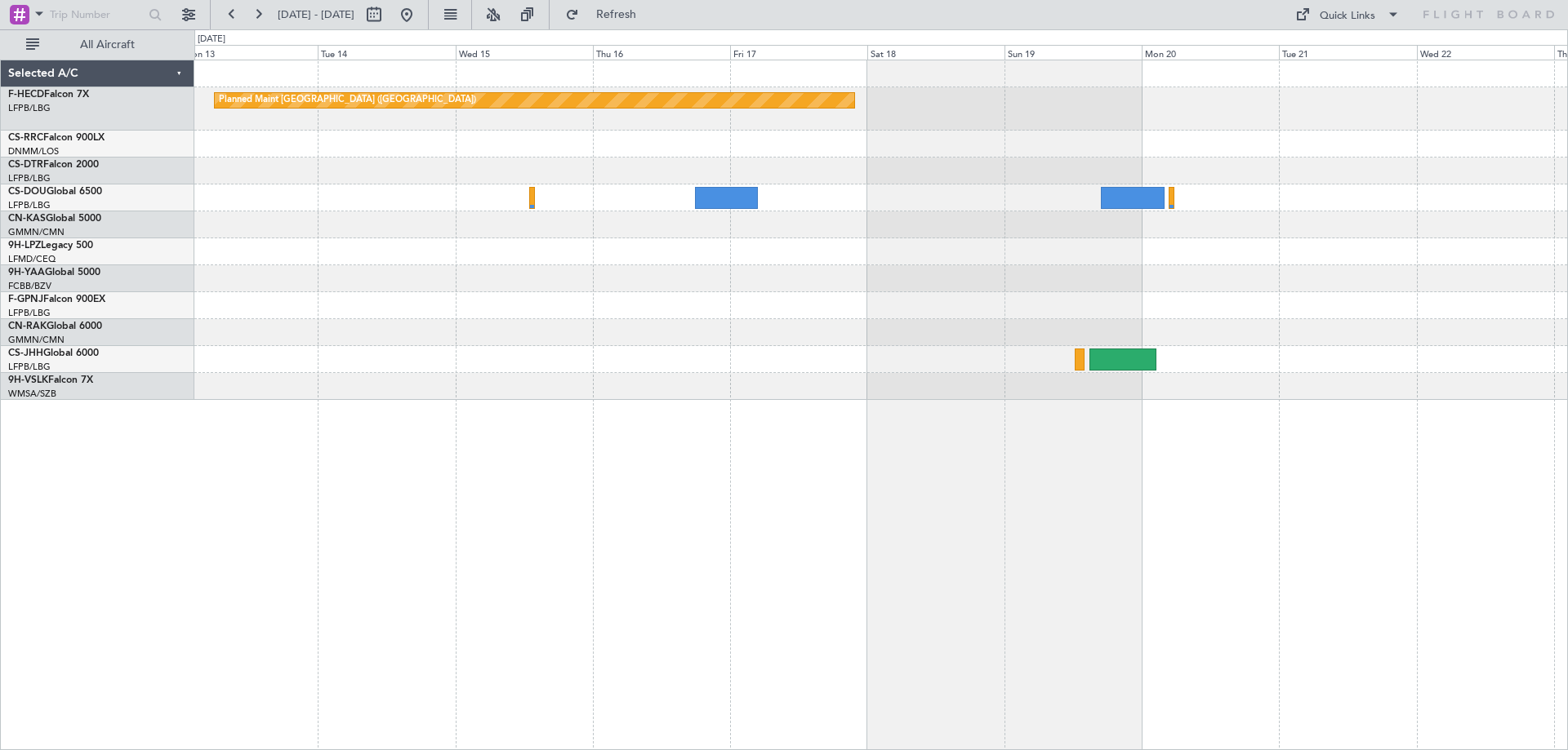
click at [848, 232] on div "Planned Maint [GEOGRAPHIC_DATA] ([GEOGRAPHIC_DATA]) No Crew Planned Maint [GEOG…" at bounding box center [880, 230] width 1372 height 339
